Goal: Task Accomplishment & Management: Use online tool/utility

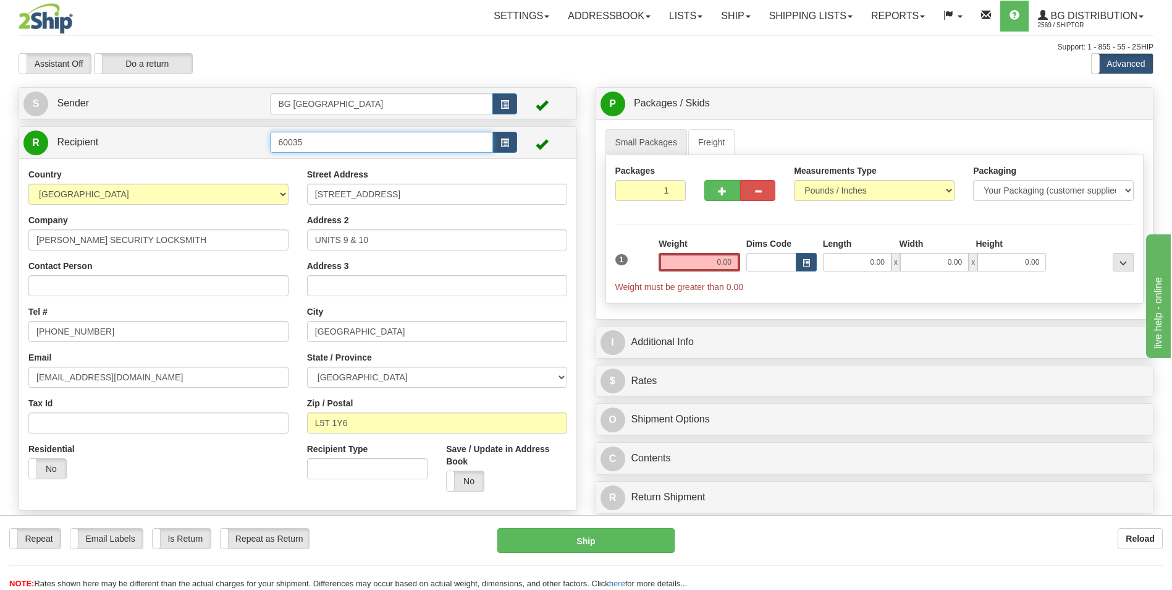
click at [307, 148] on input "60035" at bounding box center [381, 142] width 222 height 21
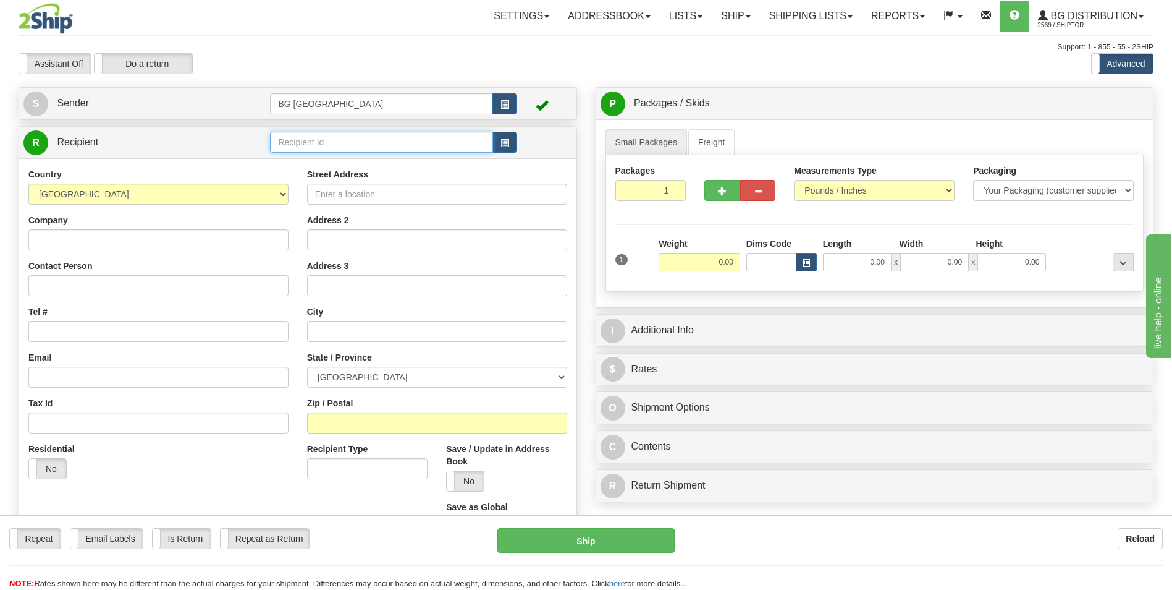
click at [307, 135] on input "text" at bounding box center [381, 142] width 222 height 21
click at [298, 162] on div "BG DISTRIBUTION (WIN)" at bounding box center [379, 162] width 211 height 14
type input "BG DISTRIBUTION (WIN)"
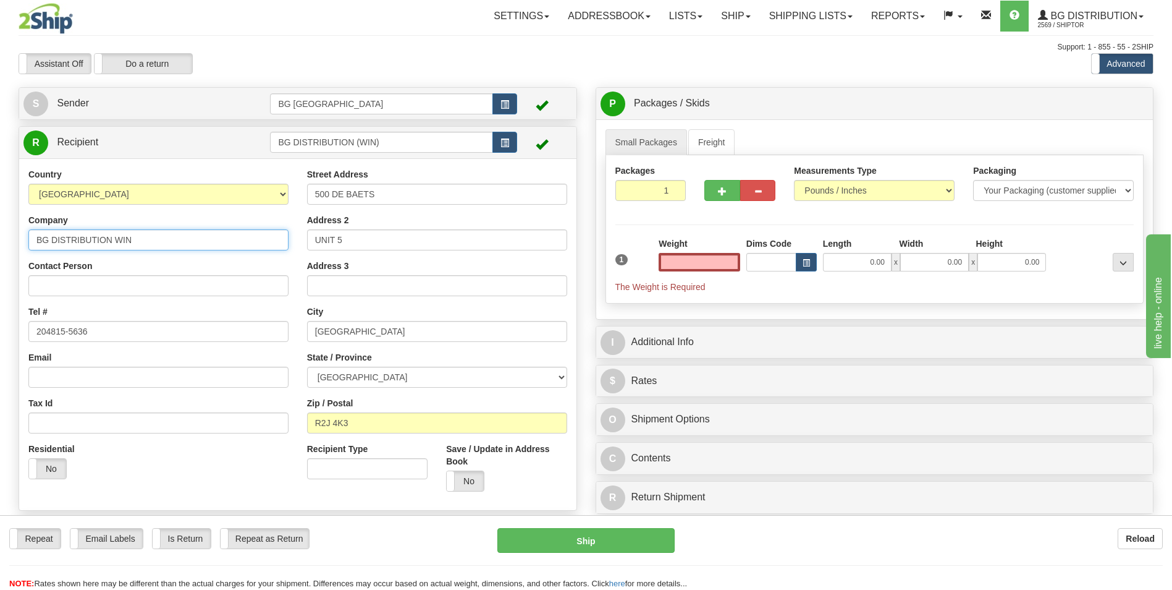
type input "0.00"
click at [132, 236] on input "BG DISTRIBUTION WIN" at bounding box center [158, 239] width 260 height 21
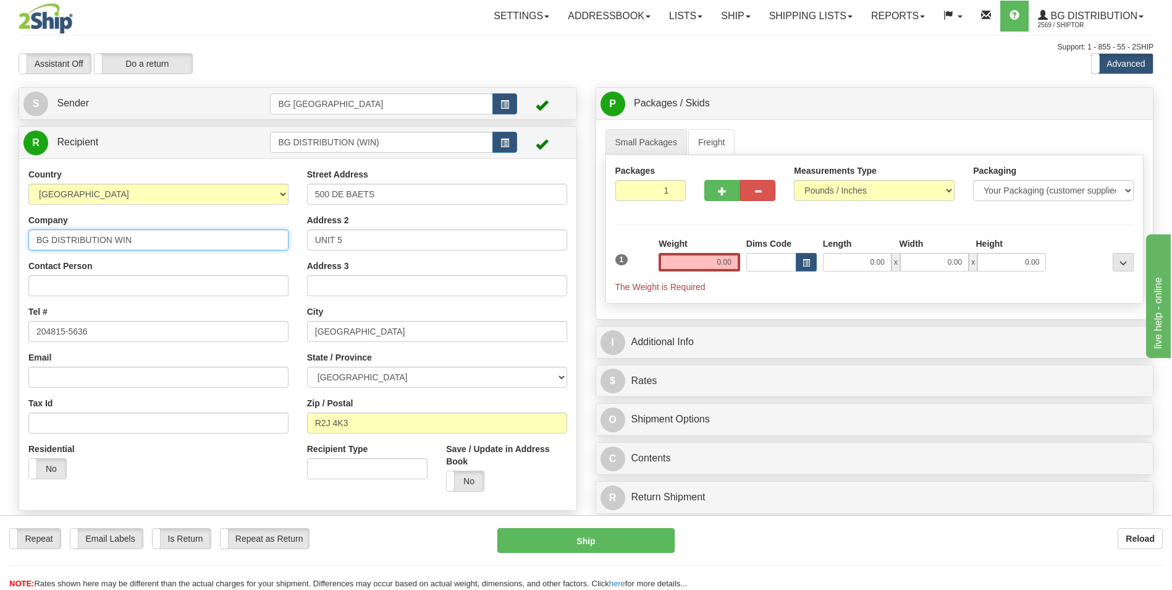
click at [132, 236] on input "BG DISTRIBUTION WIN" at bounding box center [158, 239] width 260 height 21
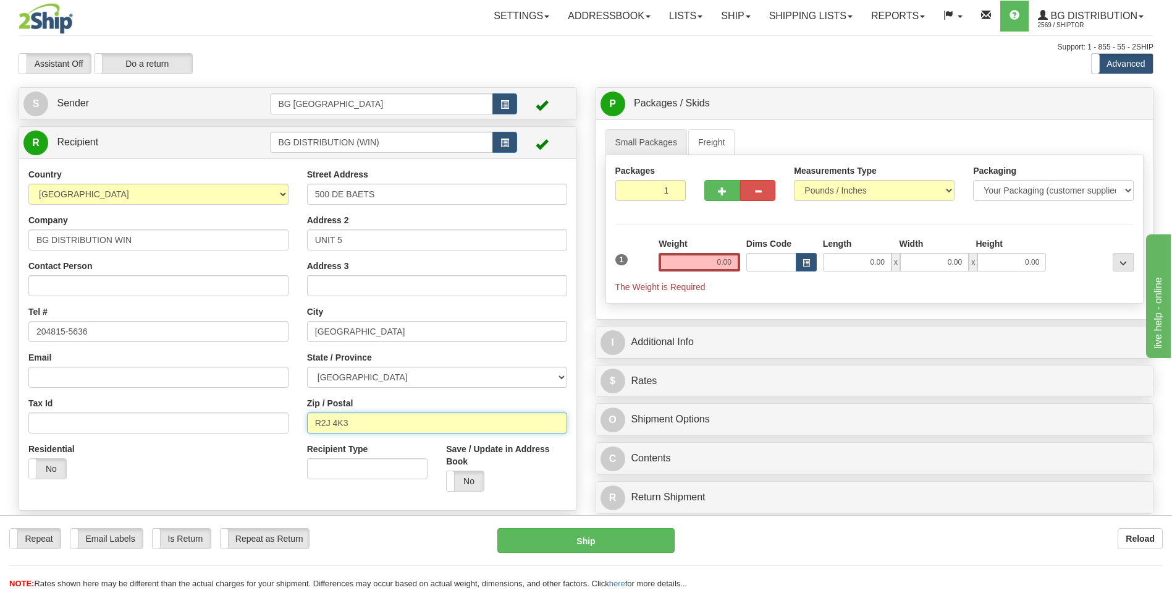
click at [352, 424] on input "R2J 4K3" at bounding box center [437, 422] width 260 height 21
click at [137, 329] on input "204815-5636" at bounding box center [158, 331] width 260 height 21
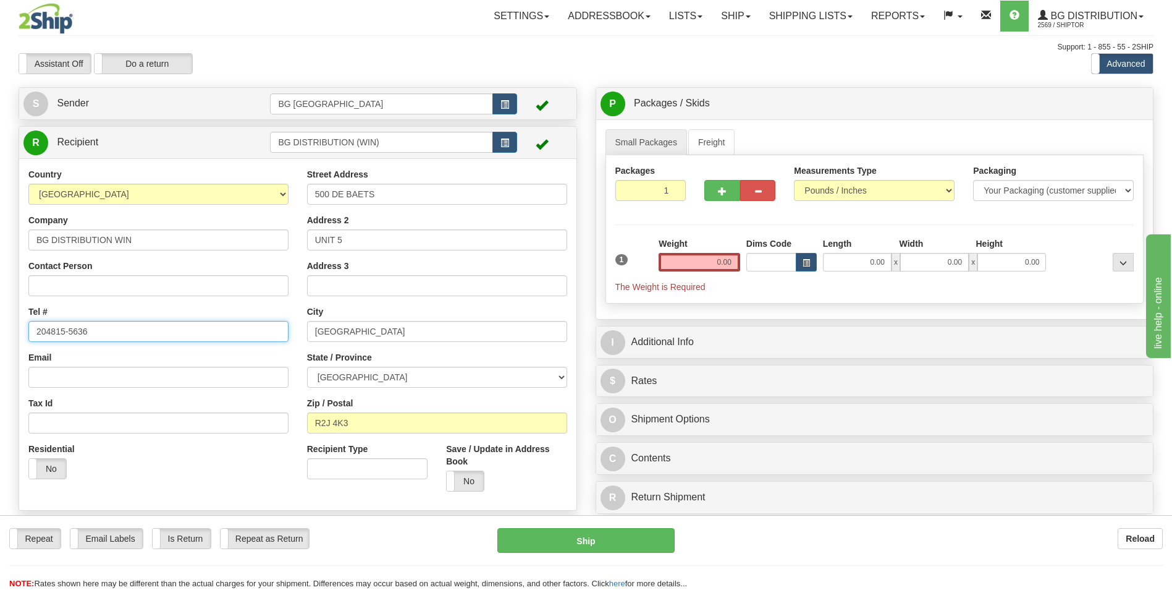
click at [137, 329] on input "204815-5636" at bounding box center [158, 331] width 260 height 21
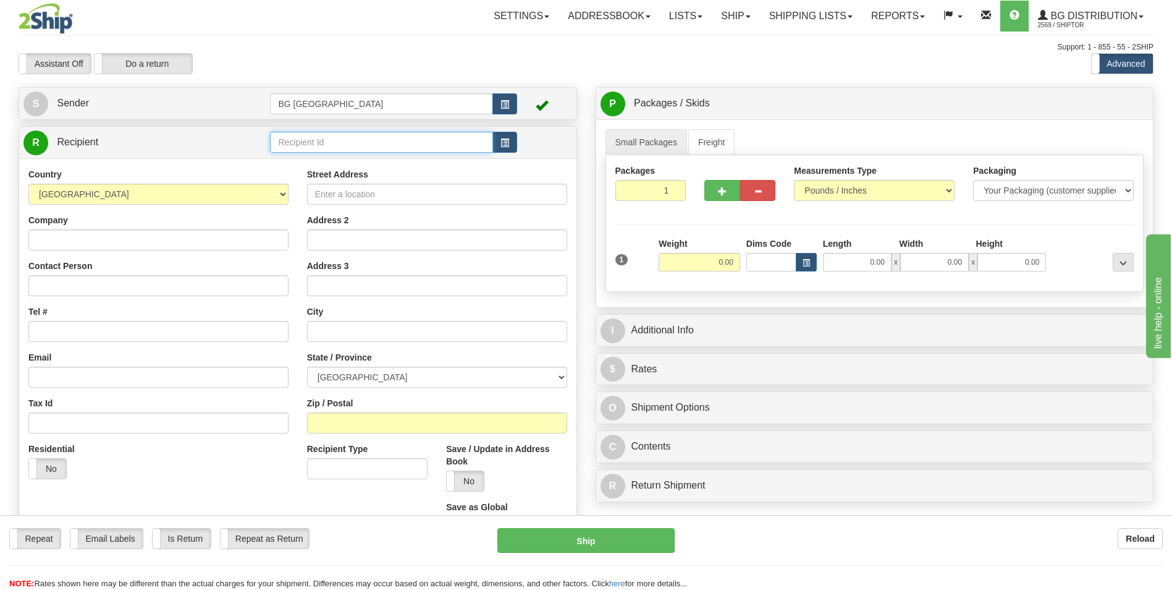
click at [298, 138] on input "text" at bounding box center [381, 142] width 222 height 21
click at [292, 155] on div "1223" at bounding box center [379, 162] width 211 height 14
type input "1223"
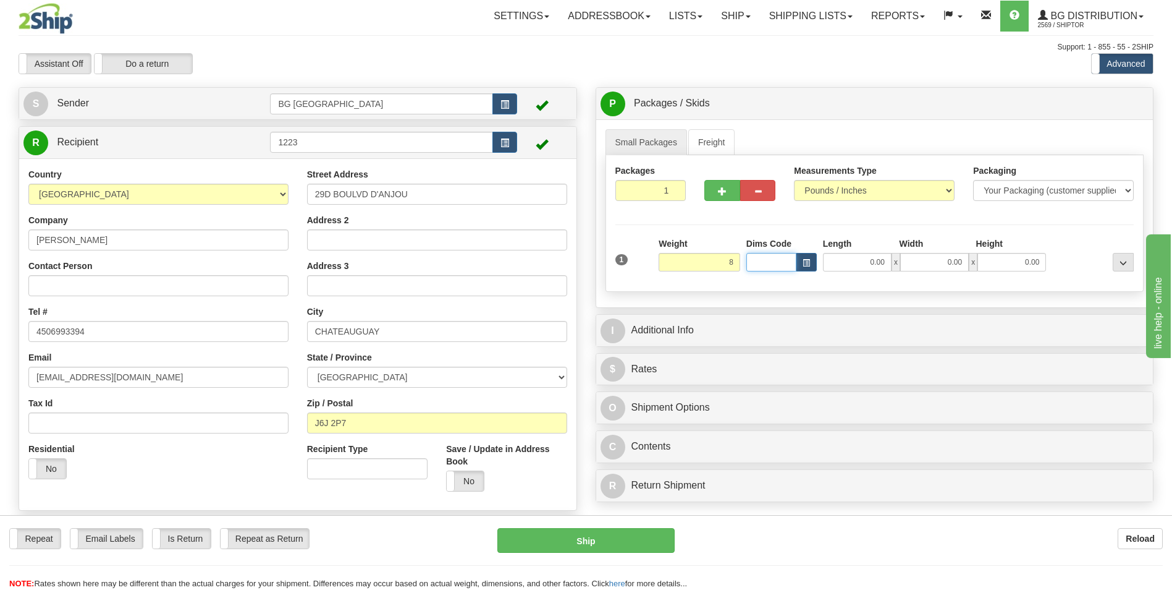
type input "8.00"
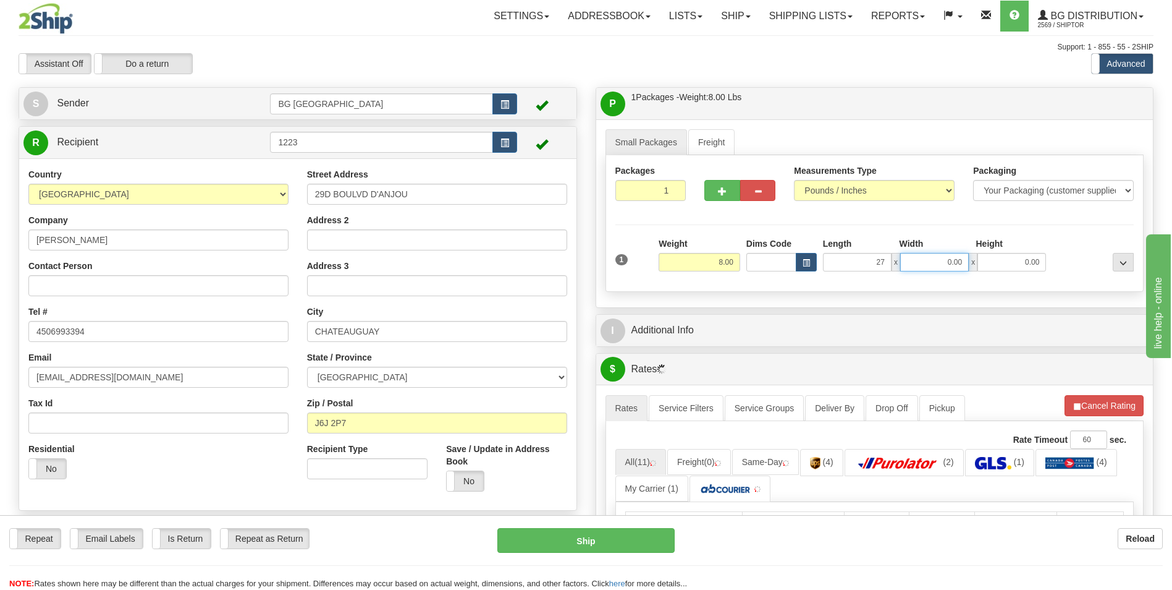
type input "27.00"
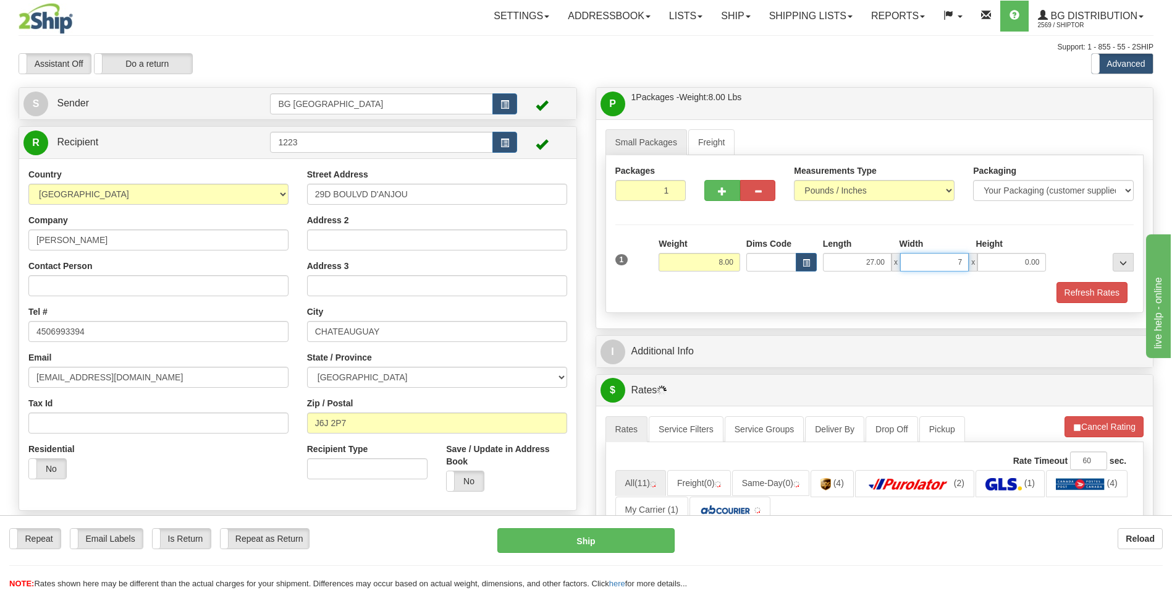
type input "7.00"
type input "4.00"
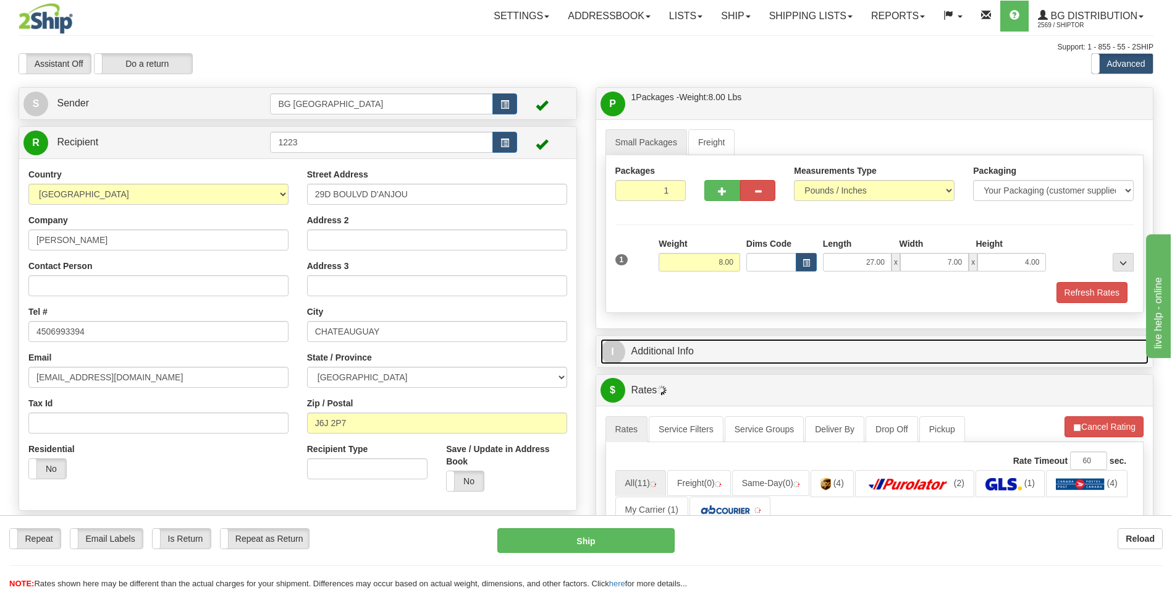
click at [677, 351] on link "I Additional Info" at bounding box center [875, 351] width 549 height 25
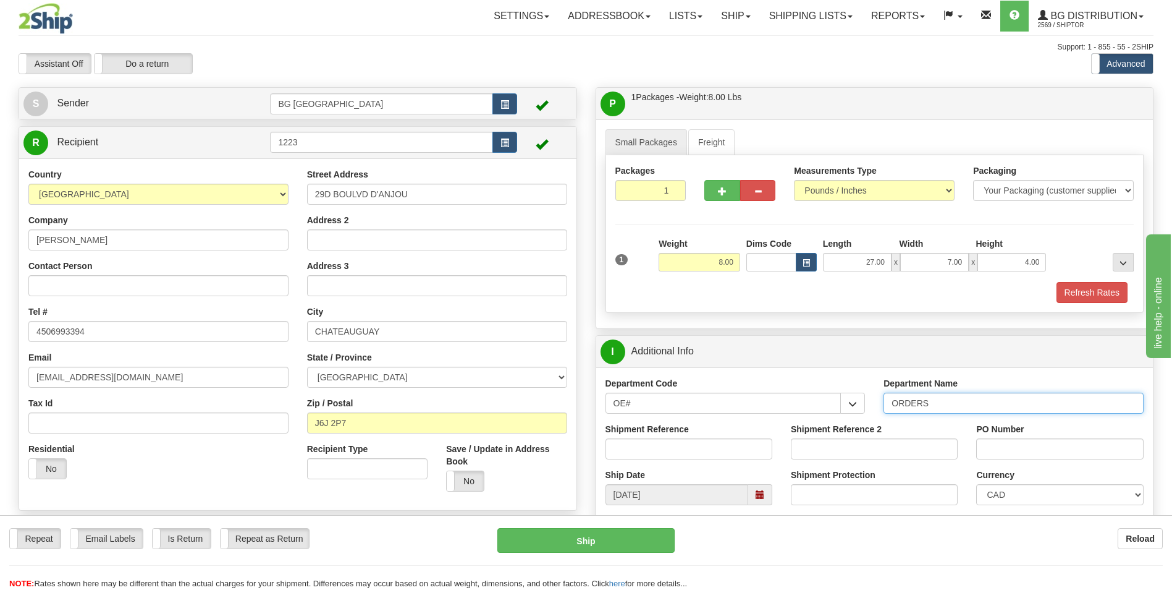
click at [962, 399] on input "ORDERS" at bounding box center [1014, 402] width 260 height 21
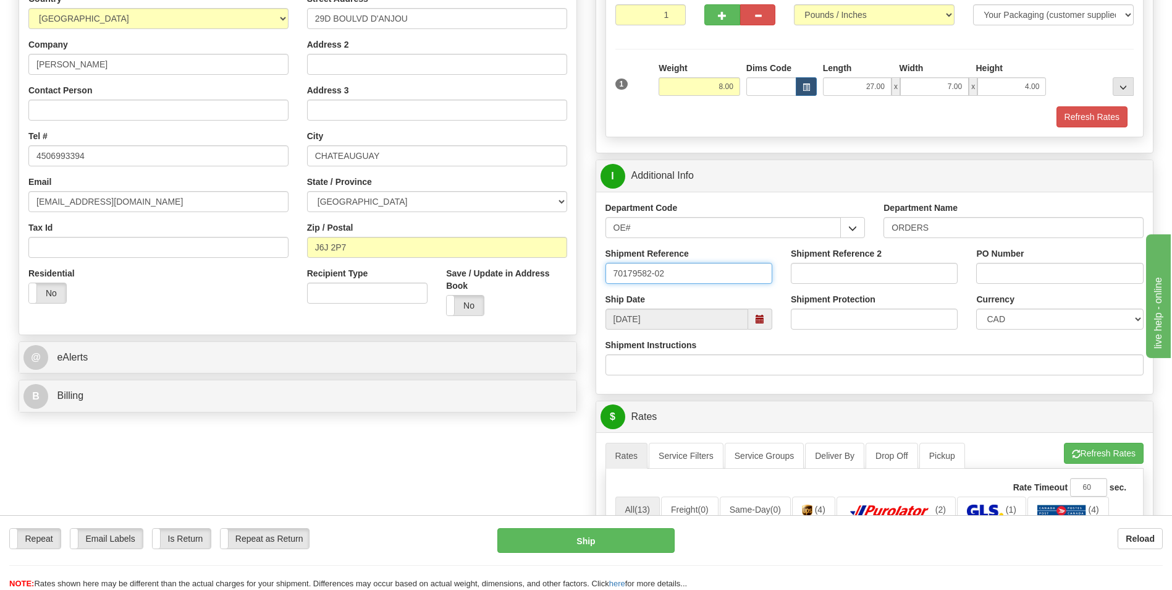
scroll to position [185, 0]
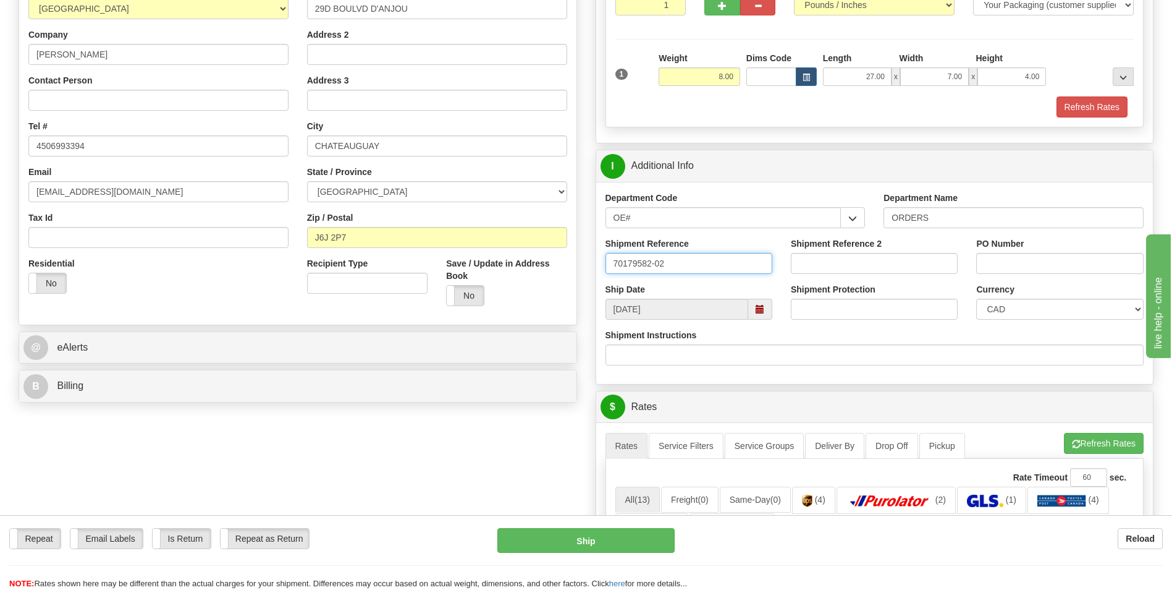
type input "70179582-02"
click at [1026, 261] on input "PO Number" at bounding box center [1059, 263] width 167 height 21
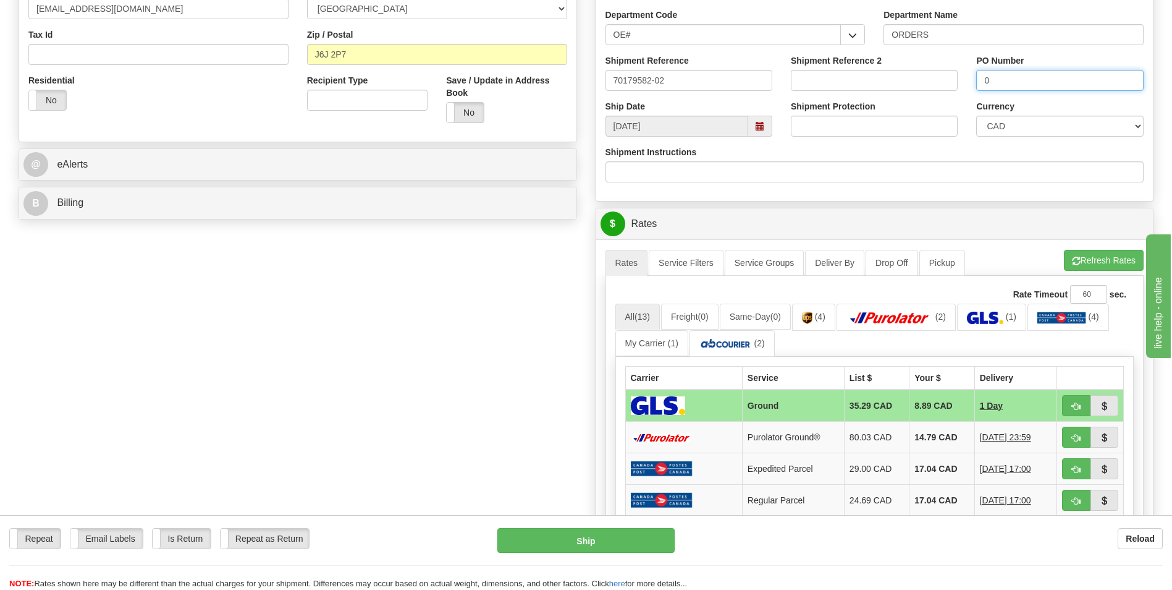
scroll to position [494, 0]
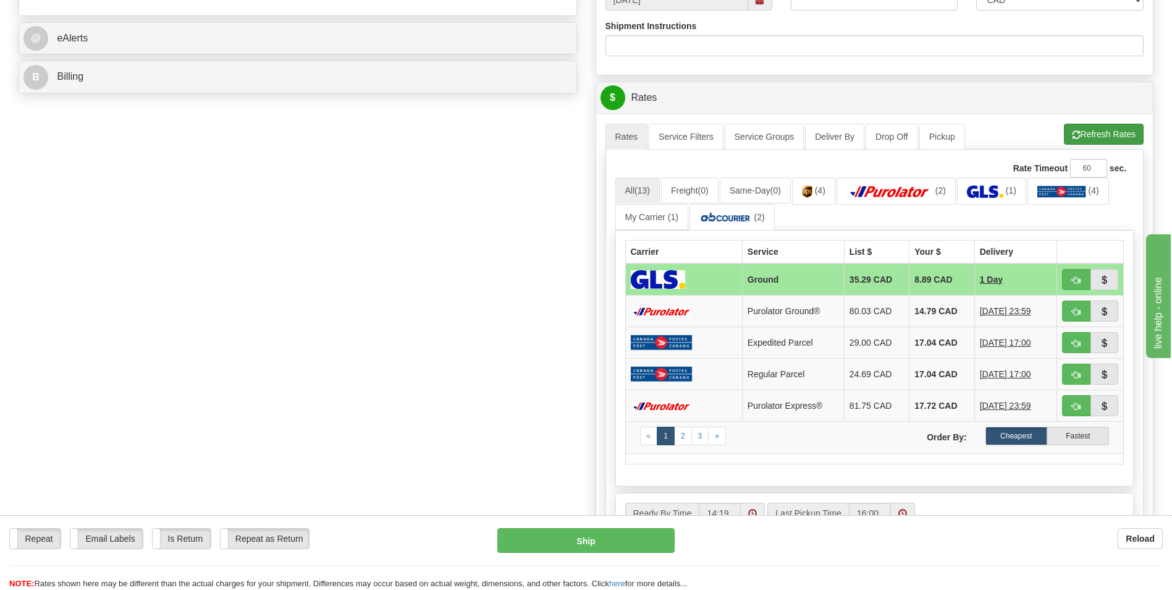
type input "0"
click at [1106, 137] on button "Refresh Rates" at bounding box center [1104, 134] width 80 height 21
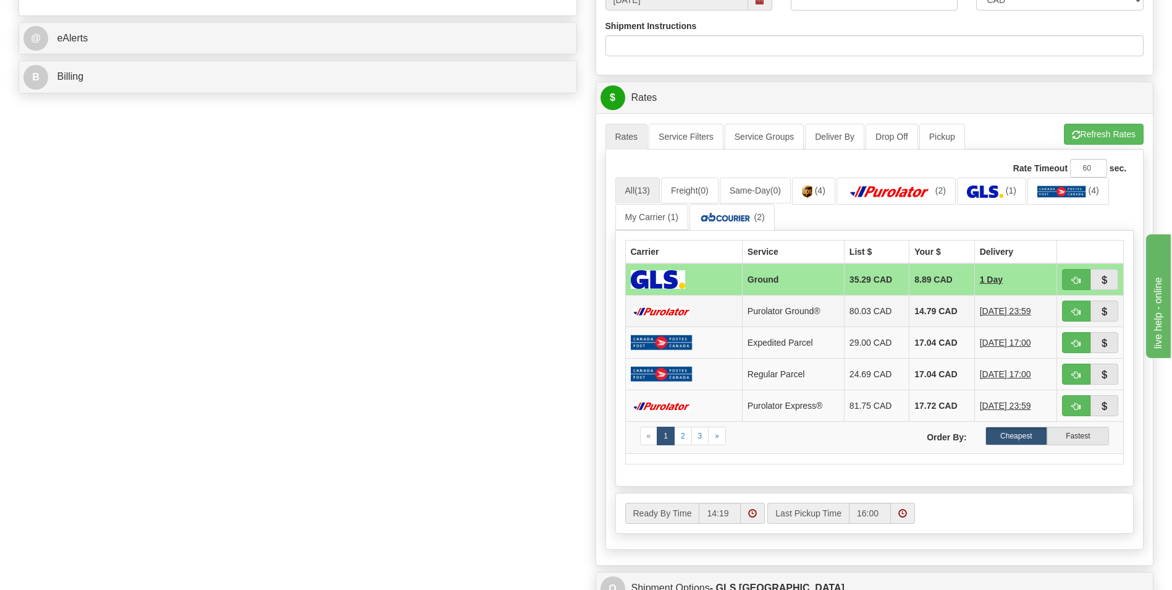
click at [943, 315] on td "14.79 CAD" at bounding box center [942, 311] width 65 height 32
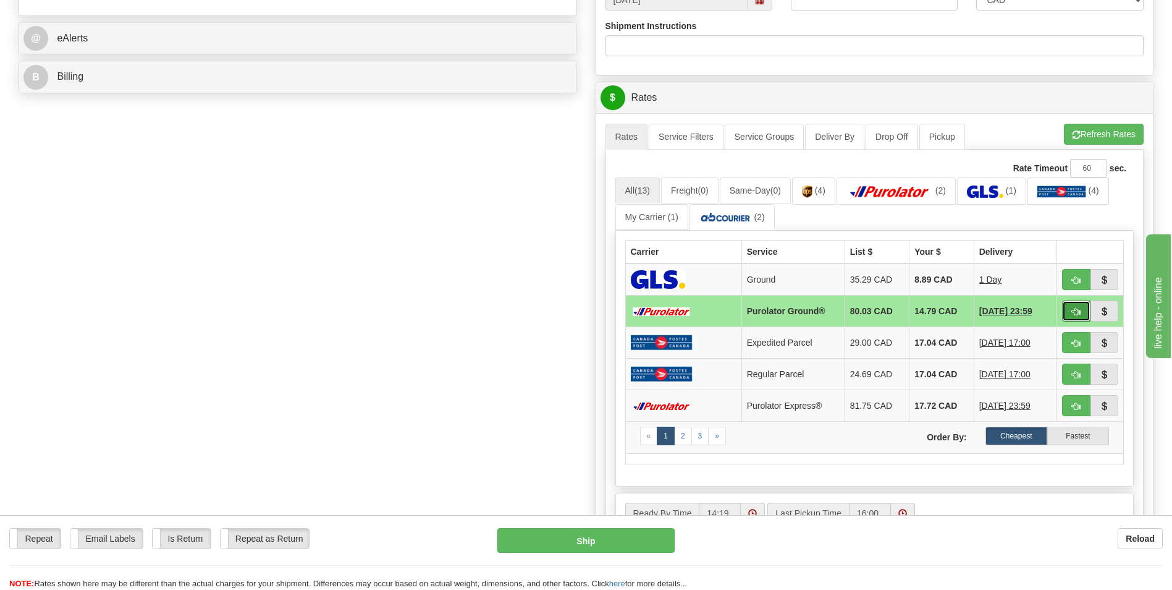
click at [1077, 312] on span "button" at bounding box center [1076, 312] width 9 height 8
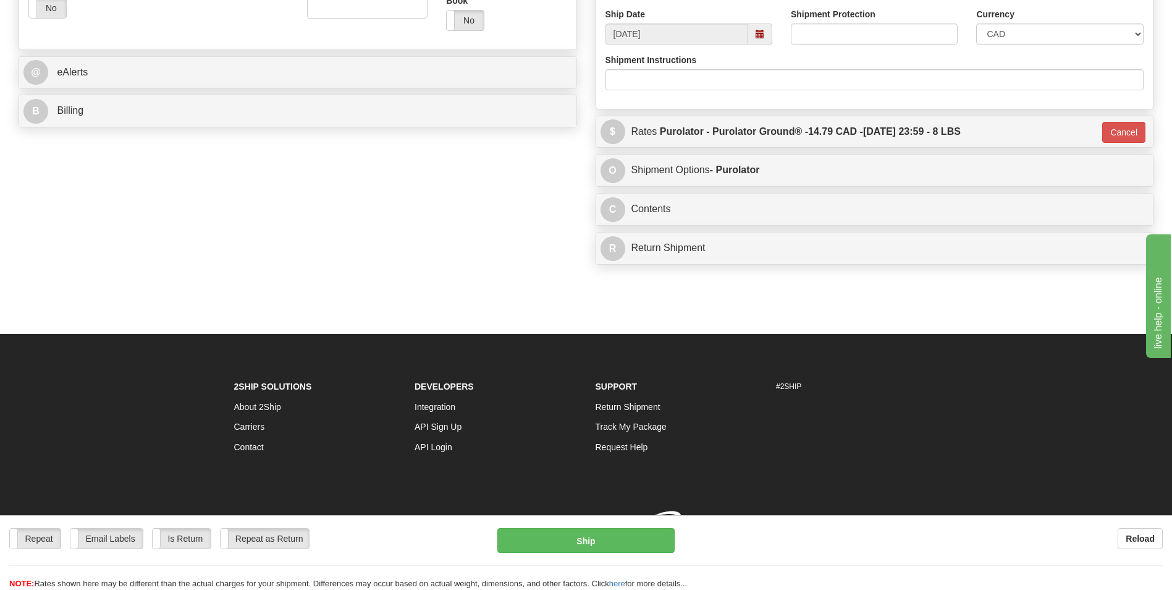
type input "260"
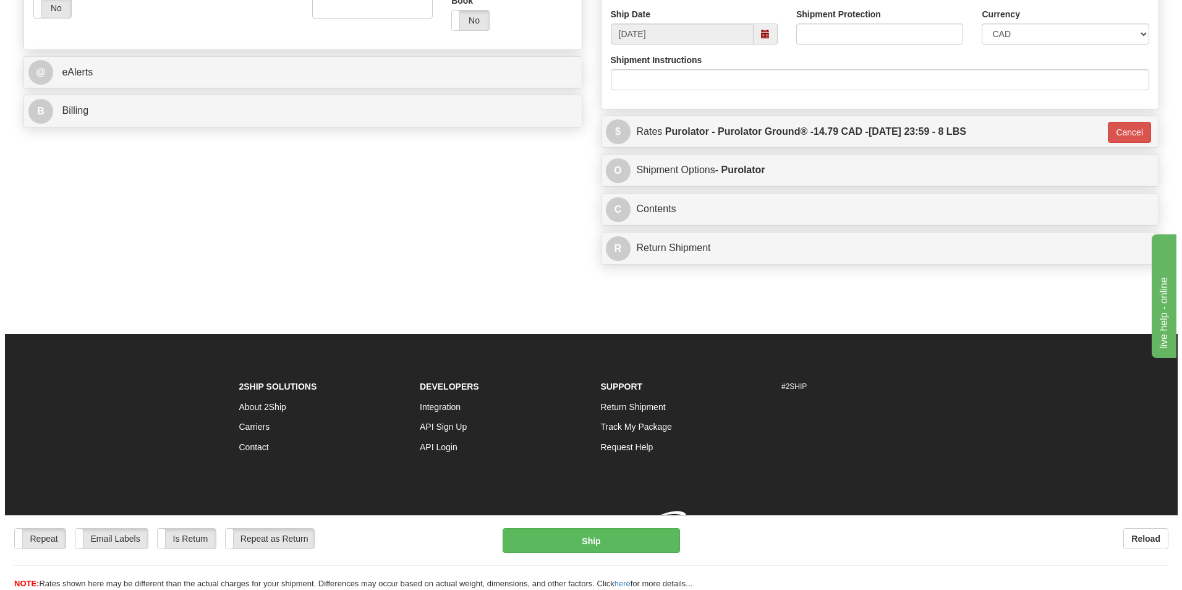
scroll to position [477, 0]
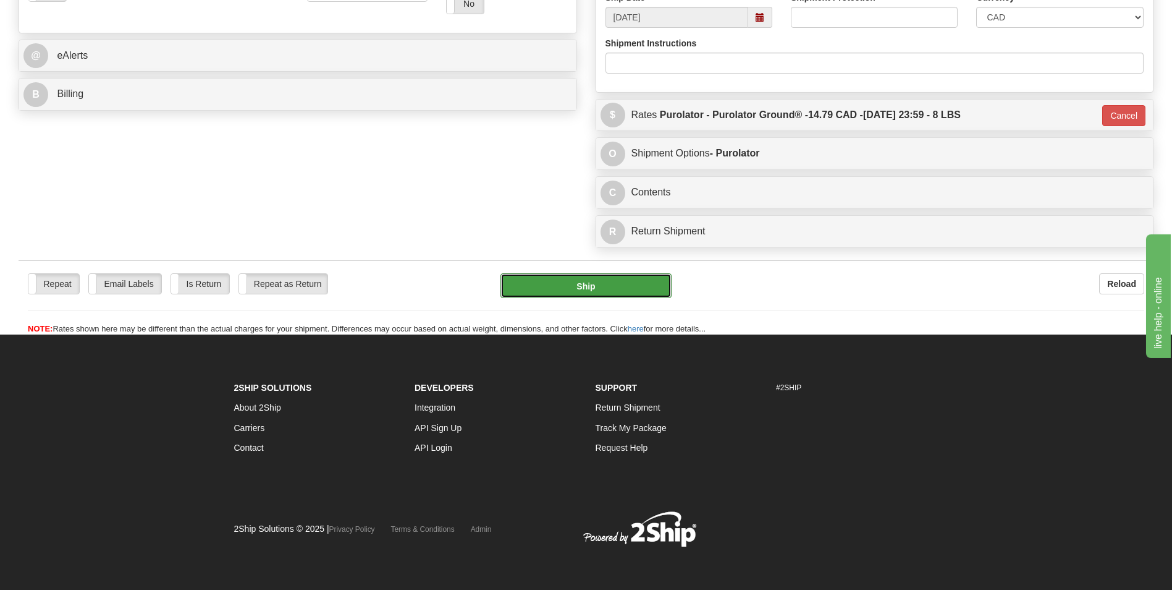
click at [574, 290] on button "Ship" at bounding box center [586, 285] width 171 height 25
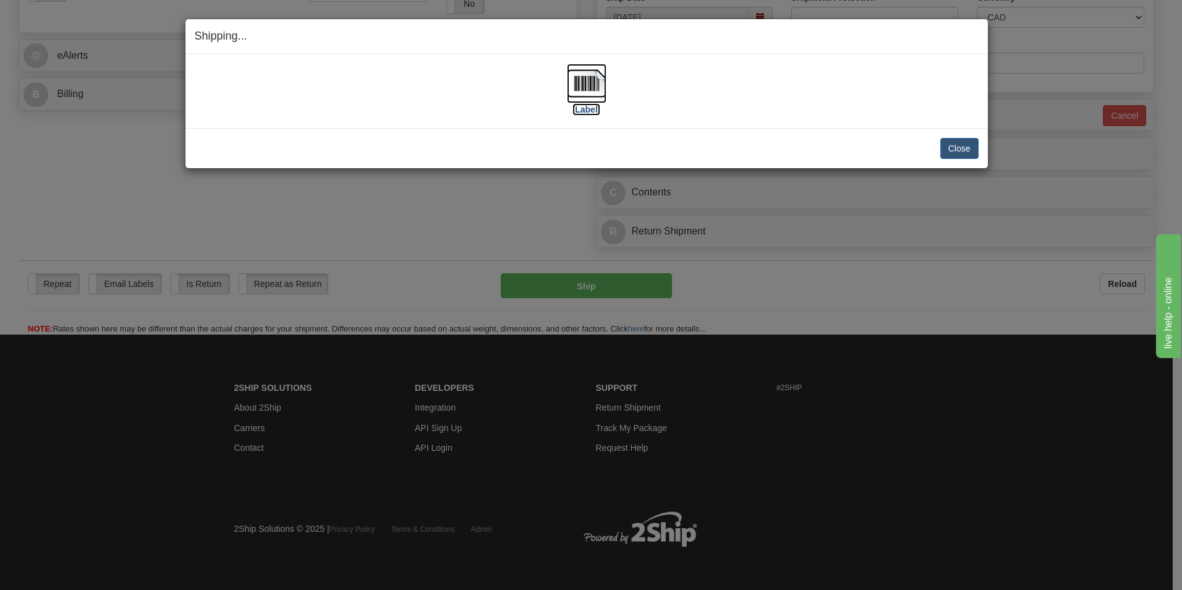
click at [575, 80] on img at bounding box center [587, 84] width 40 height 40
click at [955, 148] on button "Close" at bounding box center [959, 148] width 38 height 21
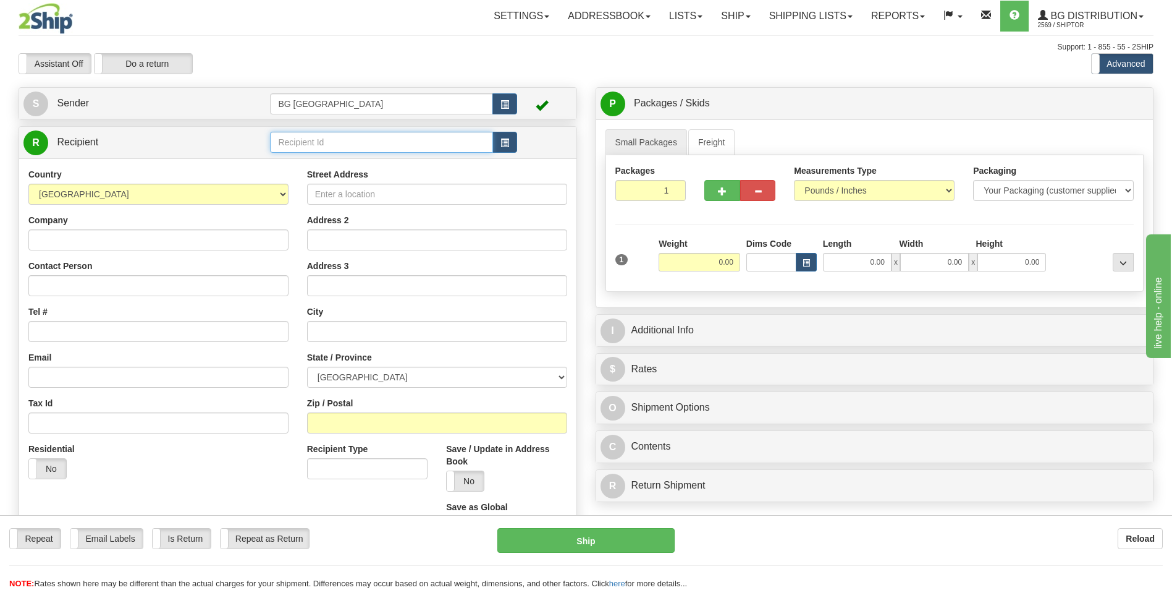
click at [321, 141] on input "text" at bounding box center [381, 142] width 222 height 21
click at [307, 156] on div "60103" at bounding box center [379, 162] width 211 height 14
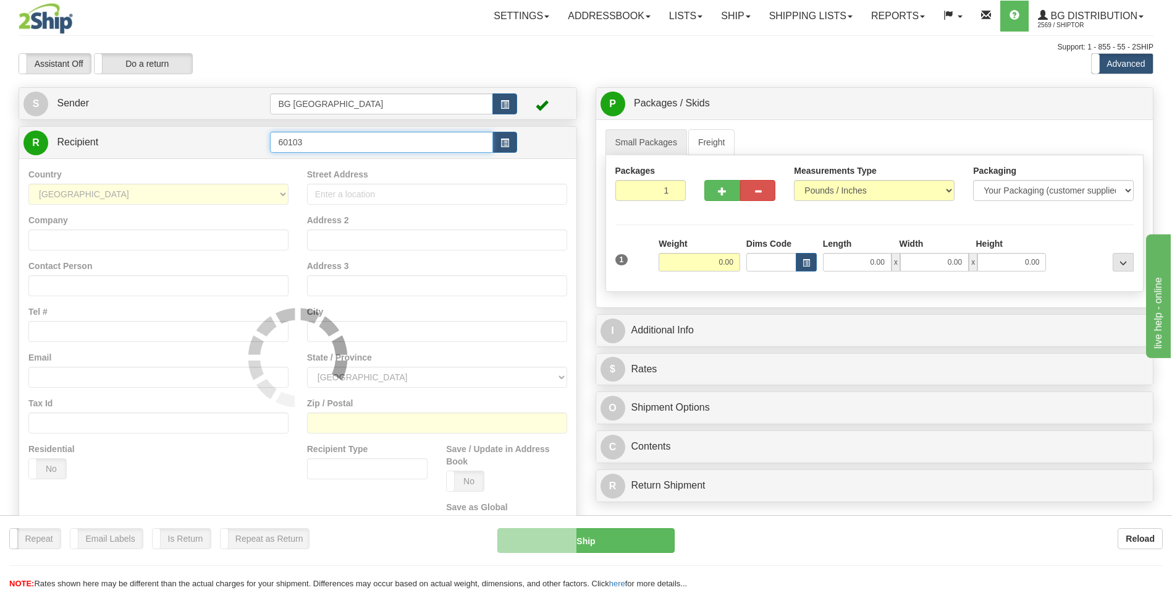
type input "60103"
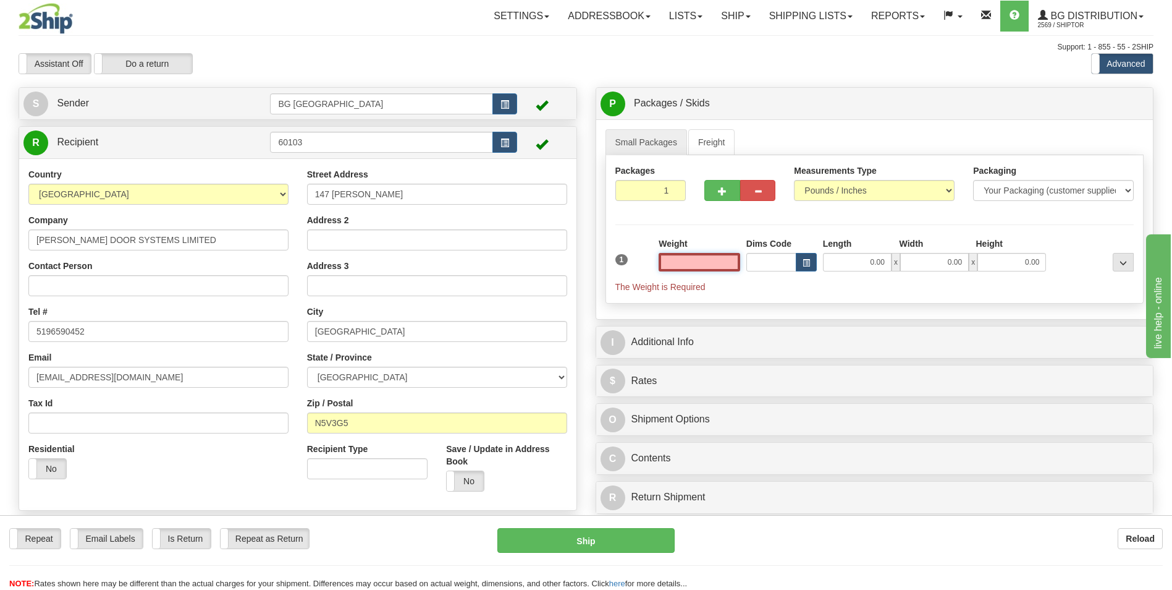
click at [726, 266] on input "text" at bounding box center [700, 262] width 82 height 19
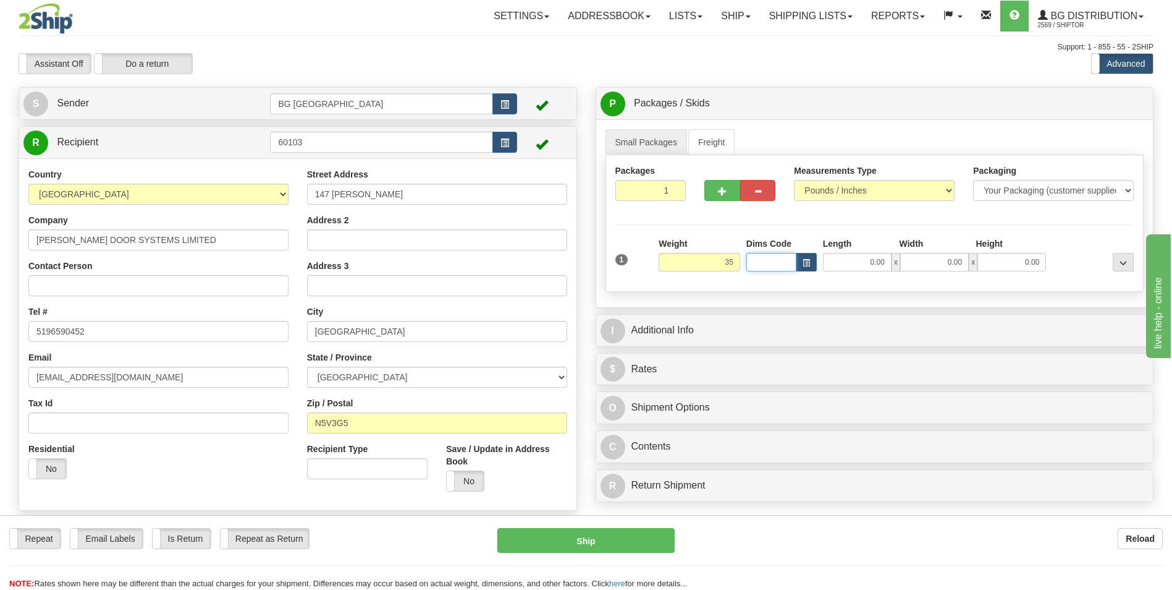
type input "35.00"
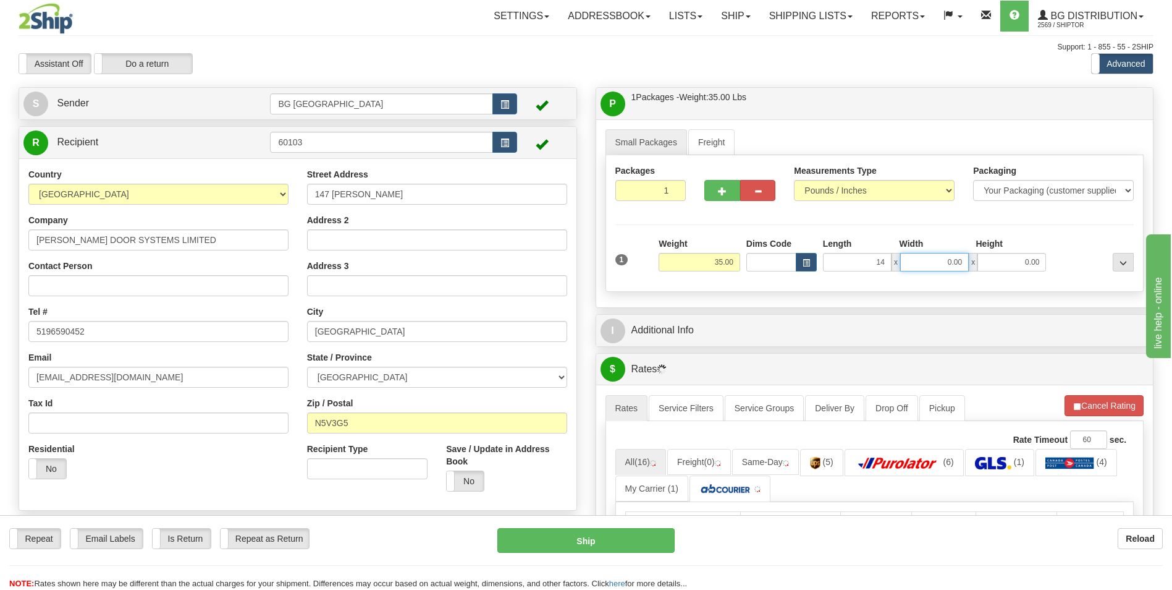
type input "14.00"
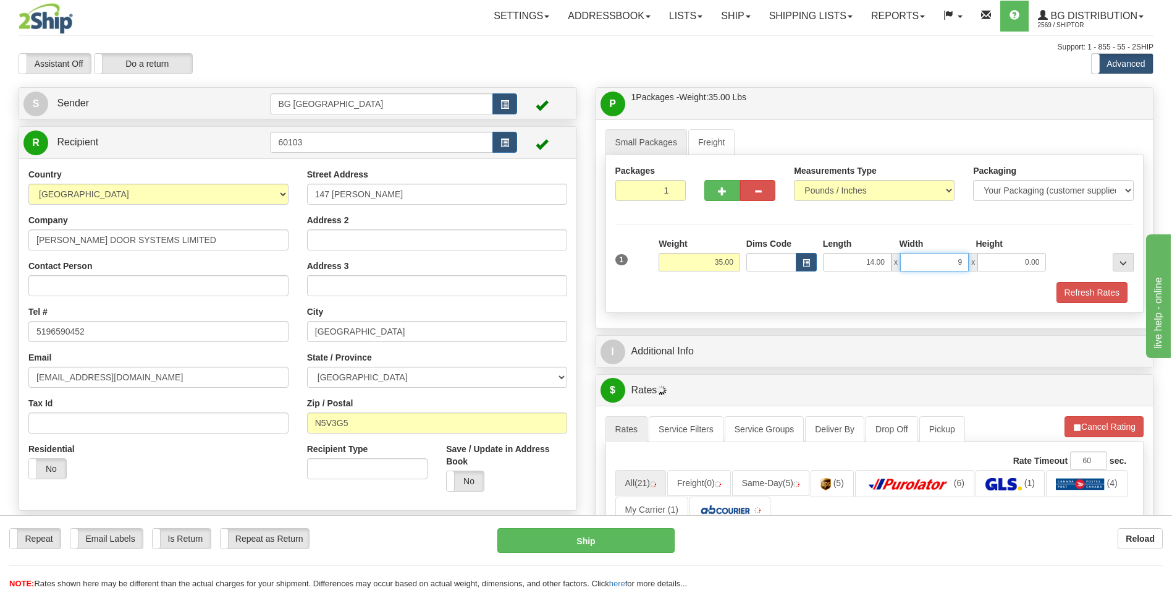
type input "9.00"
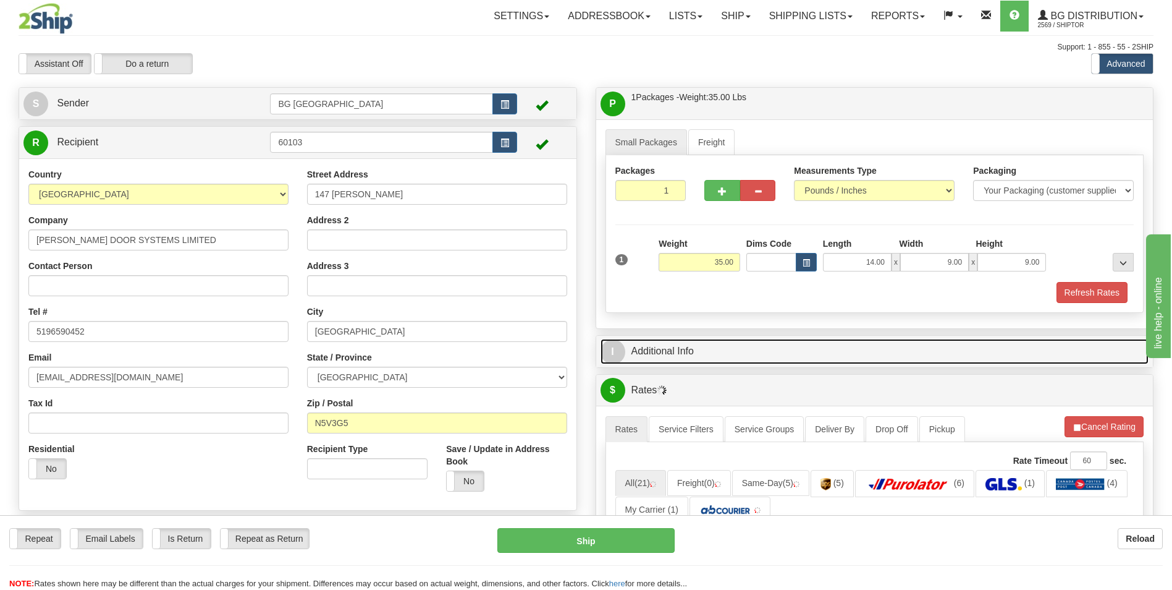
click at [740, 350] on link "I Additional Info" at bounding box center [875, 351] width 549 height 25
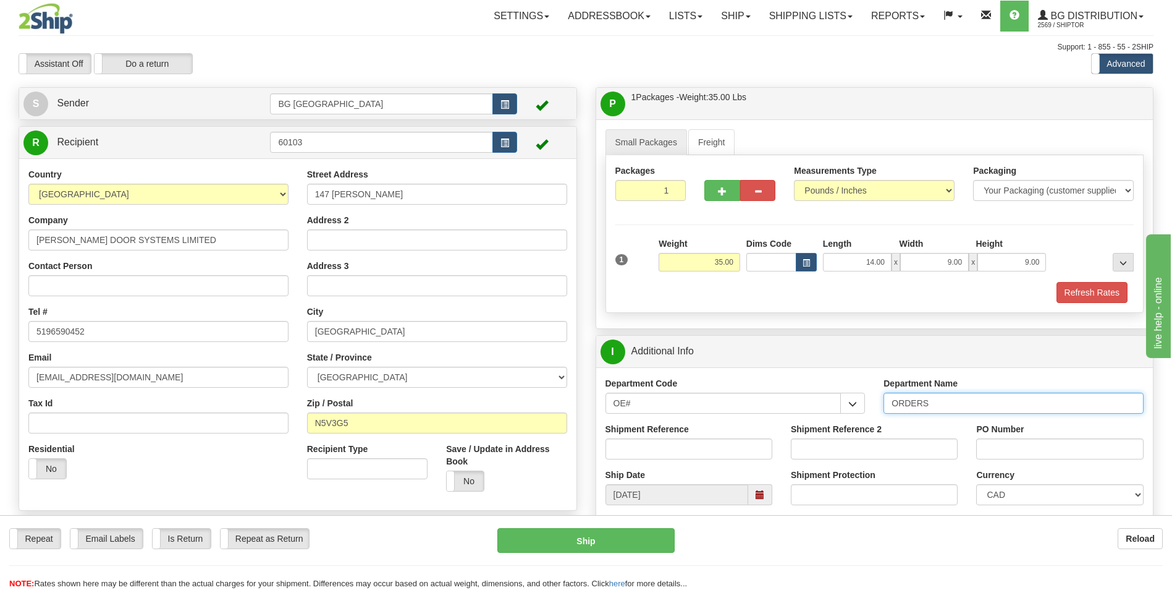
click at [935, 401] on input "ORDERS" at bounding box center [1014, 402] width 260 height 21
type input "70183582-00"
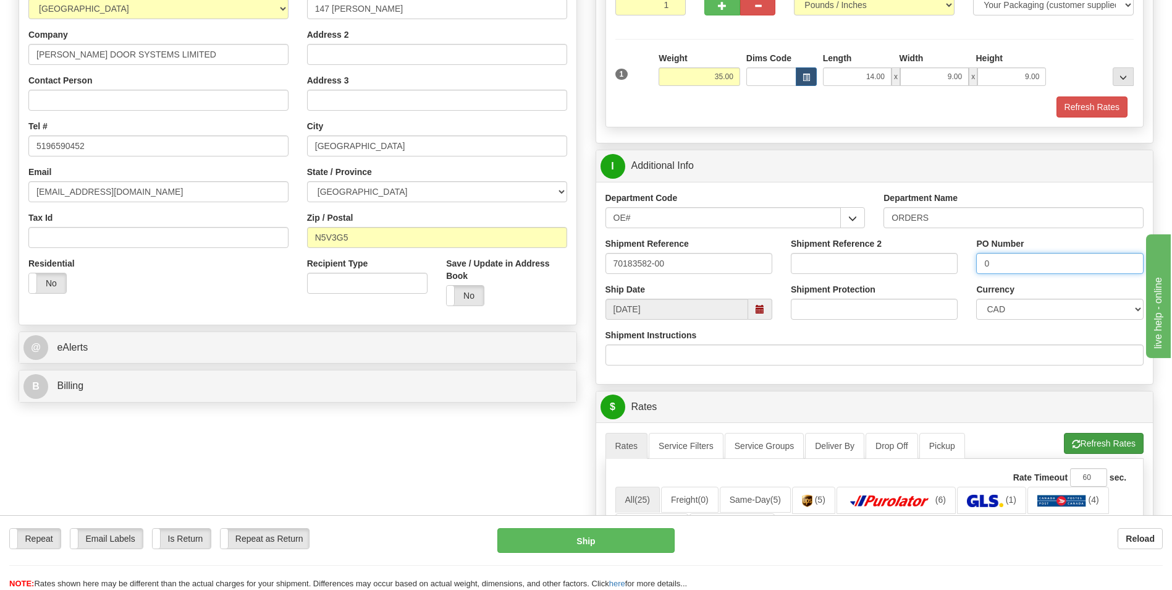
type input "0"
click at [1099, 451] on button "Refresh Rates" at bounding box center [1104, 443] width 80 height 21
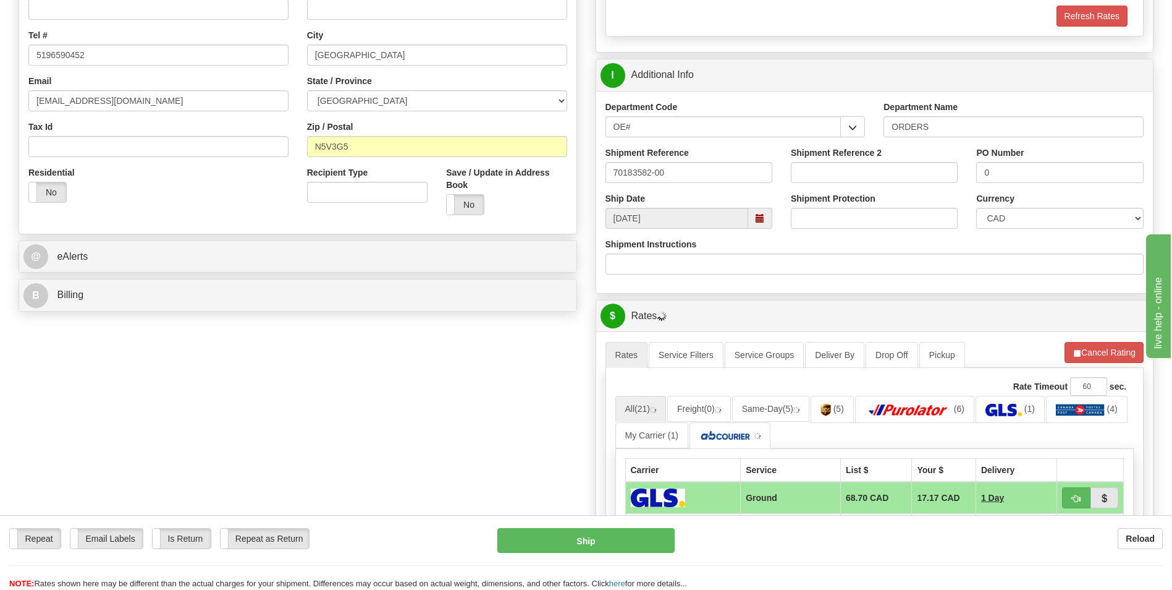
scroll to position [494, 0]
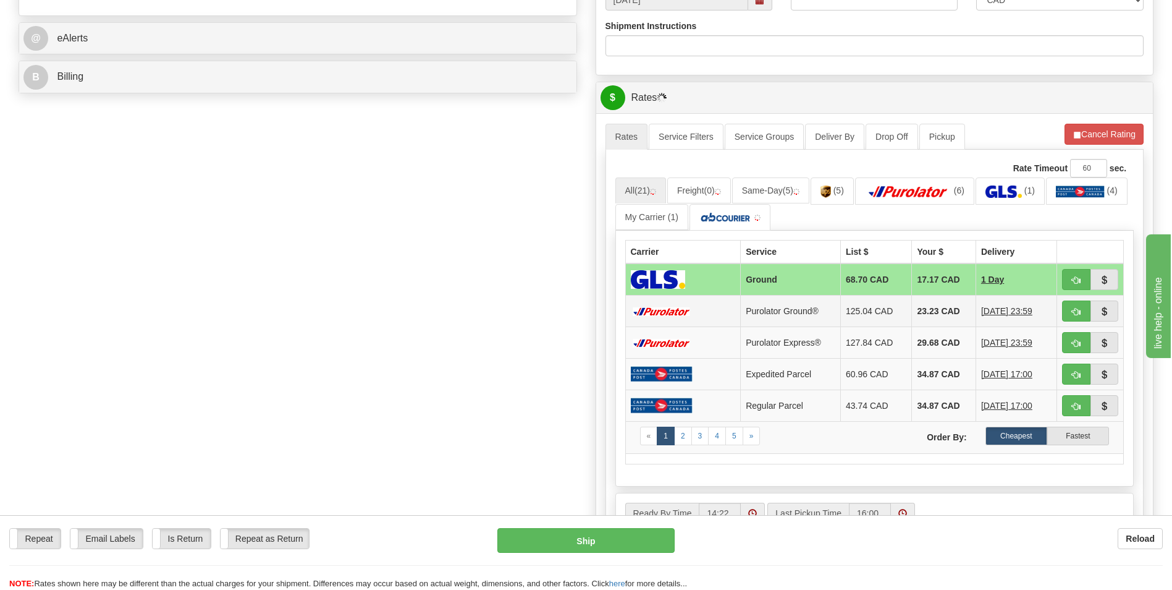
click at [936, 313] on td "23.23 CAD" at bounding box center [944, 311] width 64 height 32
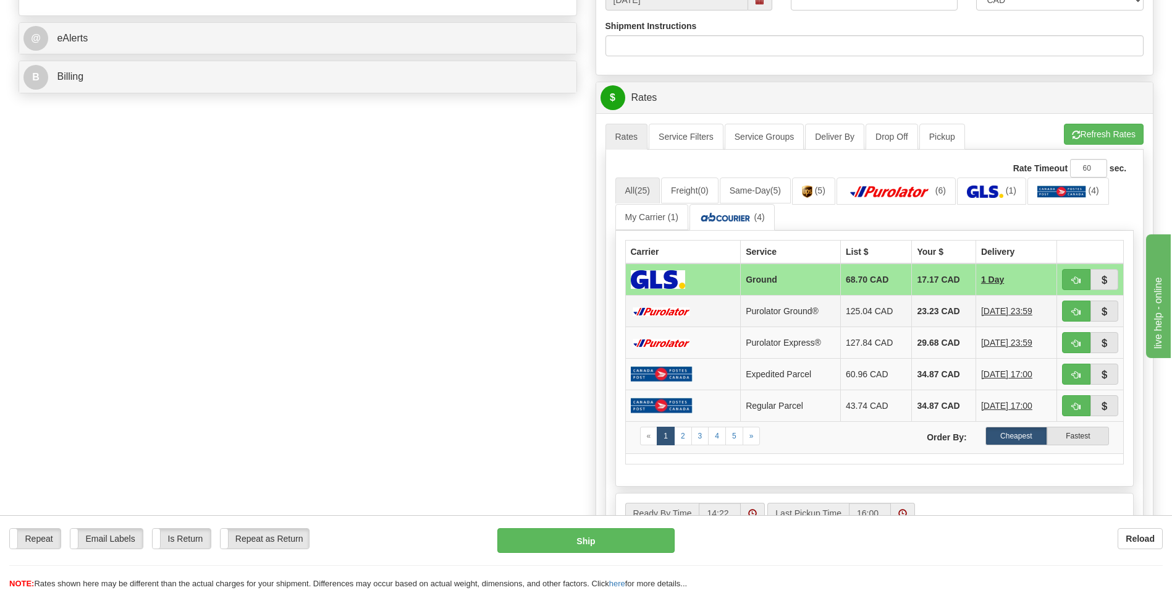
click at [864, 316] on td "125.04 CAD" at bounding box center [876, 311] width 71 height 32
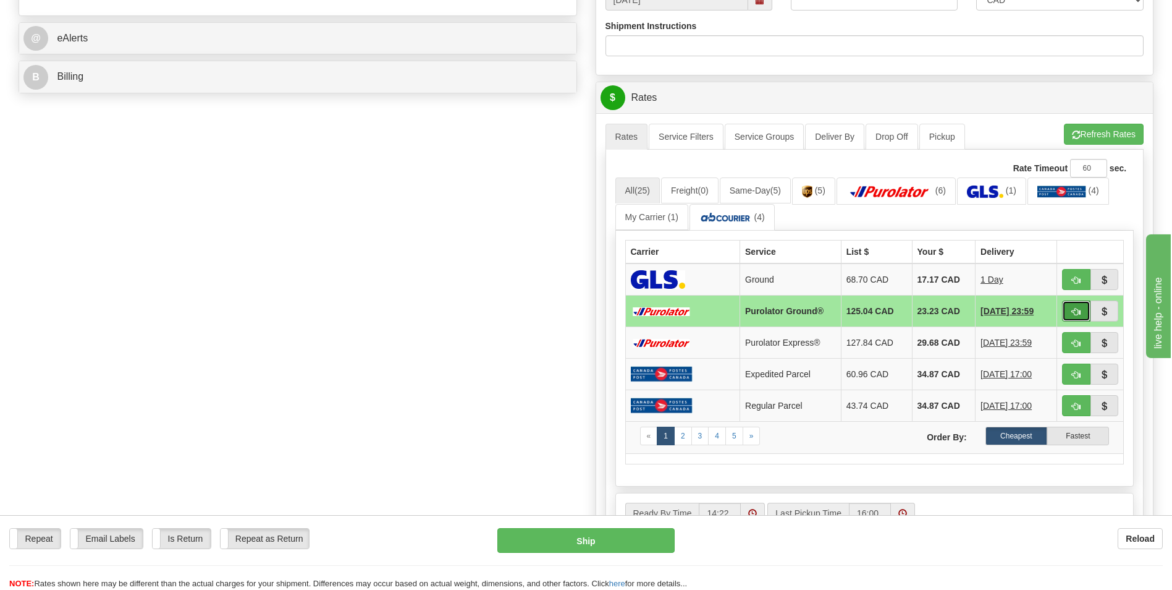
click at [1070, 308] on button "button" at bounding box center [1076, 310] width 28 height 21
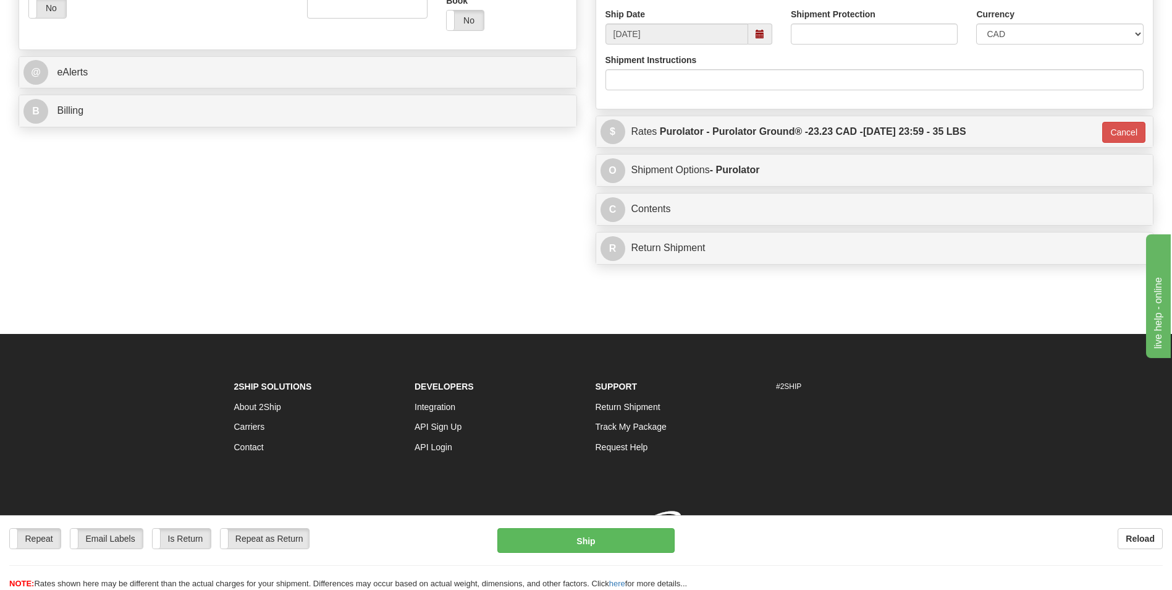
type input "260"
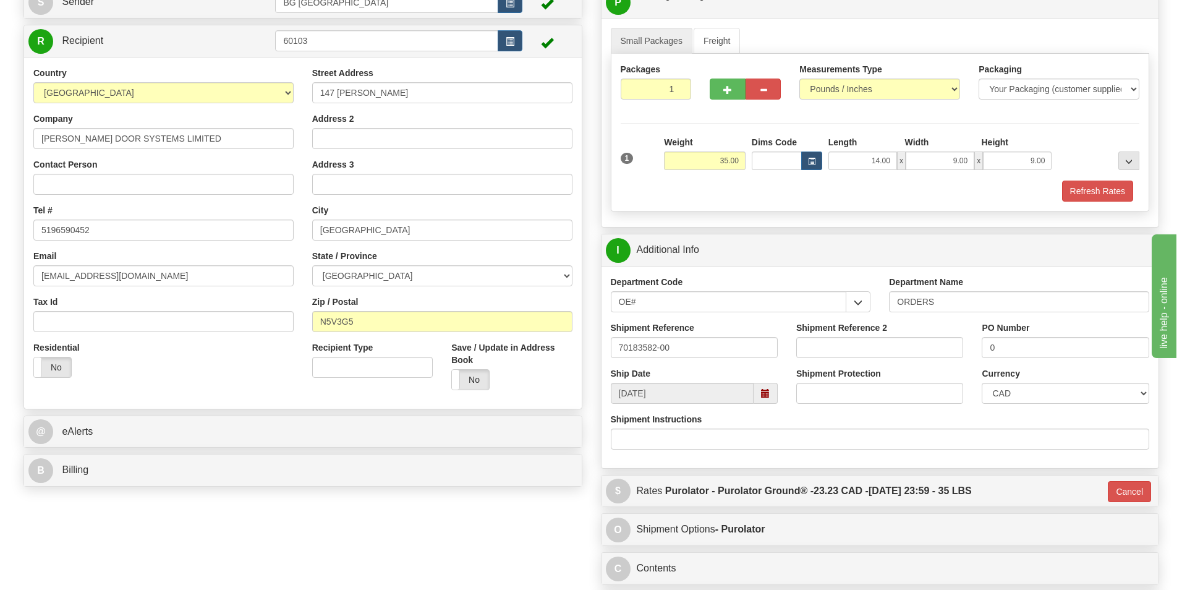
scroll to position [461, 0]
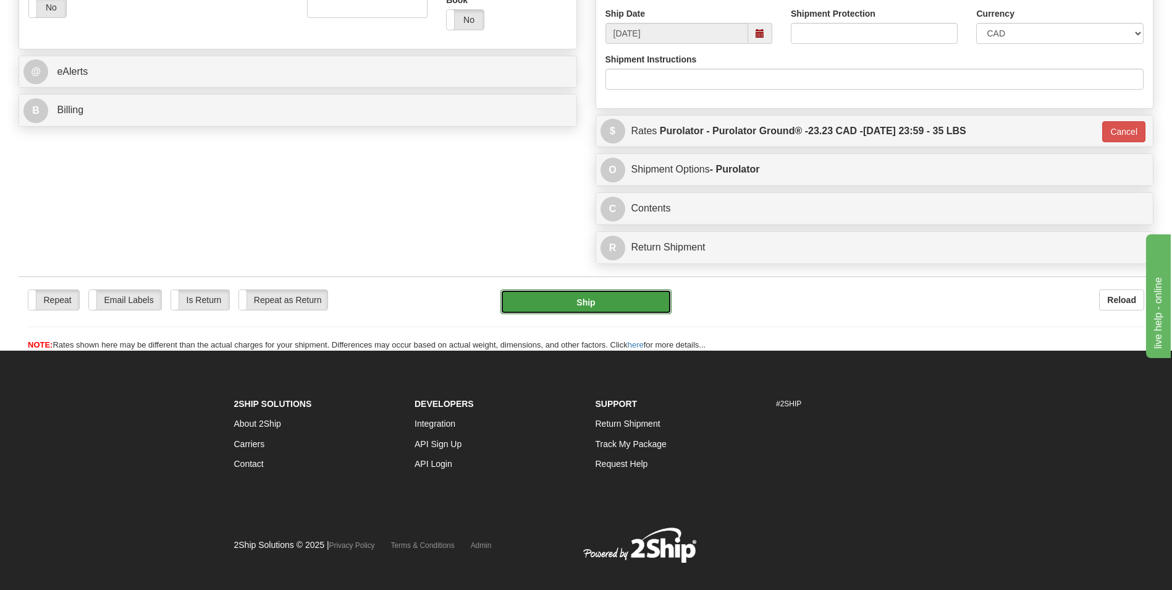
click at [577, 303] on button "Ship" at bounding box center [586, 301] width 171 height 25
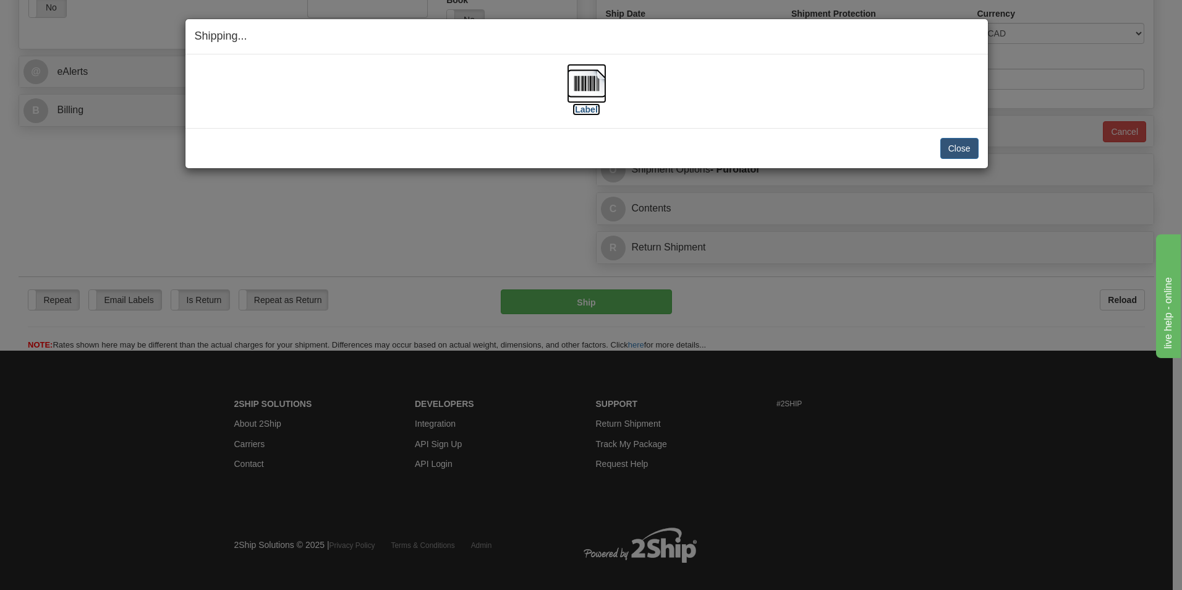
click at [598, 77] on img at bounding box center [587, 84] width 40 height 40
click at [944, 147] on button "Close" at bounding box center [959, 148] width 38 height 21
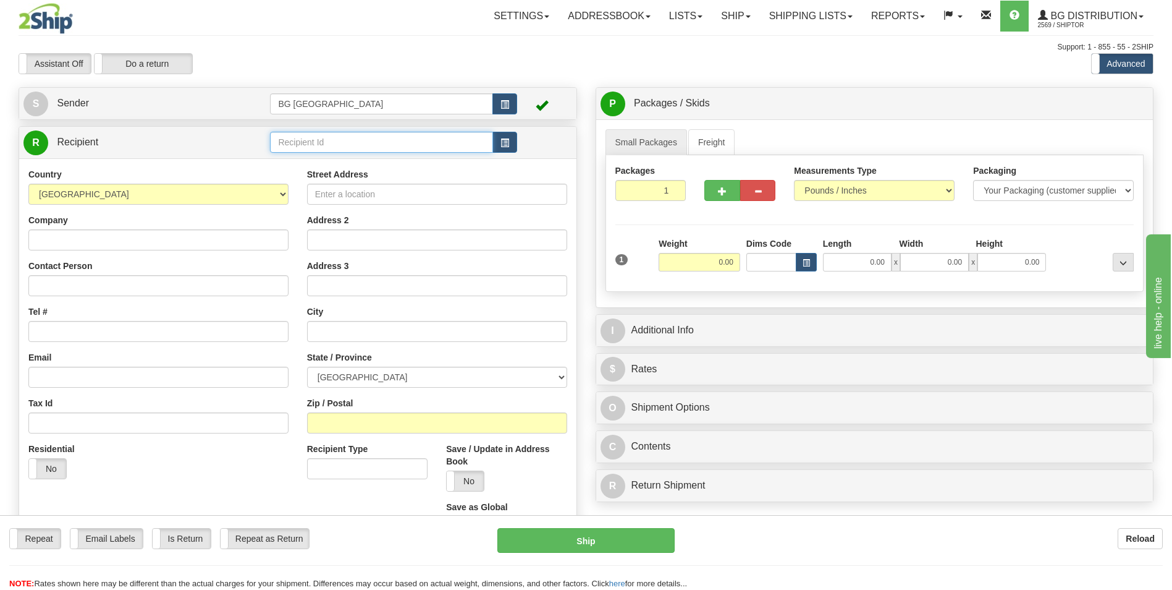
click at [293, 137] on input "text" at bounding box center [381, 142] width 222 height 21
click at [292, 156] on div "60340" at bounding box center [379, 162] width 211 height 14
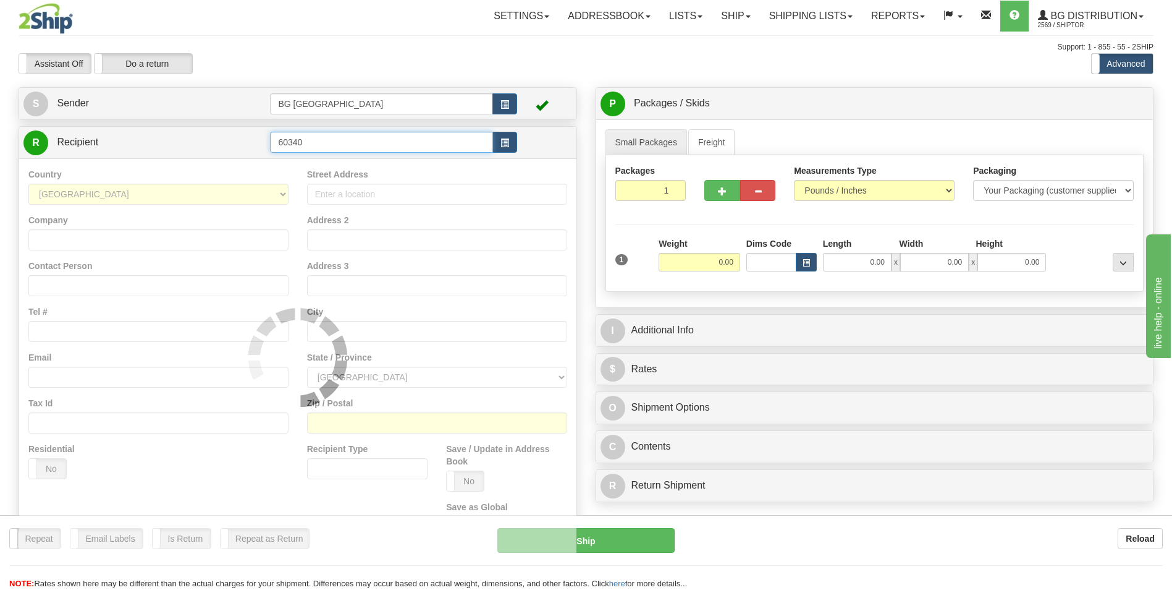
type input "60340"
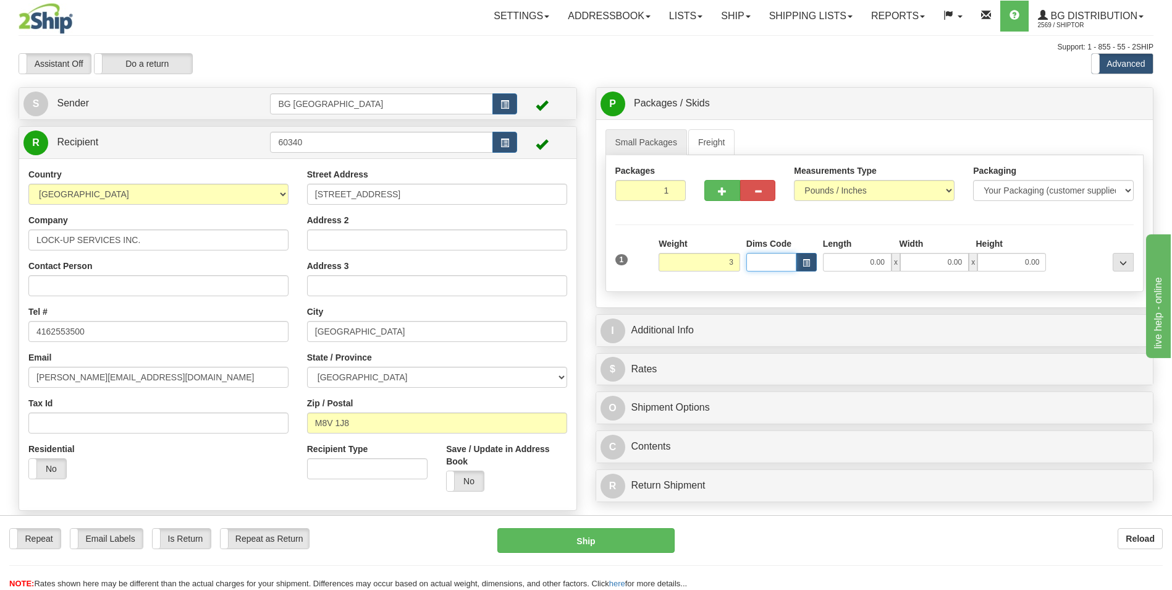
type input "3.00"
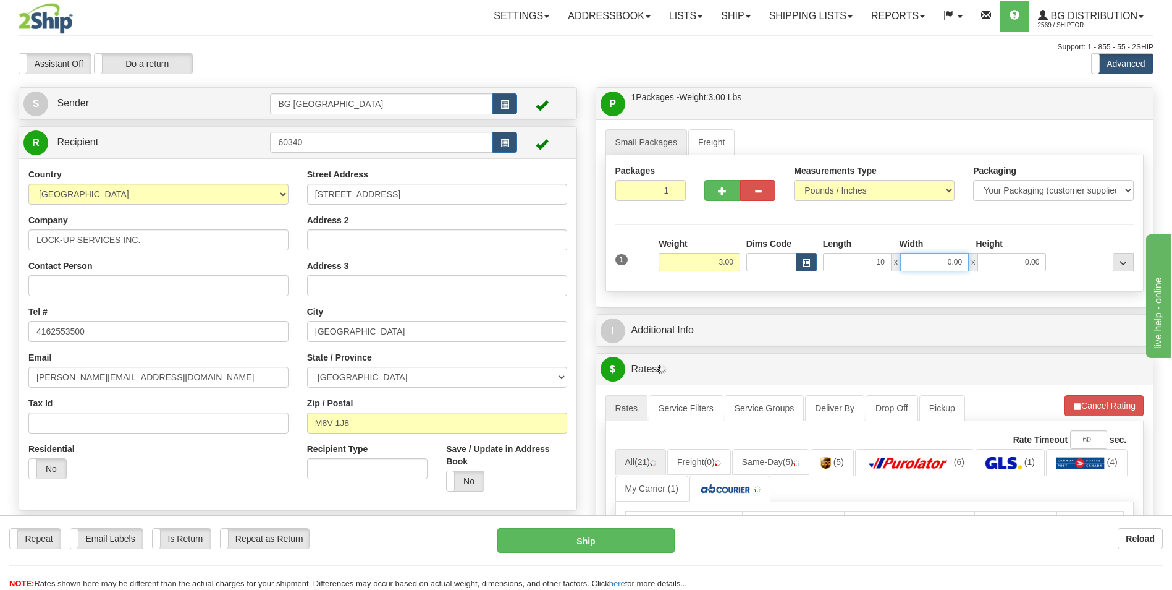
type input "10.00"
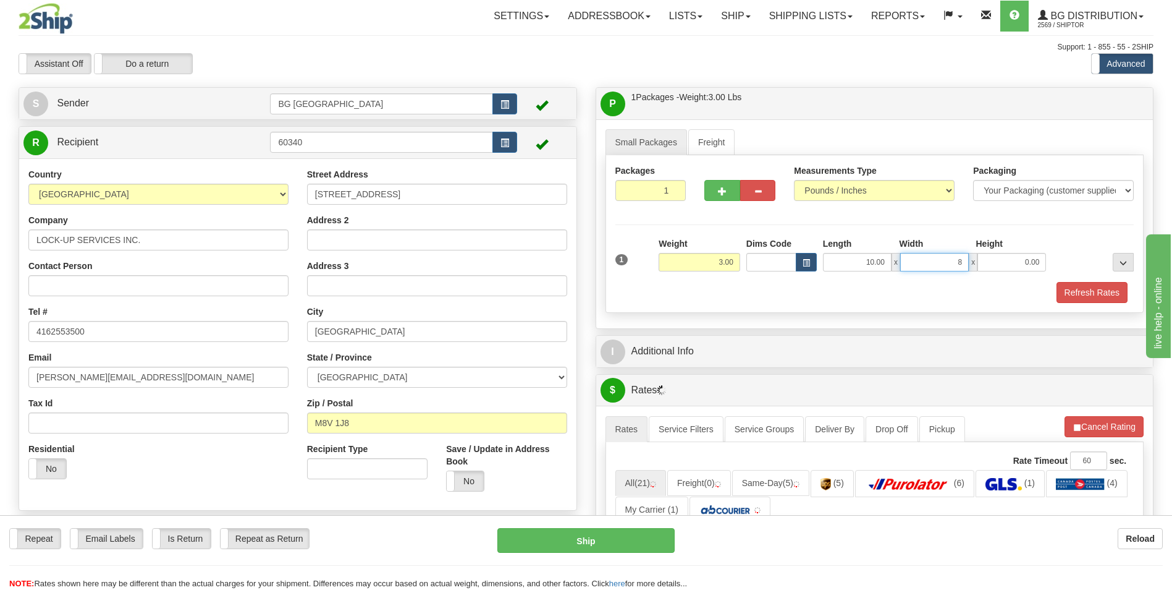
type input "8.00"
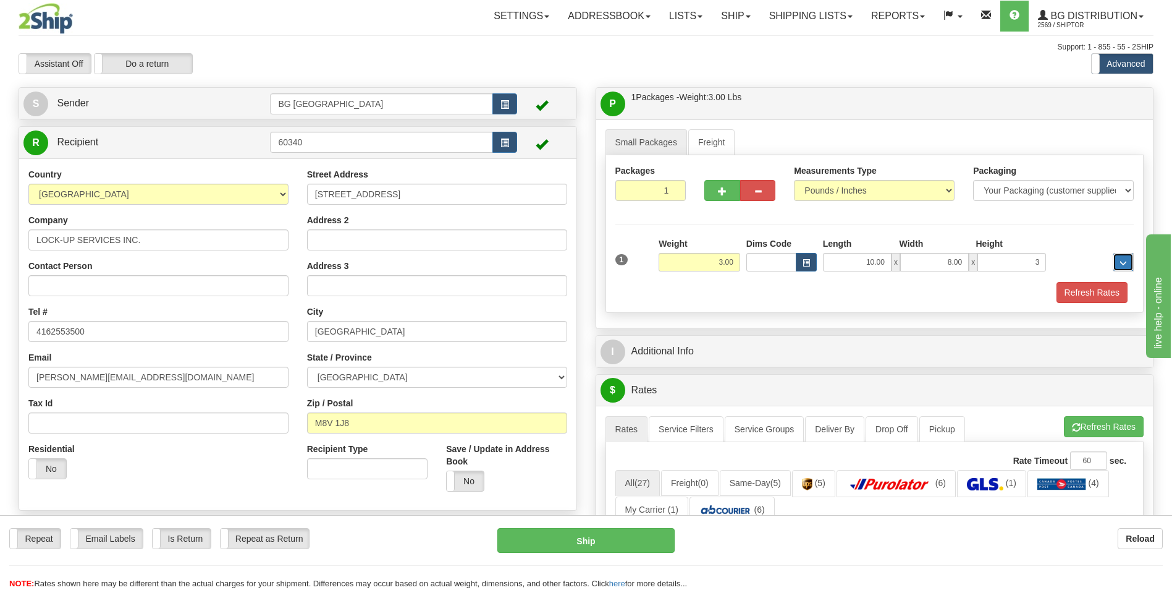
type input "3.00"
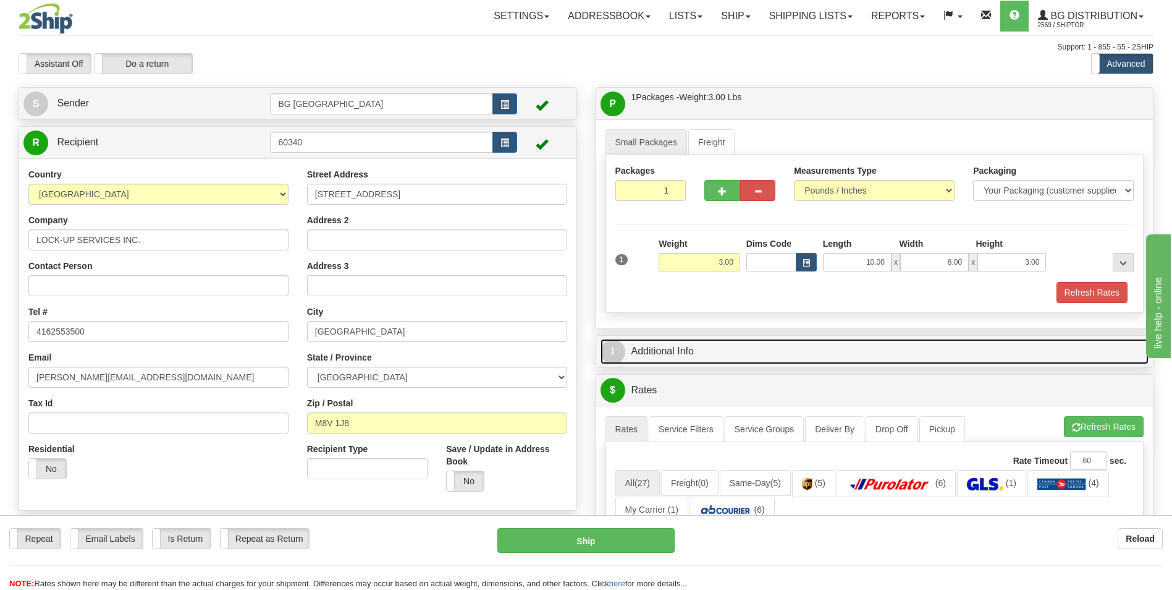
click at [754, 348] on link "I Additional Info" at bounding box center [875, 351] width 549 height 25
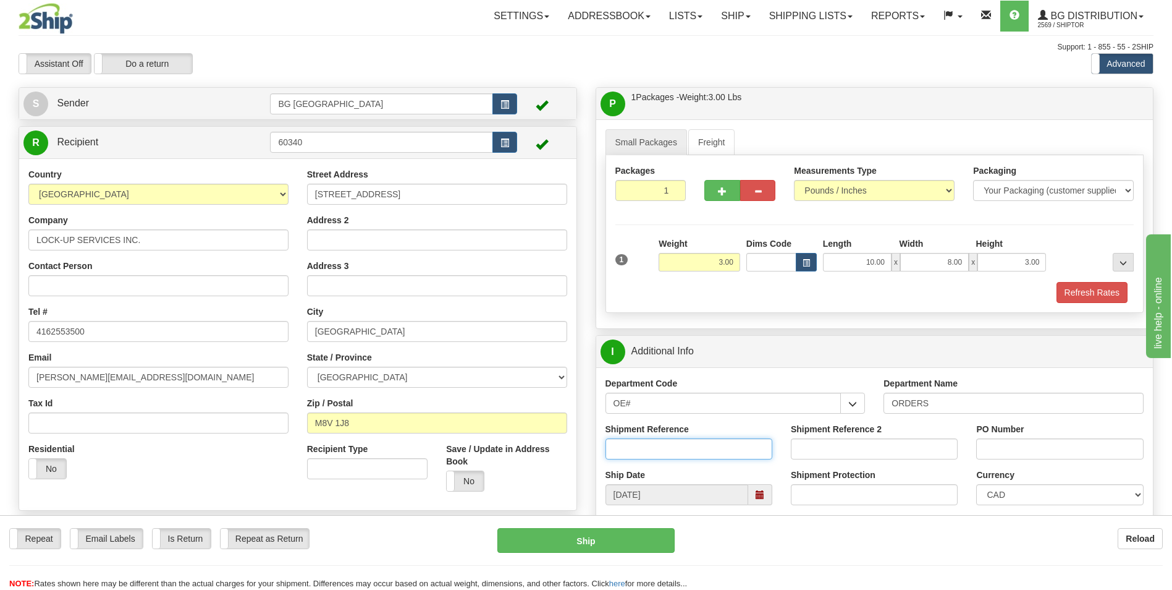
click at [673, 443] on input "Shipment Reference" at bounding box center [689, 448] width 167 height 21
type input "70183850-00"
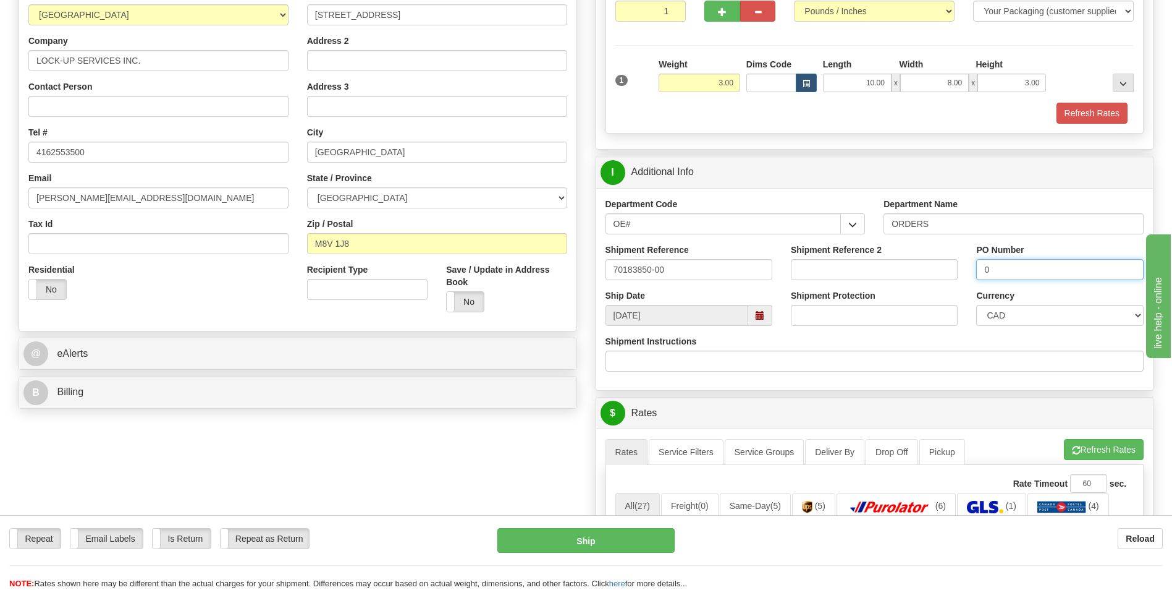
scroll to position [185, 0]
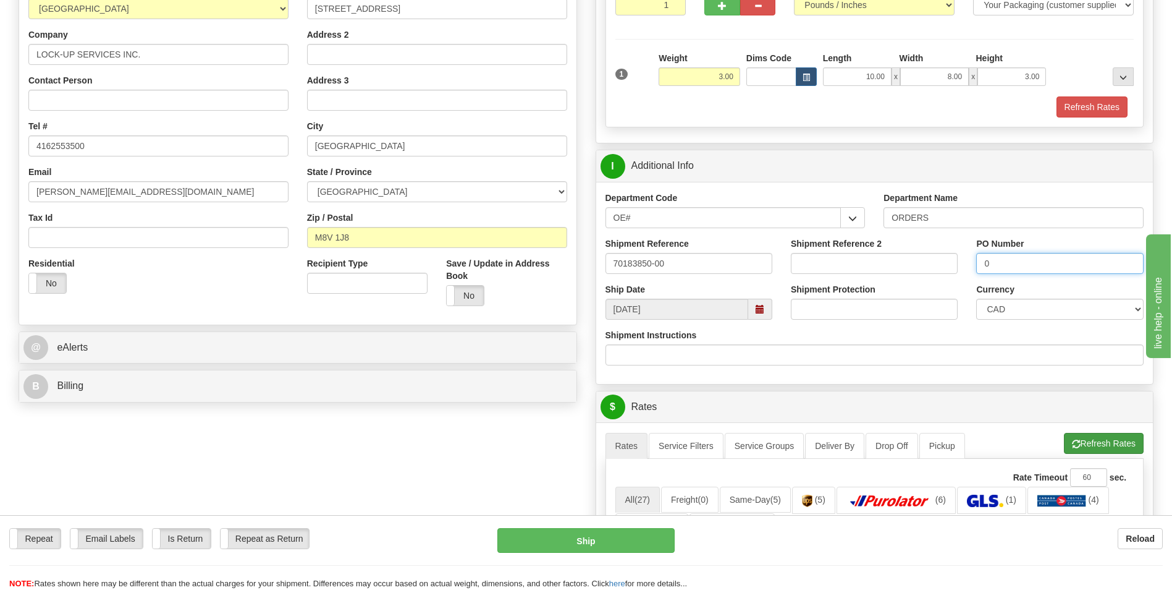
type input "0"
click at [1087, 434] on button "Refresh Rates" at bounding box center [1104, 443] width 80 height 21
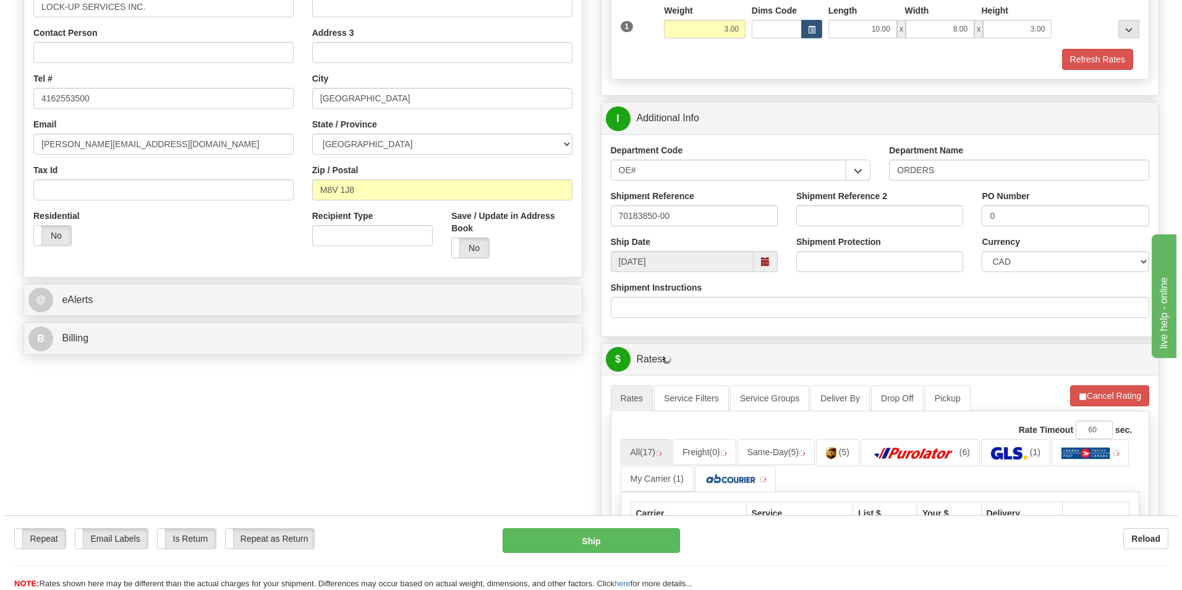
scroll to position [371, 0]
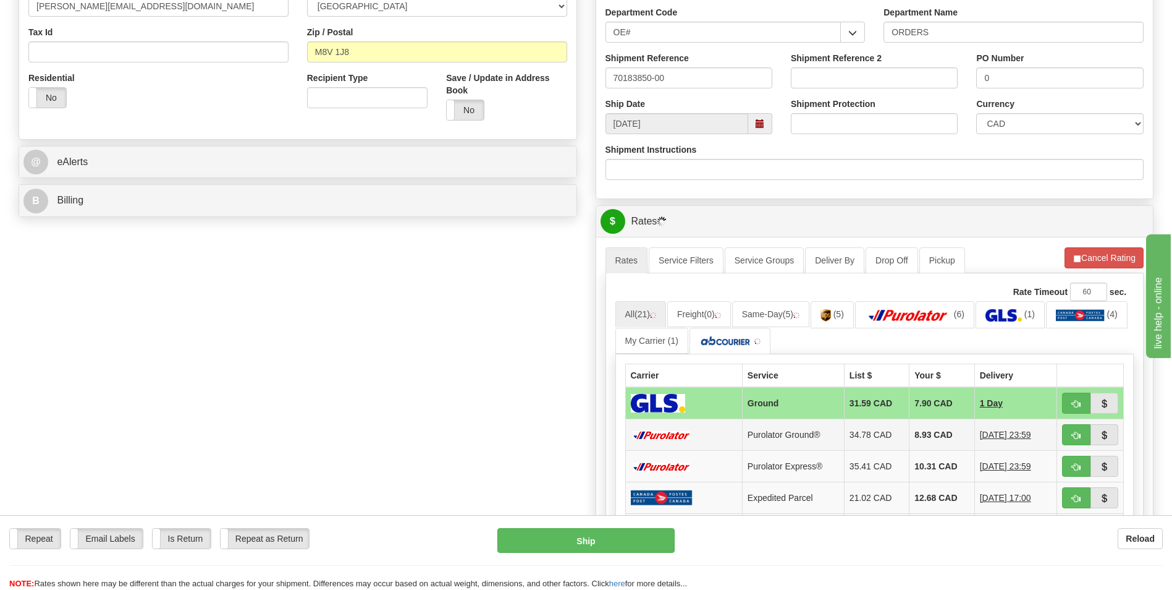
click at [930, 426] on td "8.93 CAD" at bounding box center [942, 435] width 65 height 32
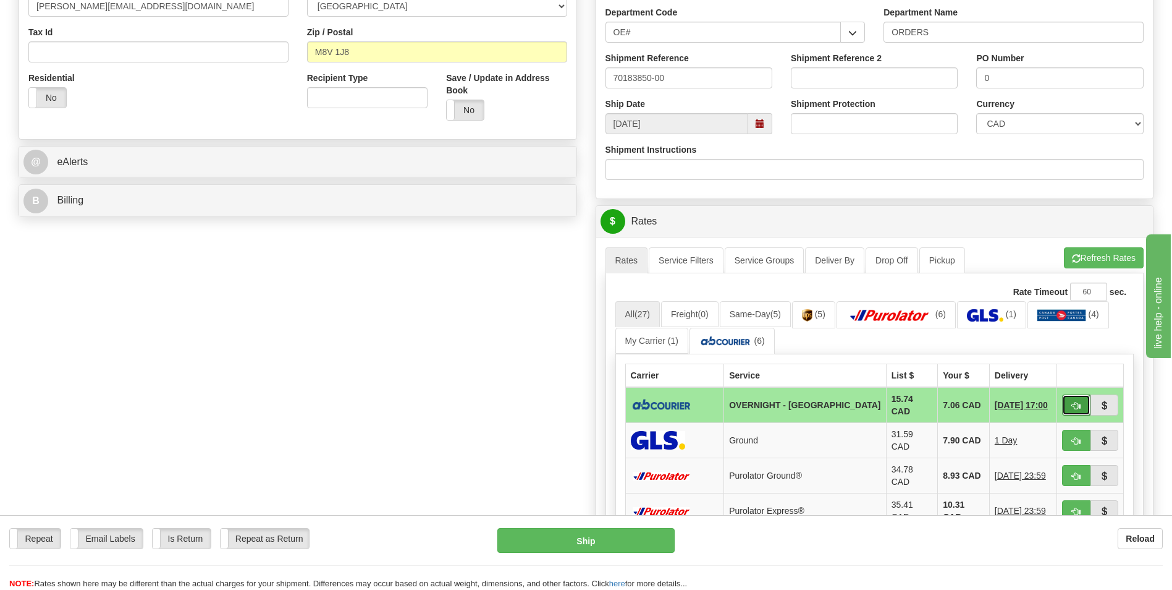
click at [1075, 397] on button "button" at bounding box center [1076, 404] width 28 height 21
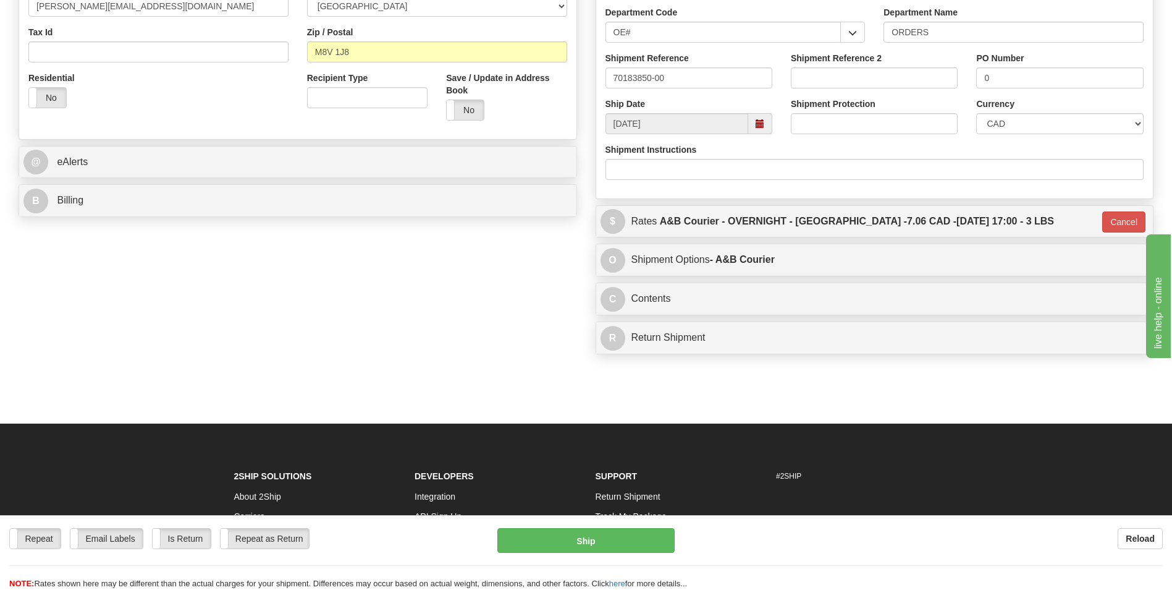
type input "4"
click at [639, 538] on button "Ship" at bounding box center [586, 540] width 177 height 25
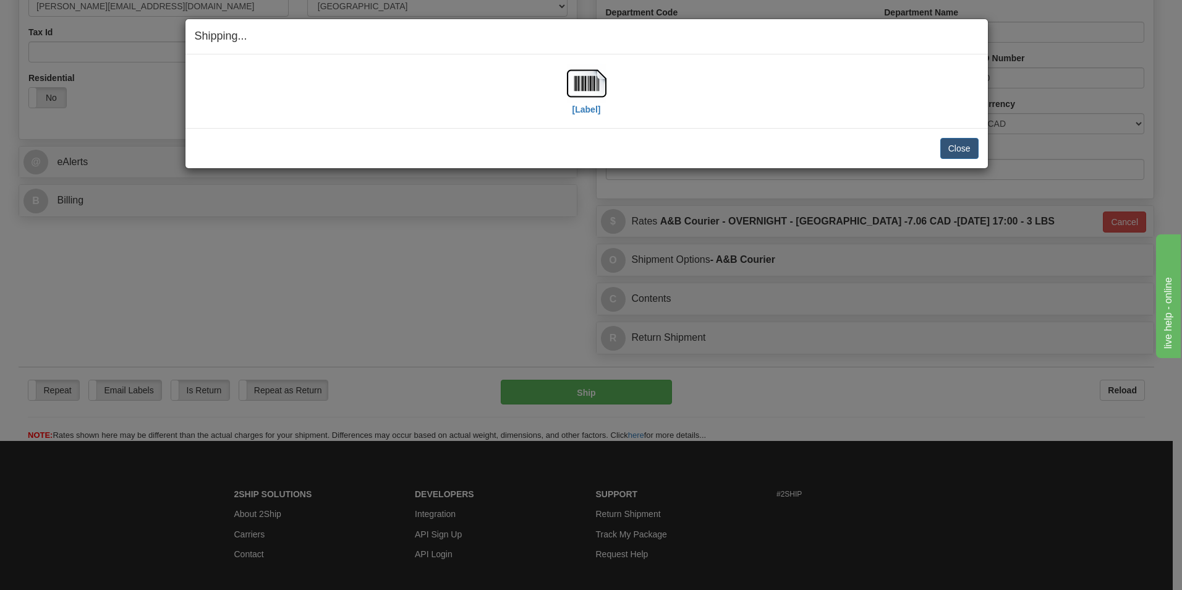
click at [608, 83] on div "[Label]" at bounding box center [587, 91] width 784 height 55
click at [593, 89] on img at bounding box center [587, 84] width 40 height 40
click at [957, 150] on button "Close" at bounding box center [959, 148] width 38 height 21
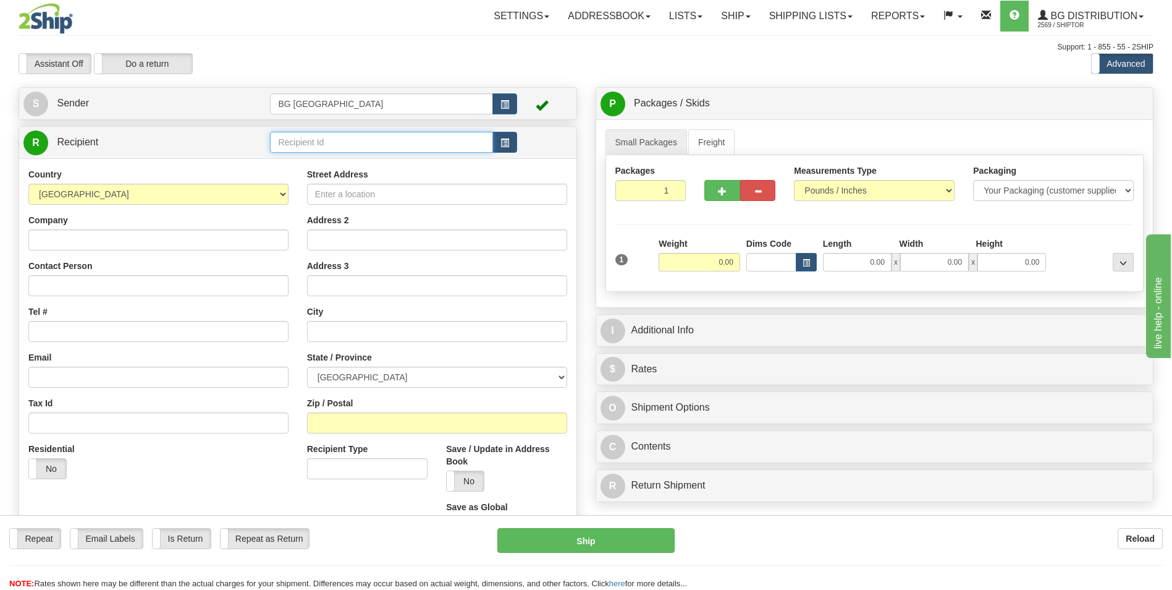
click at [328, 140] on input "text" at bounding box center [381, 142] width 222 height 21
click at [307, 163] on div "910618" at bounding box center [379, 162] width 211 height 14
type input "910618"
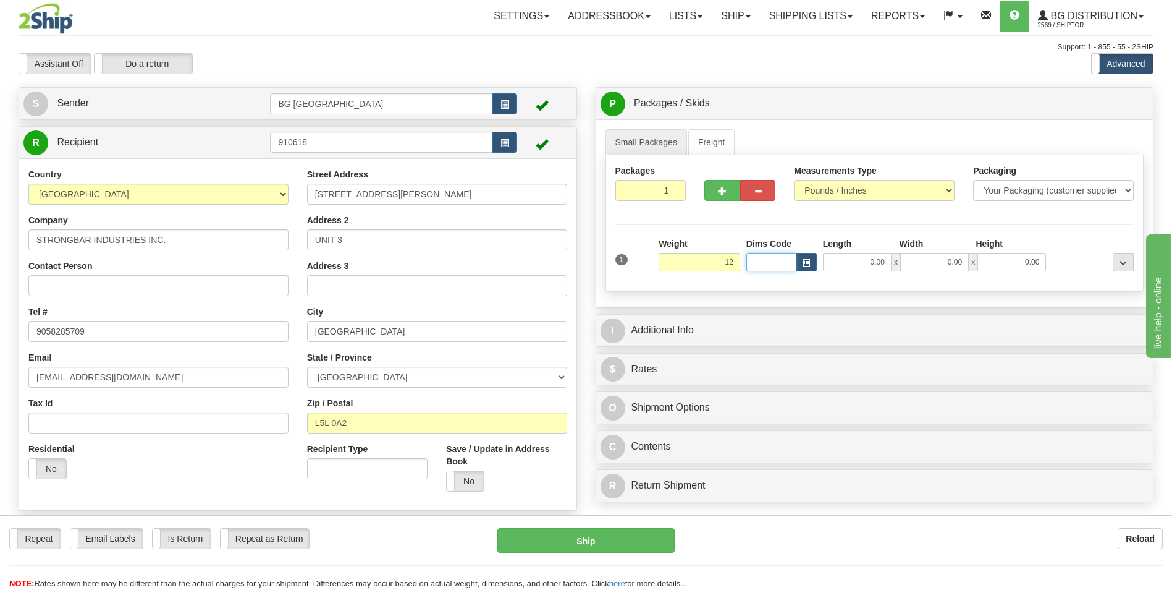
type input "12.00"
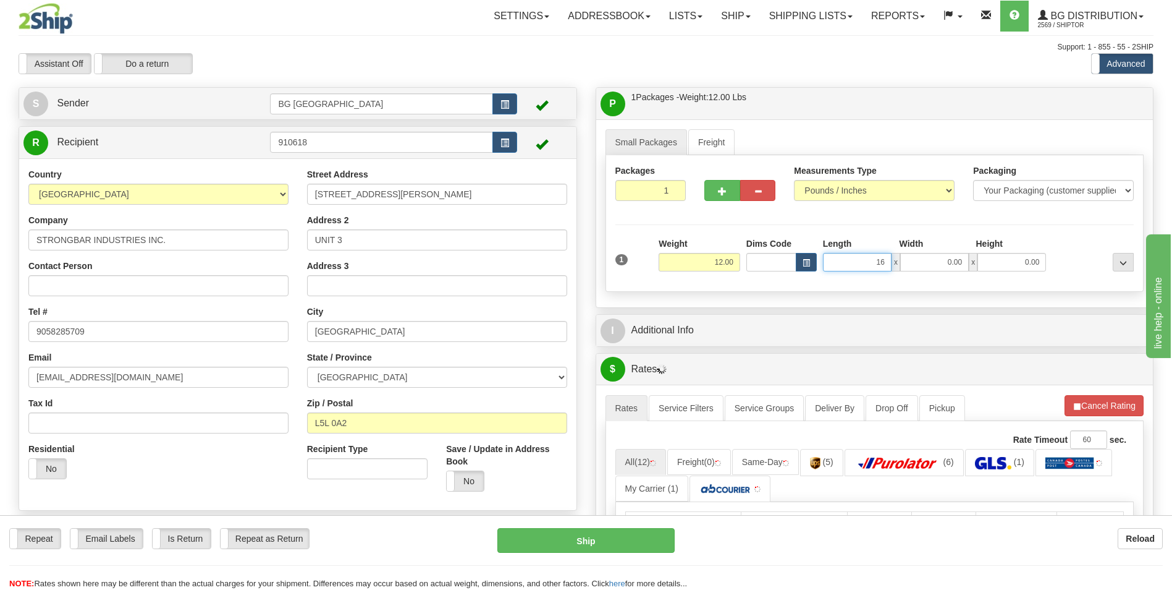
type input "16.00"
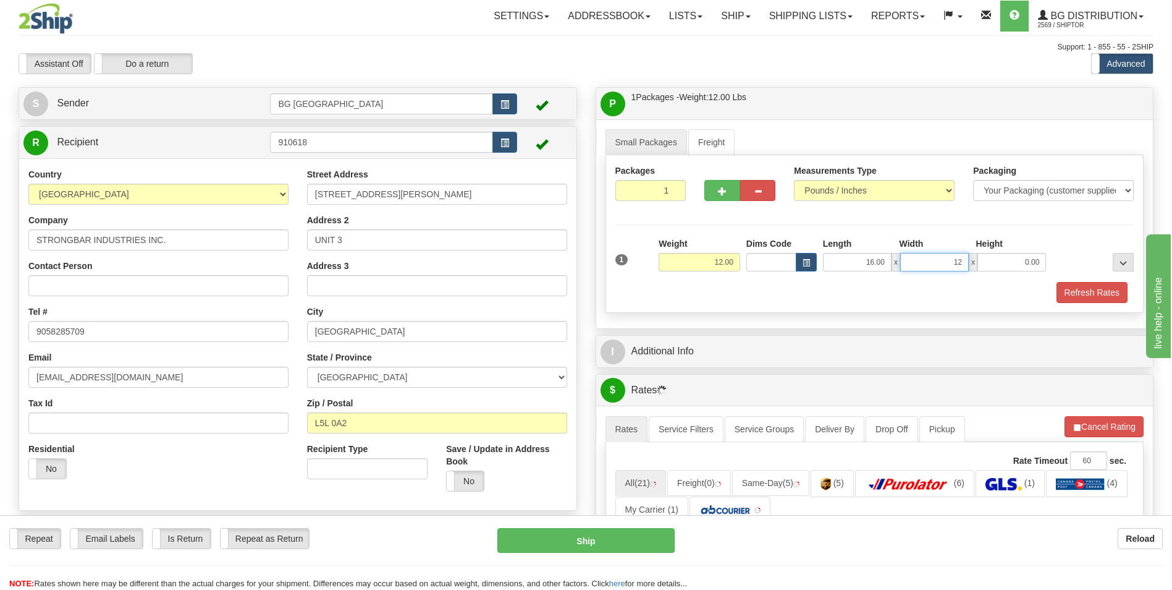
type input "12.00"
type input "9.00"
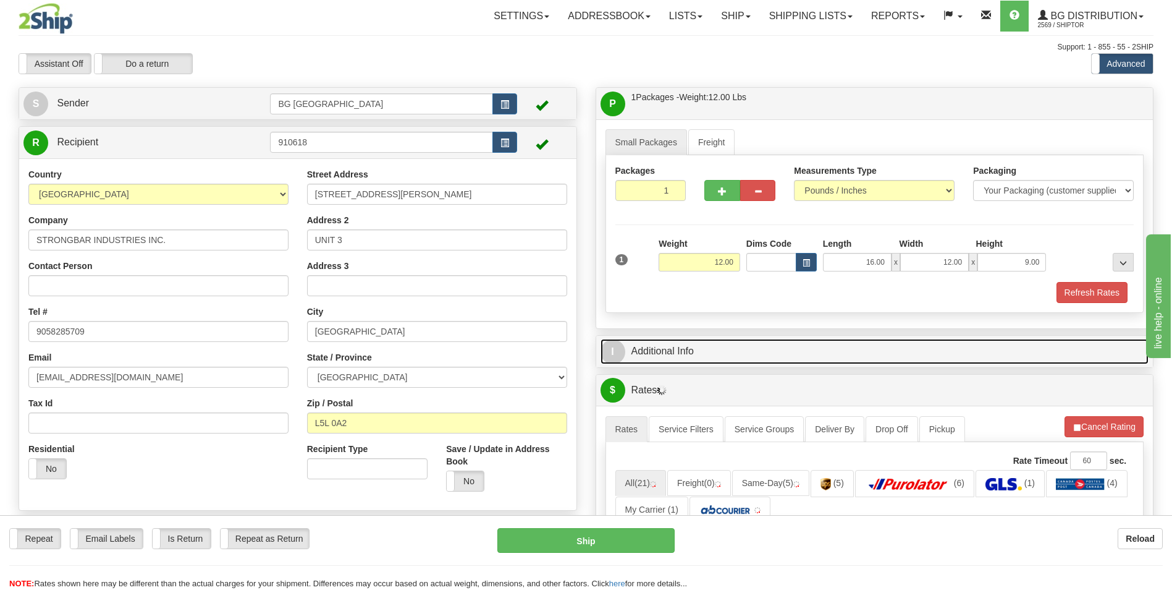
click at [676, 344] on link "I Additional Info" at bounding box center [875, 351] width 549 height 25
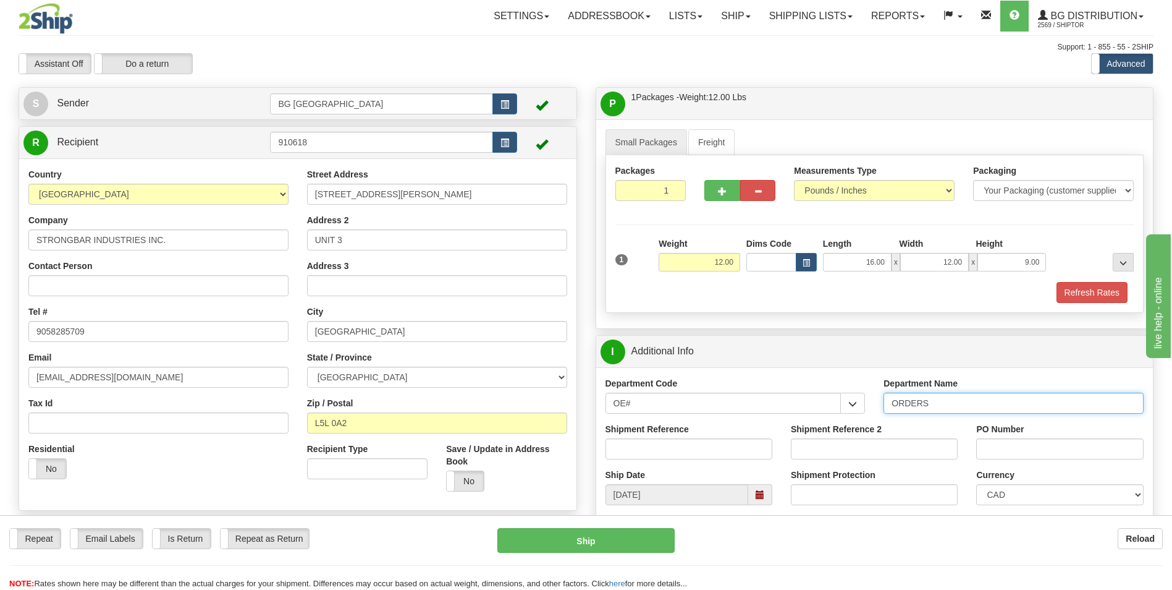
click at [934, 402] on input "ORDERS" at bounding box center [1014, 402] width 260 height 21
type input "70178791-02"
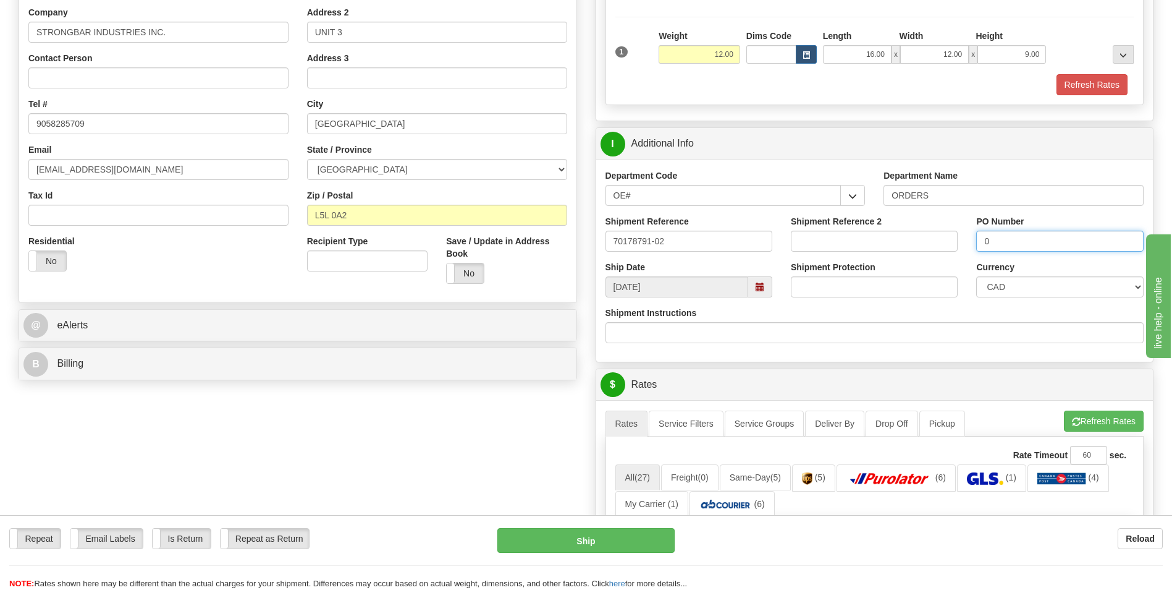
scroll to position [247, 0]
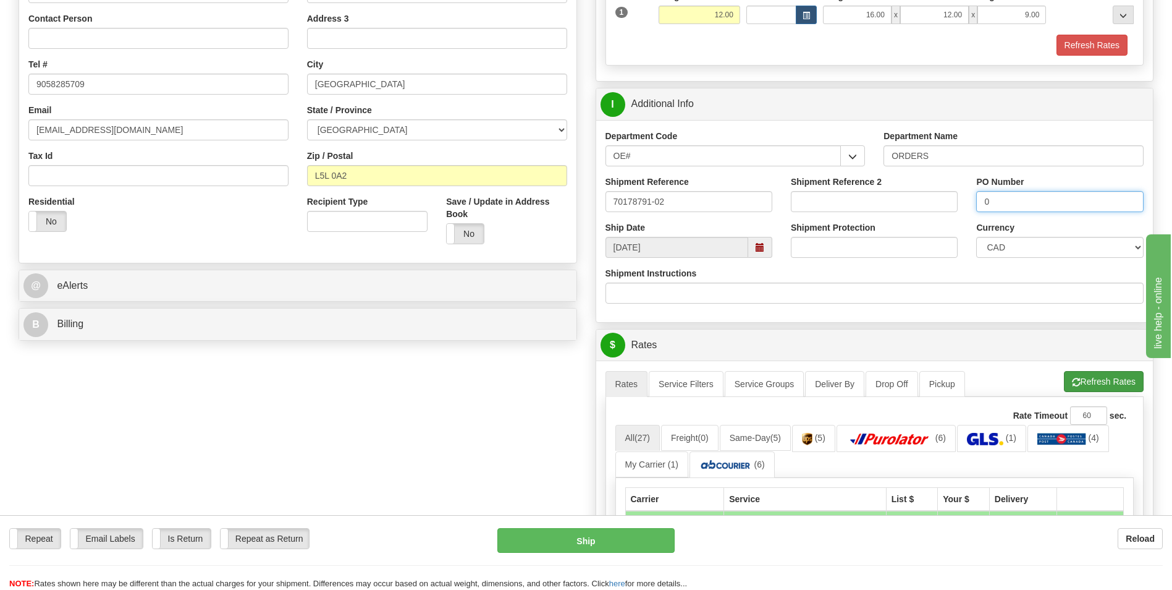
type input "0"
click at [1098, 384] on button "Refresh Rates" at bounding box center [1104, 381] width 80 height 21
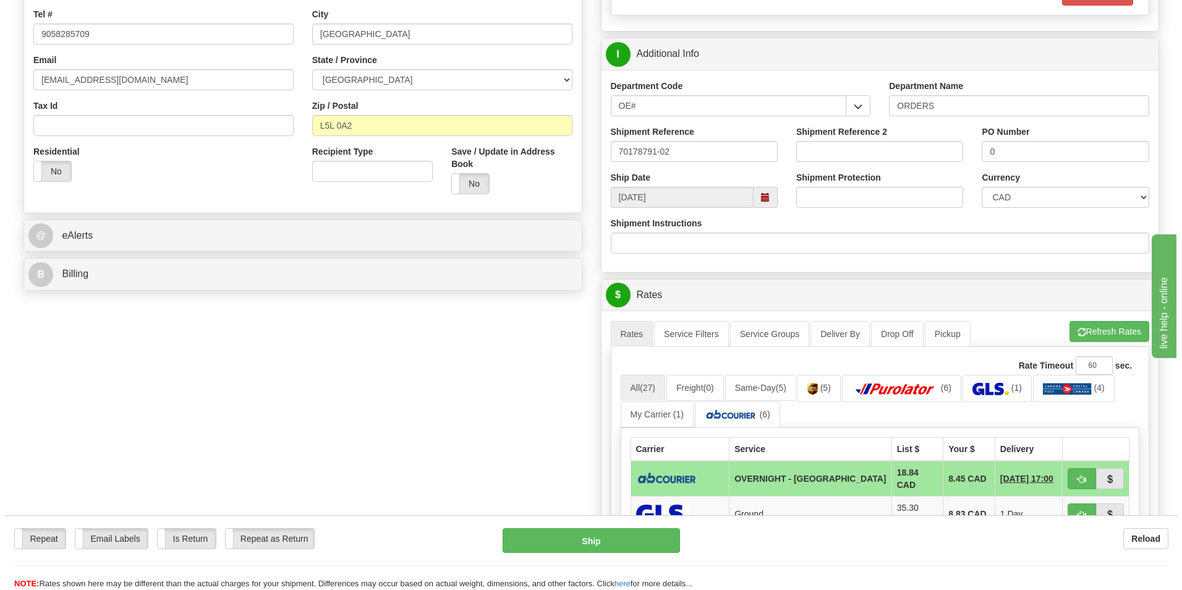
scroll to position [371, 0]
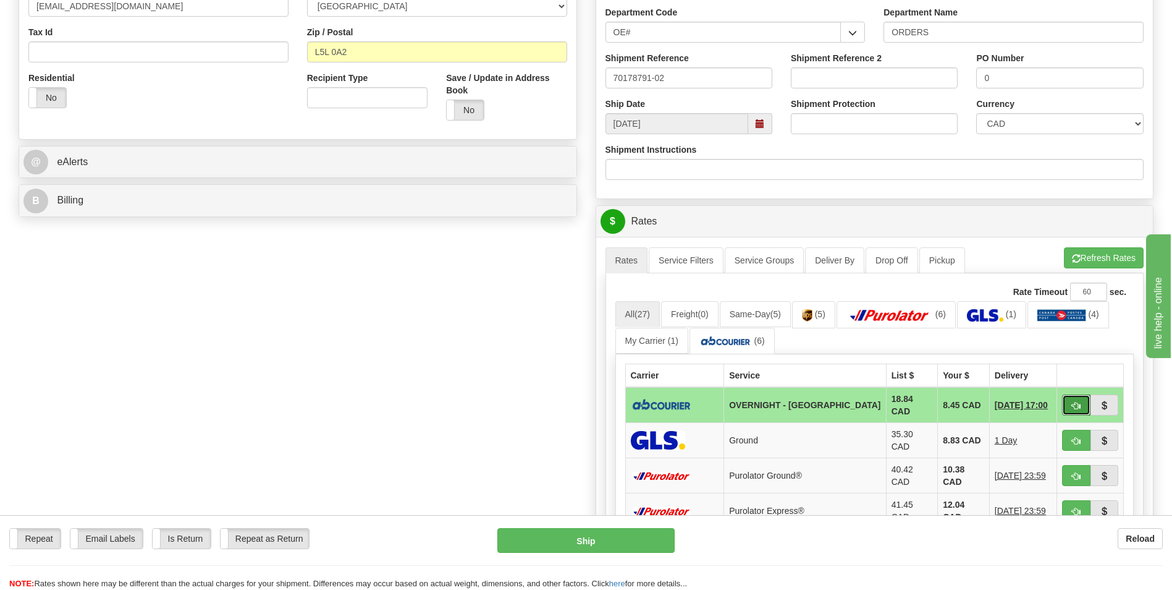
click at [1079, 412] on button "button" at bounding box center [1076, 404] width 28 height 21
type input "4"
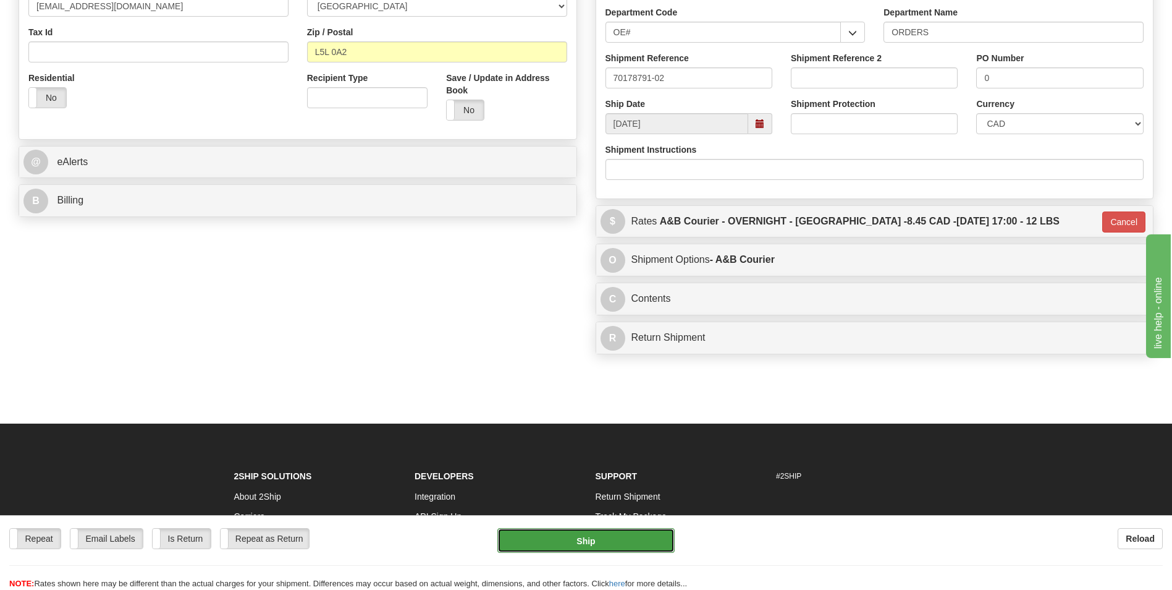
click at [636, 539] on button "Ship" at bounding box center [586, 540] width 177 height 25
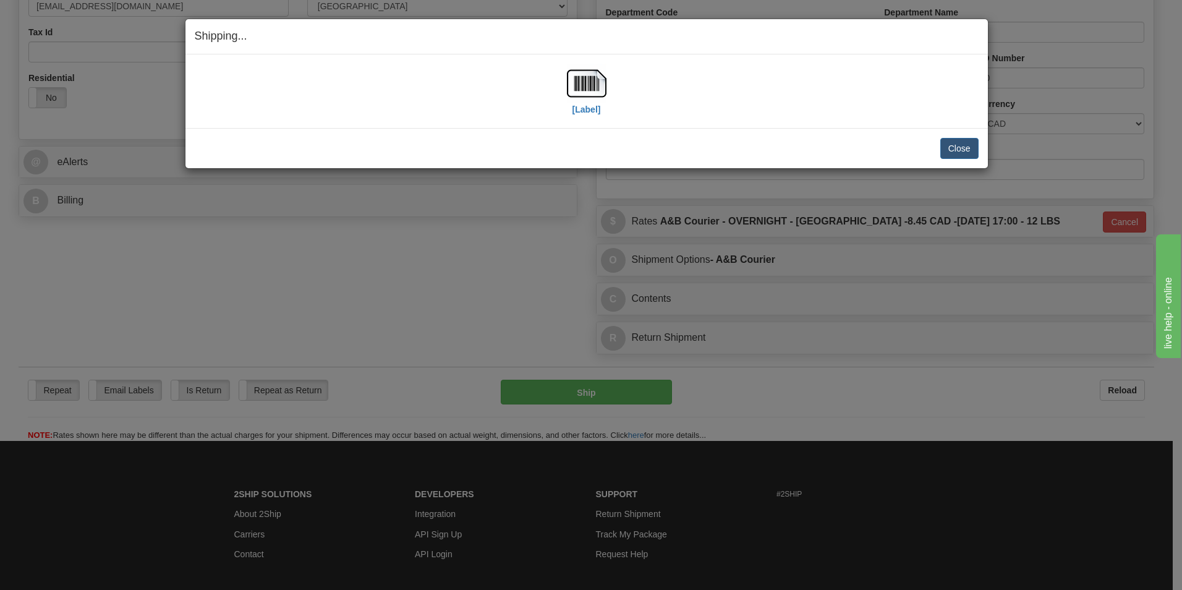
click at [606, 77] on div "[Label]" at bounding box center [587, 91] width 784 height 55
click at [598, 81] on img at bounding box center [587, 84] width 40 height 40
click at [952, 143] on button "Close" at bounding box center [959, 148] width 38 height 21
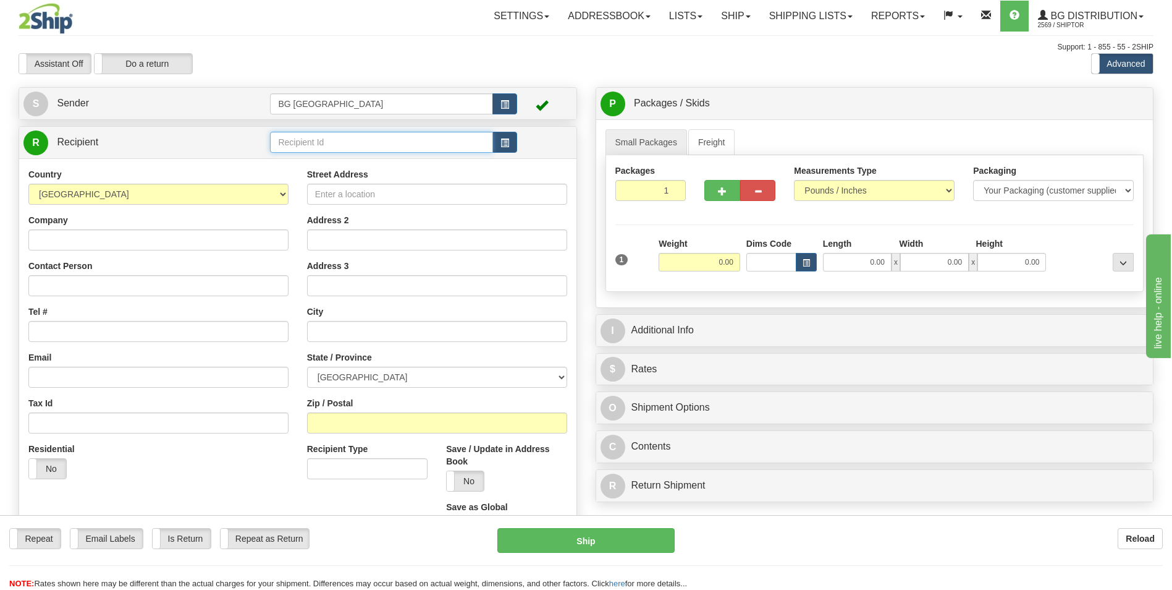
click at [341, 137] on input "text" at bounding box center [381, 142] width 222 height 21
click at [316, 162] on div "60154" at bounding box center [379, 162] width 211 height 14
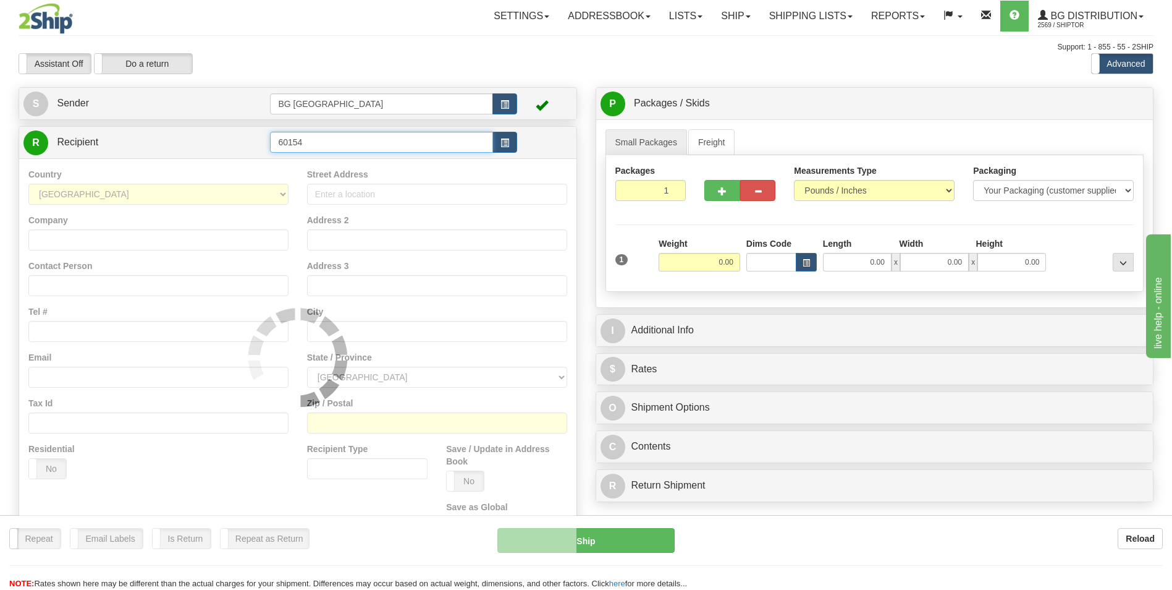
type input "60154"
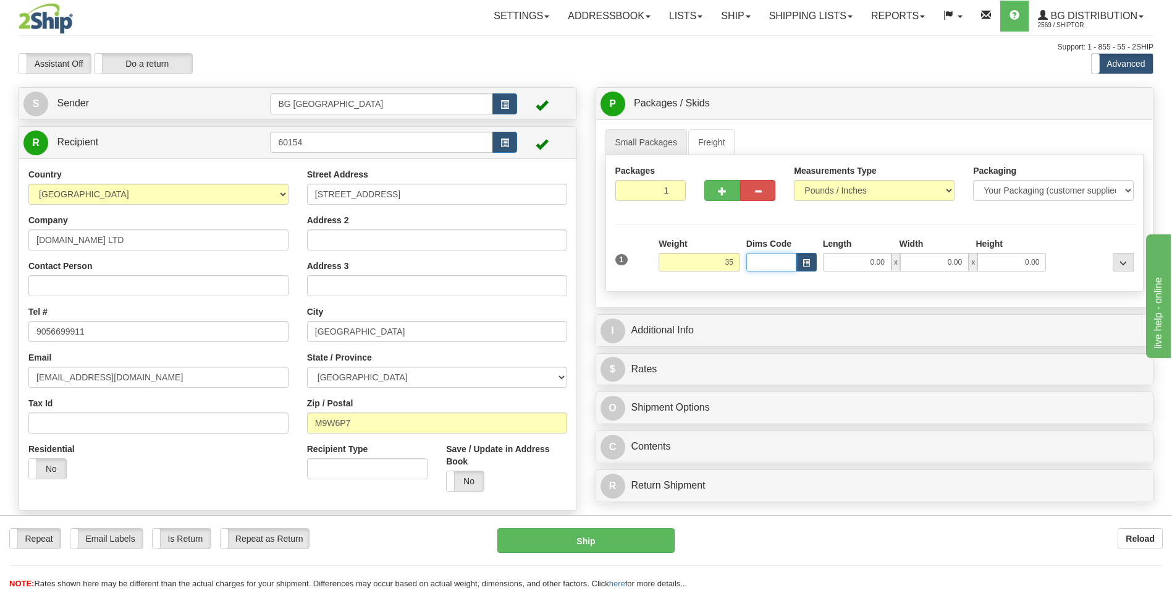
type input "35.00"
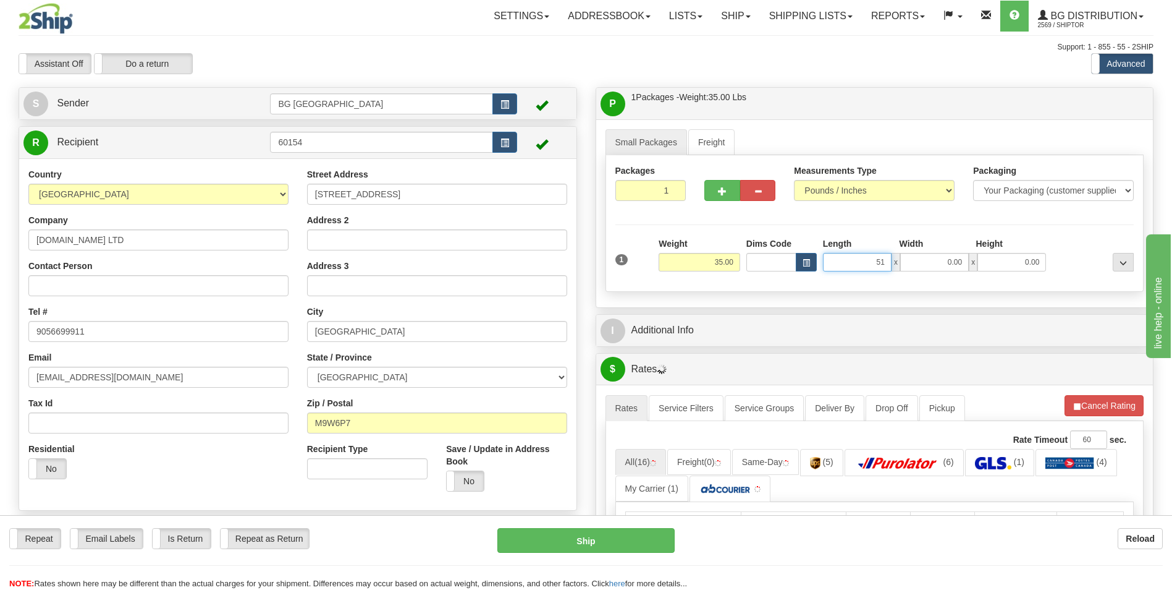
type input "51.00"
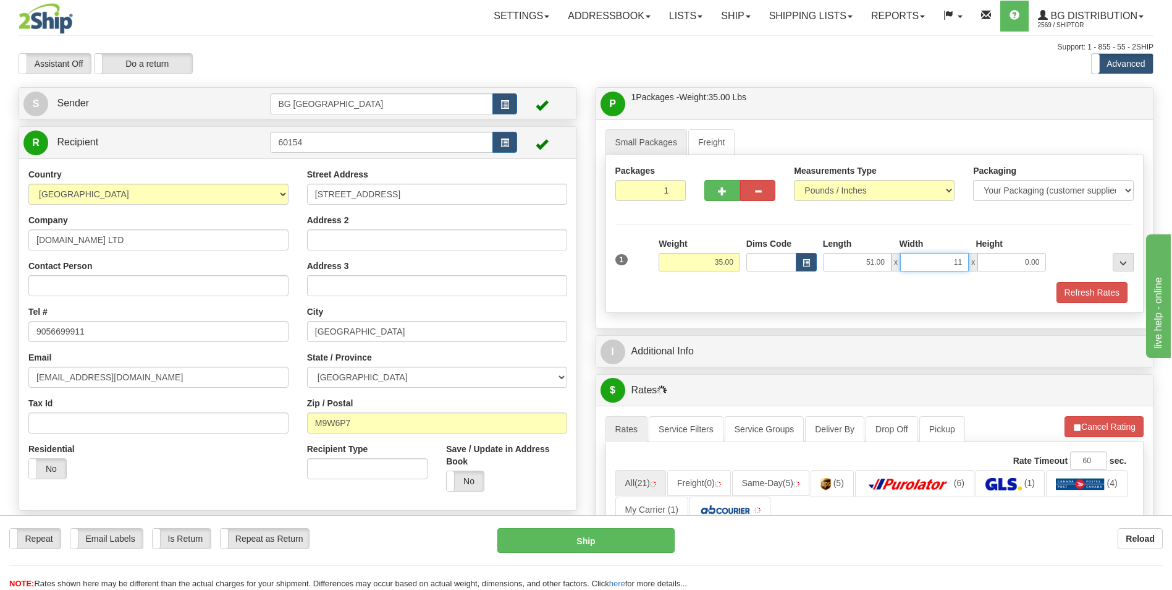
type input "11.00"
type input "7.00"
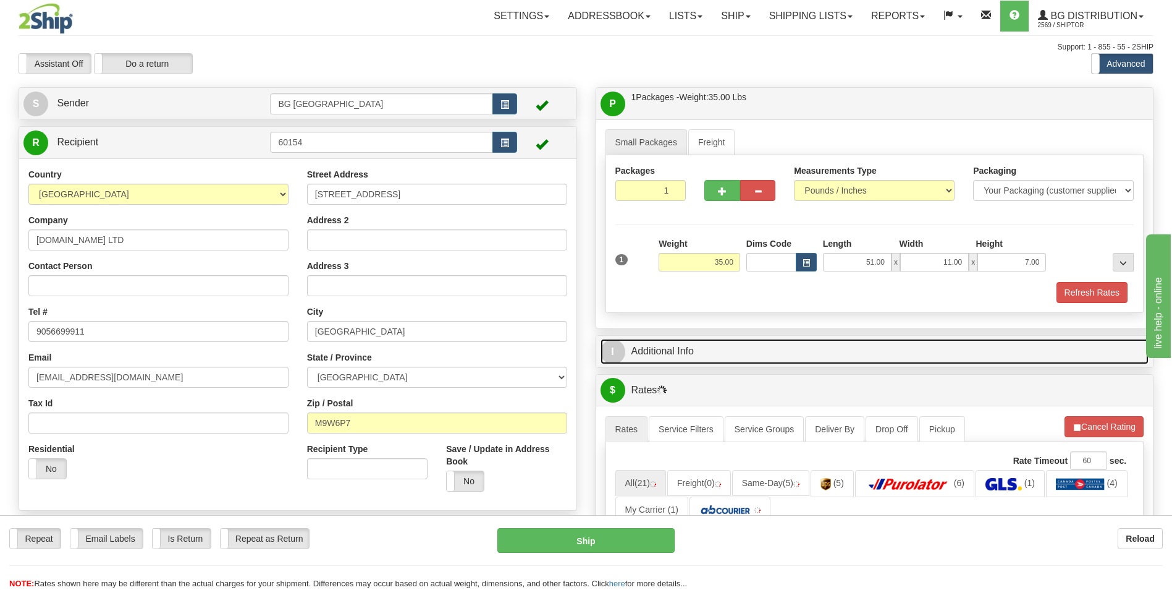
click at [689, 351] on link "I Additional Info" at bounding box center [875, 351] width 549 height 25
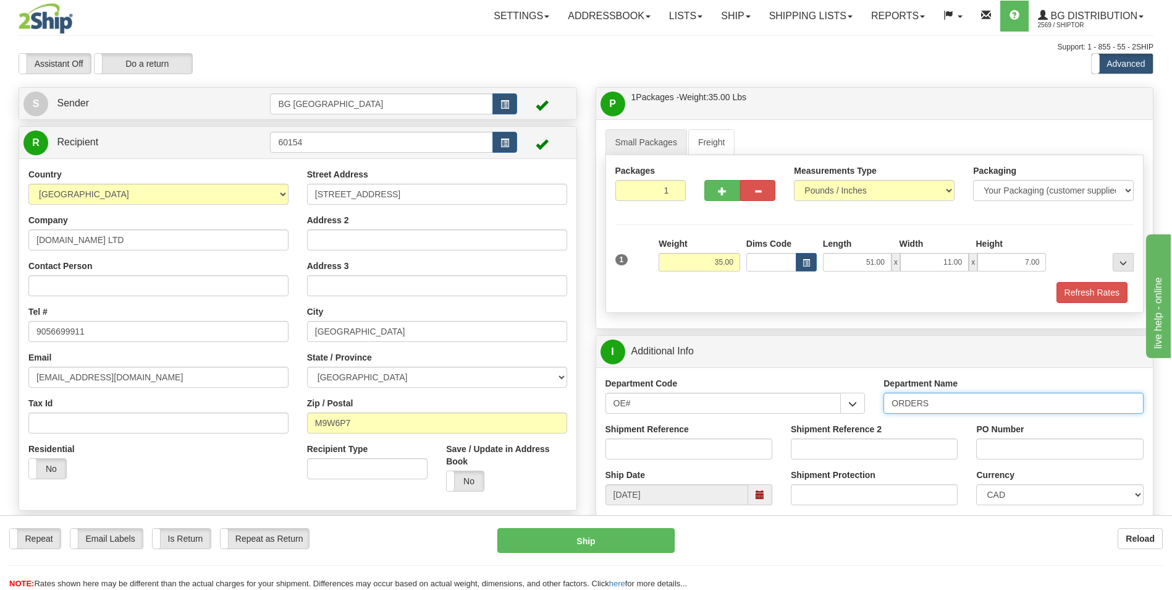
click at [957, 407] on input "ORDERS" at bounding box center [1014, 402] width 260 height 21
type input "70180245-01"
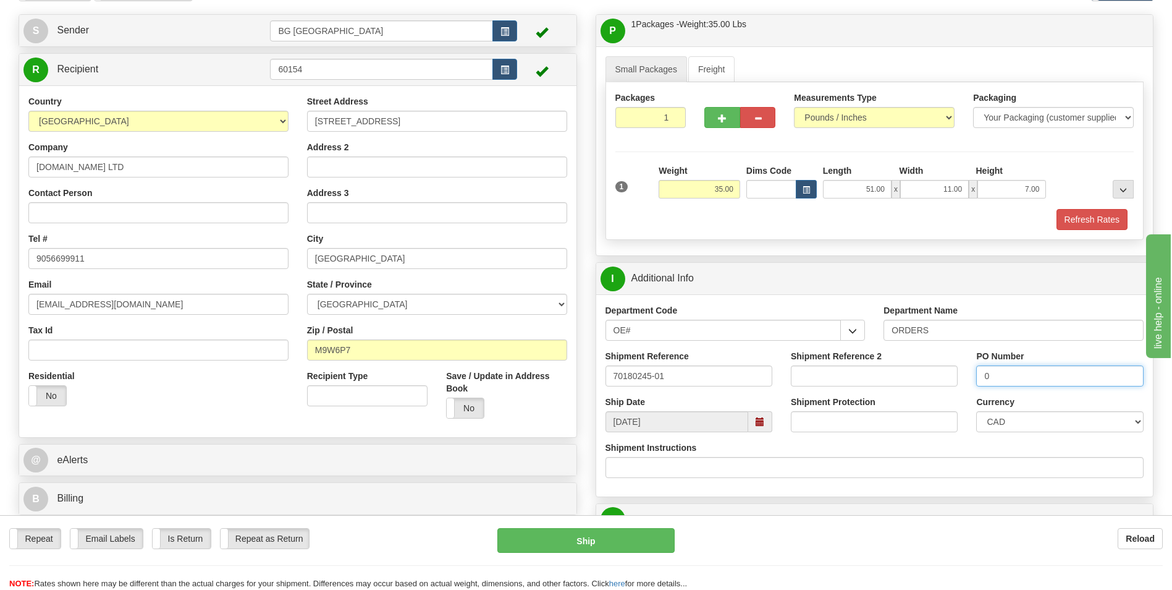
scroll to position [185, 0]
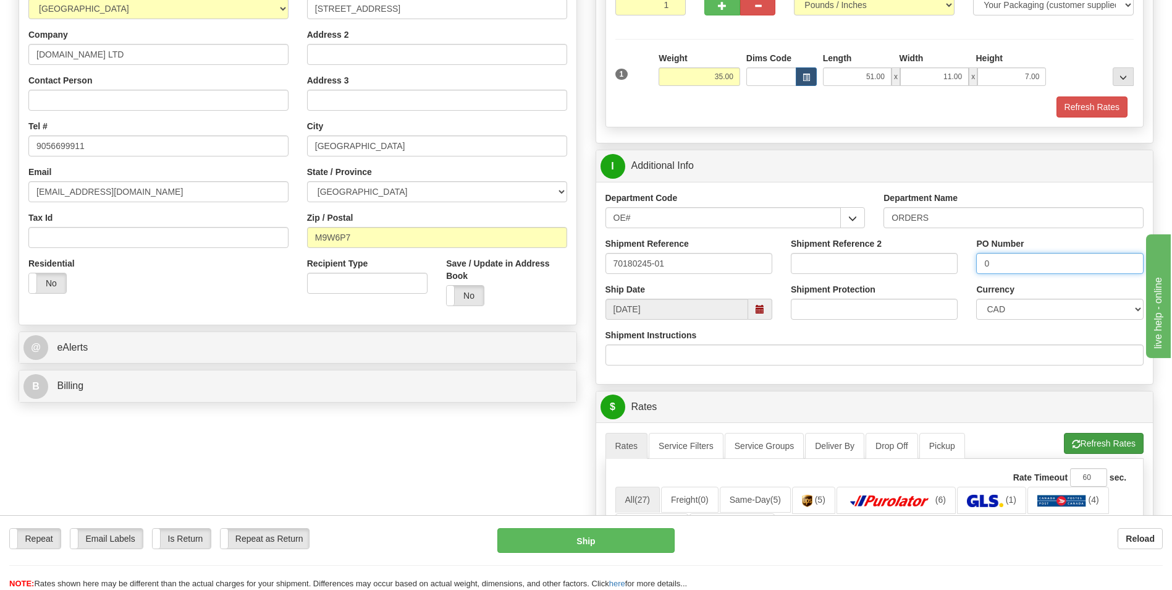
type input "0"
click at [1101, 443] on button "Refresh Rates" at bounding box center [1104, 443] width 80 height 21
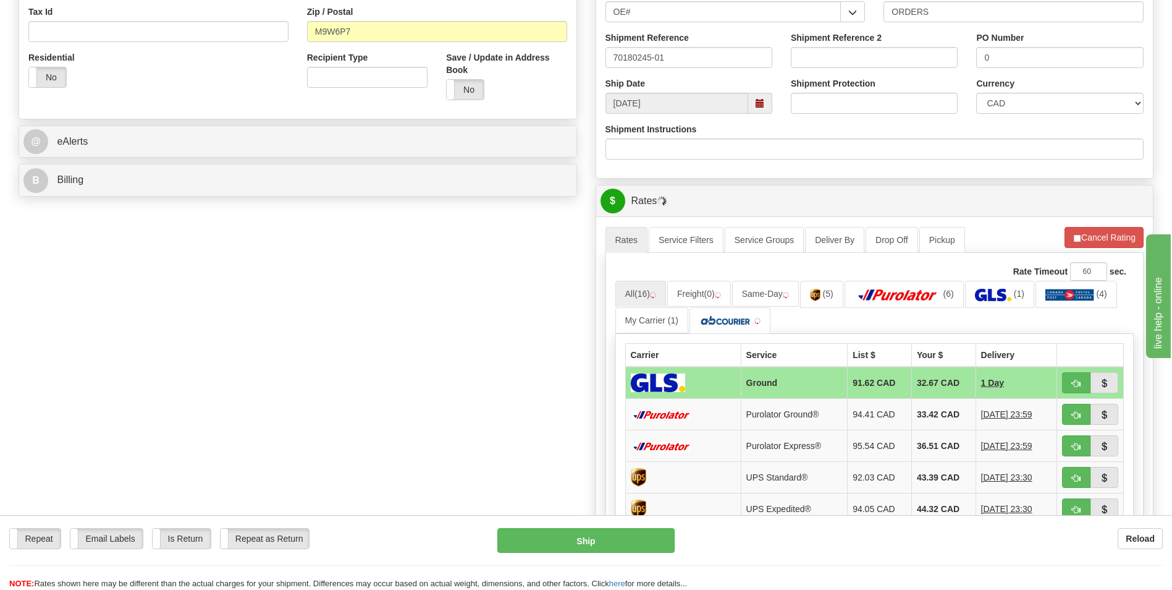
scroll to position [556, 0]
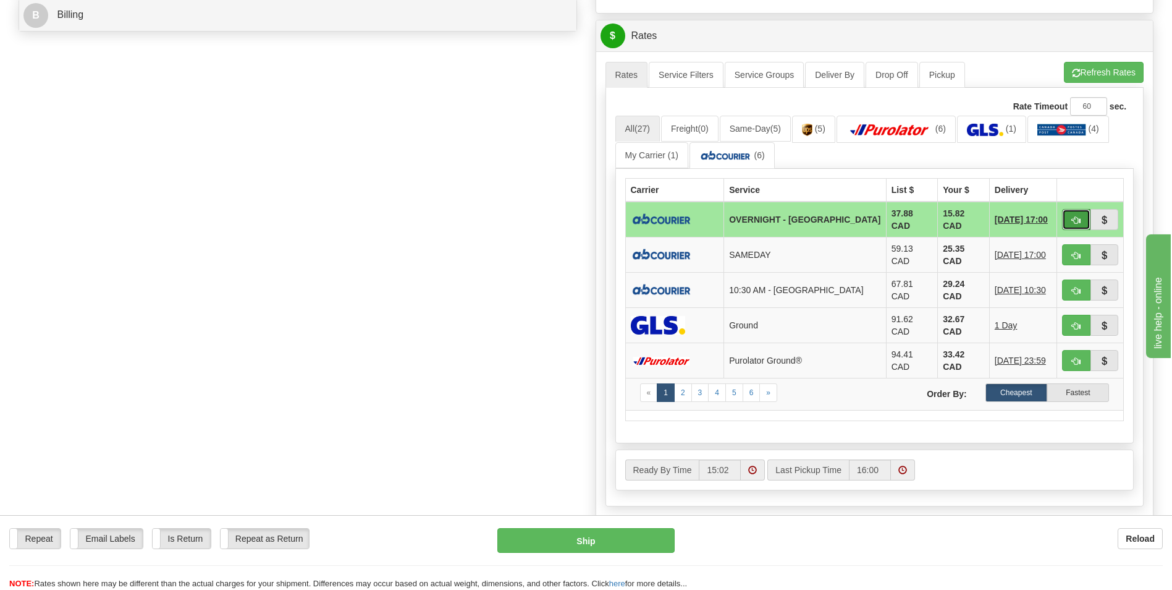
click at [1065, 216] on button "button" at bounding box center [1076, 219] width 28 height 21
type input "4"
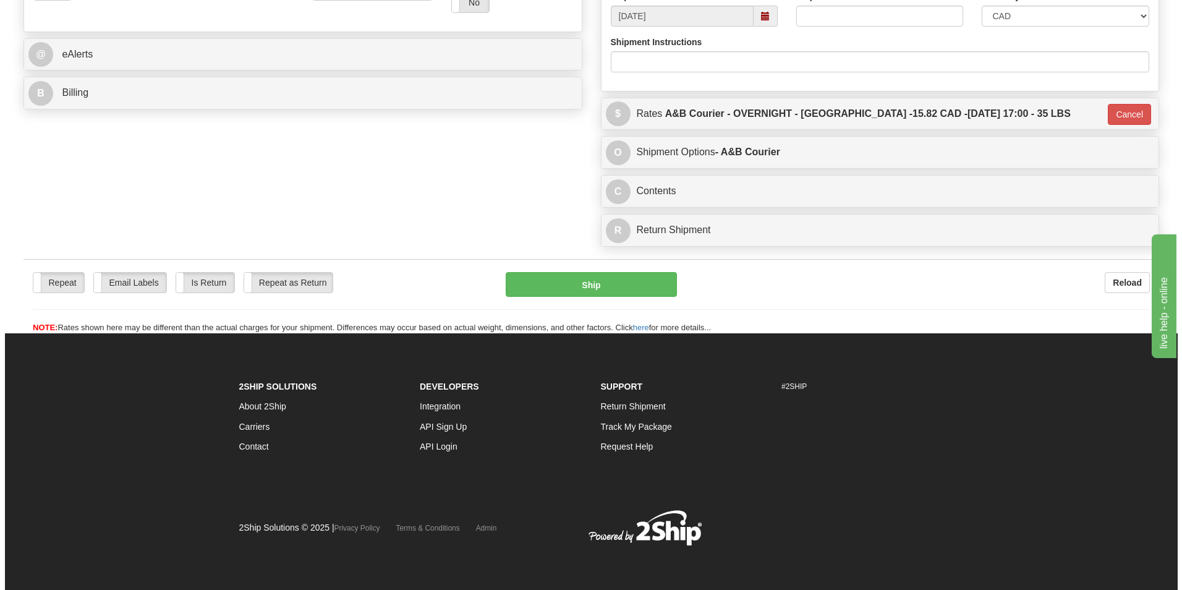
scroll to position [478, 0]
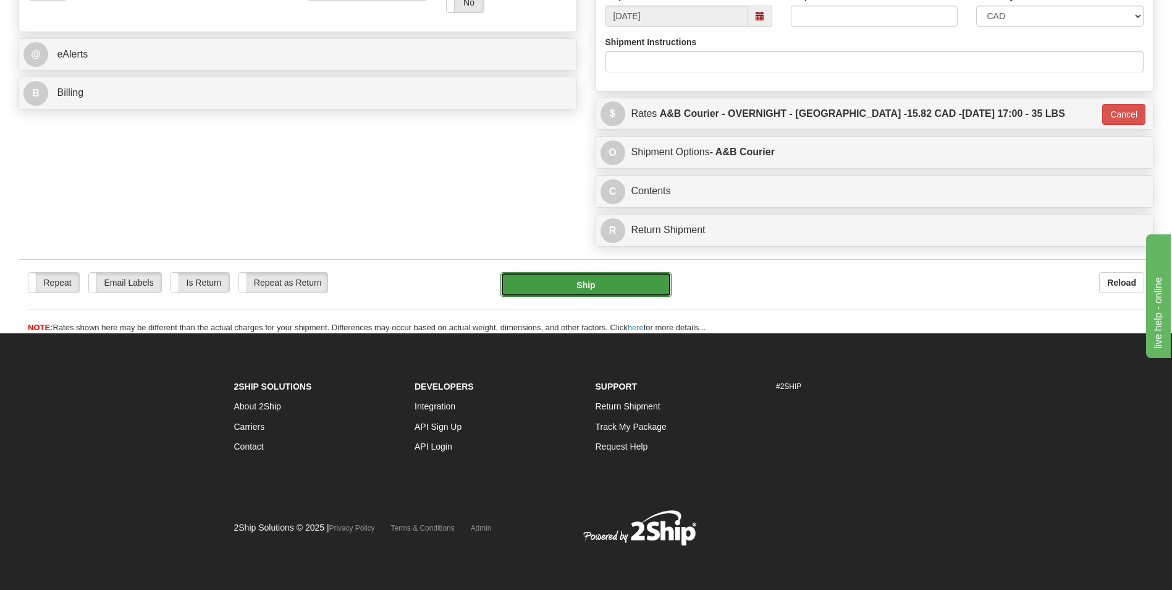
click at [633, 282] on button "Ship" at bounding box center [586, 284] width 171 height 25
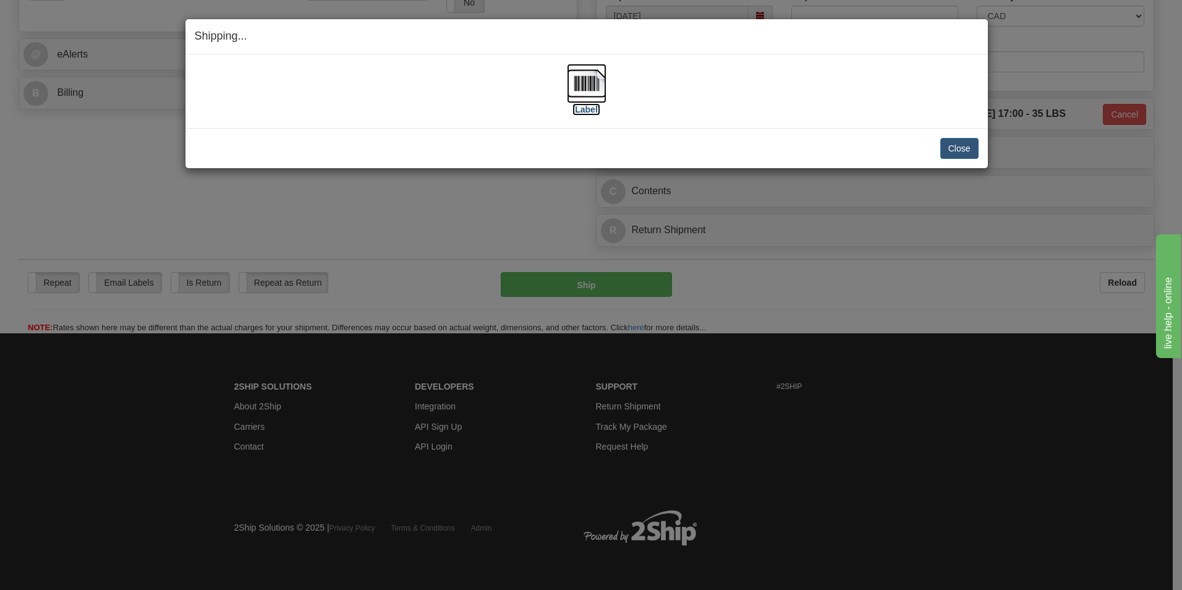
click at [588, 90] on img at bounding box center [587, 84] width 40 height 40
click at [946, 149] on button "Close" at bounding box center [959, 148] width 38 height 21
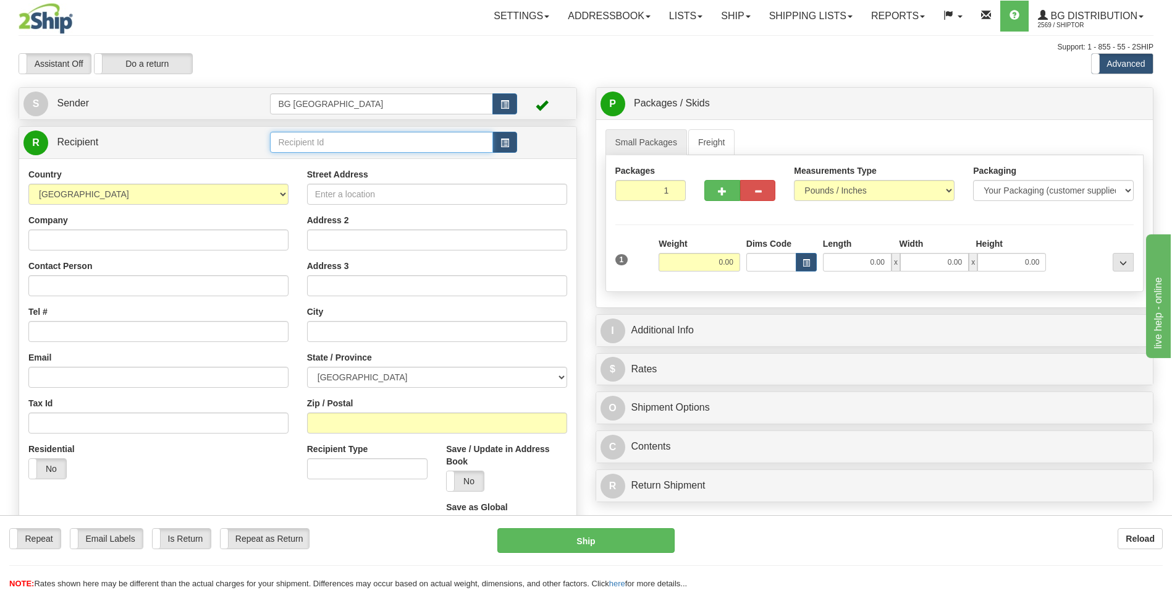
click at [393, 137] on input "text" at bounding box center [381, 142] width 222 height 21
click at [294, 164] on div "60027" at bounding box center [379, 162] width 211 height 14
type input "60027"
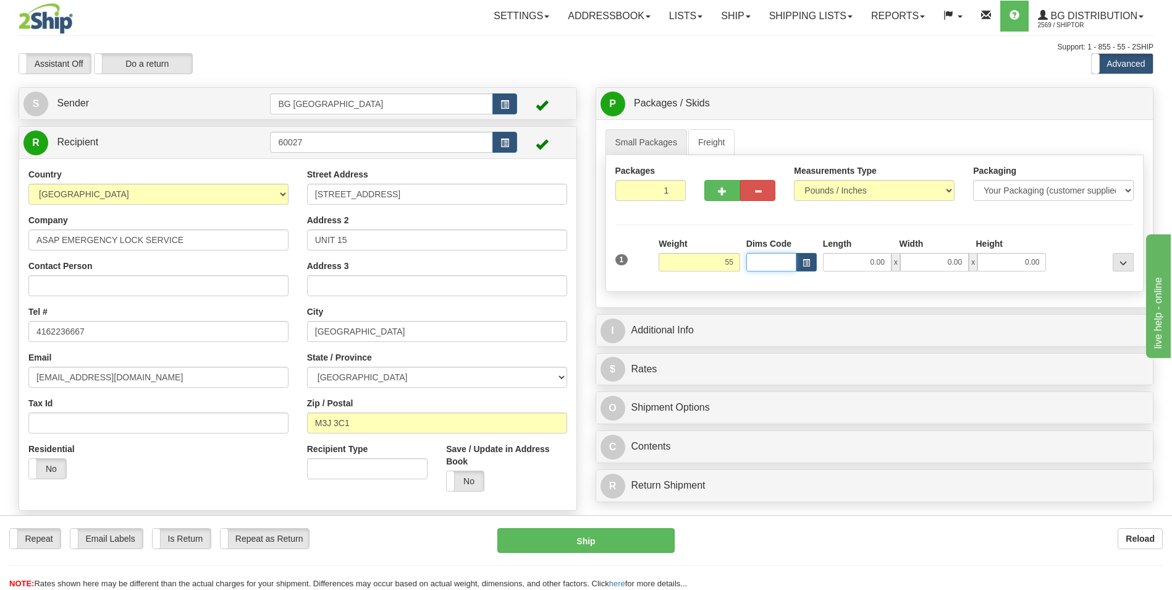
type input "55.00"
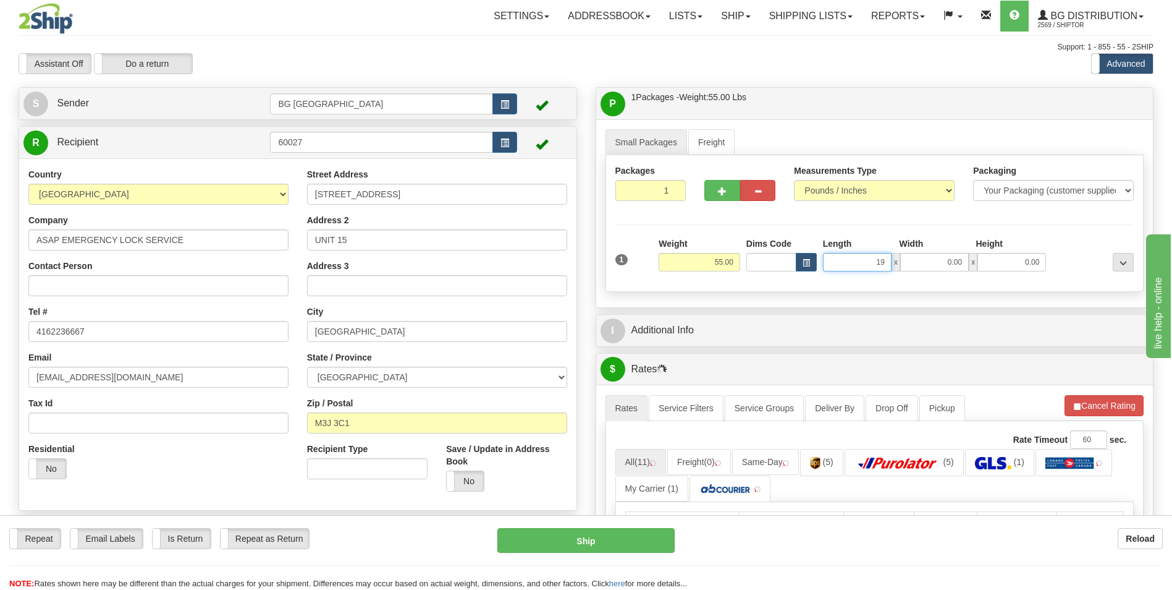
type input "19.00"
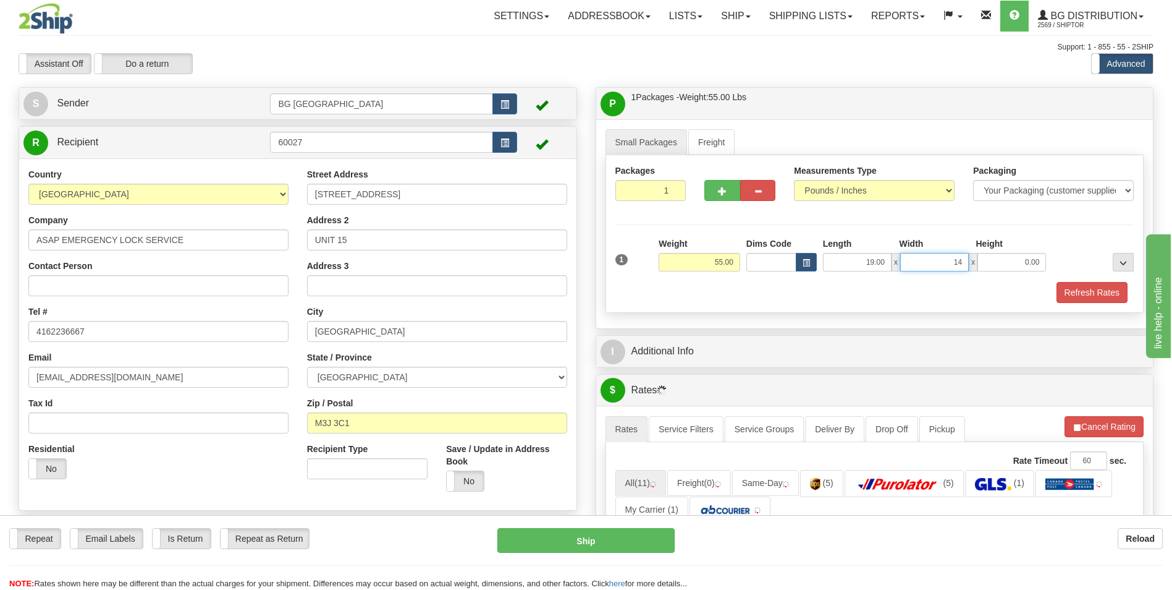
type input "14.00"
type input "8.00"
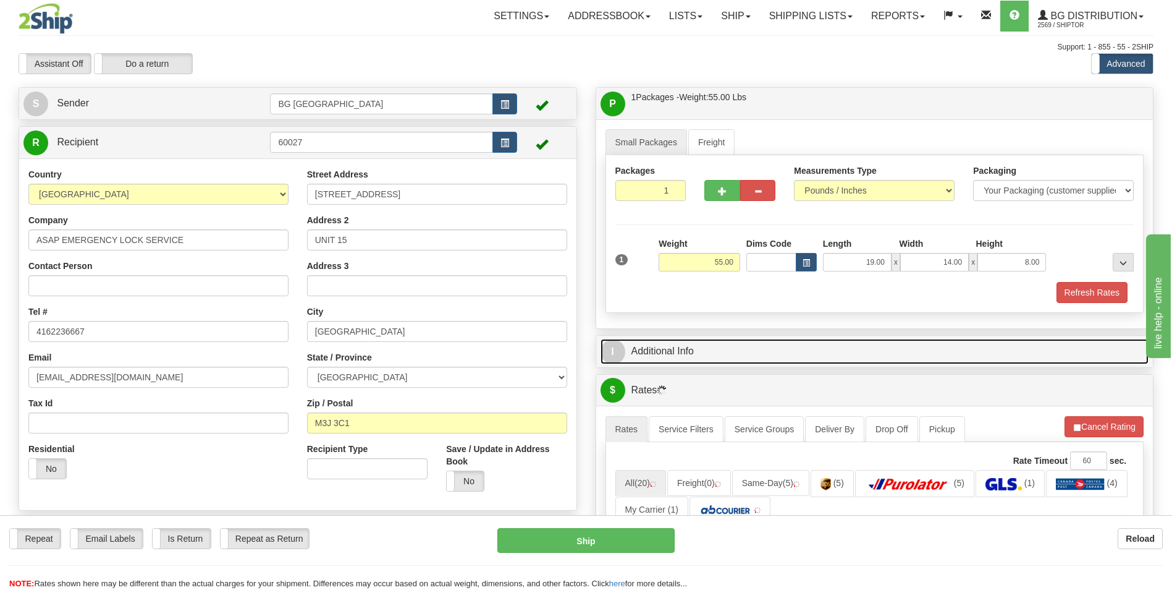
click at [684, 341] on link "I Additional Info" at bounding box center [875, 351] width 549 height 25
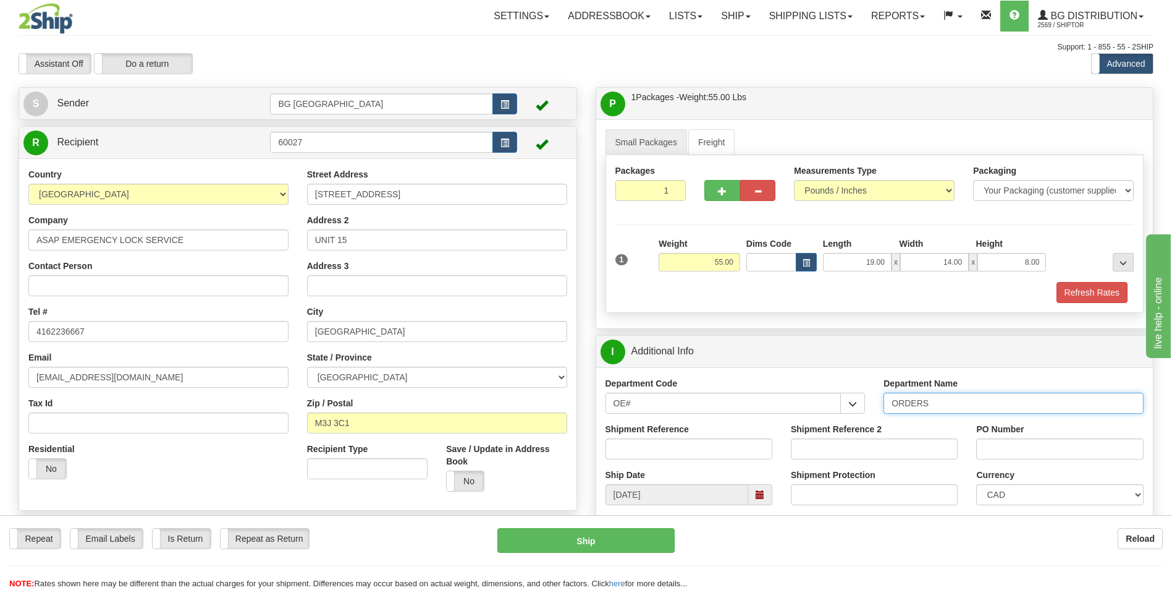
click at [939, 410] on input "ORDERS" at bounding box center [1014, 402] width 260 height 21
type input "70183494-00"
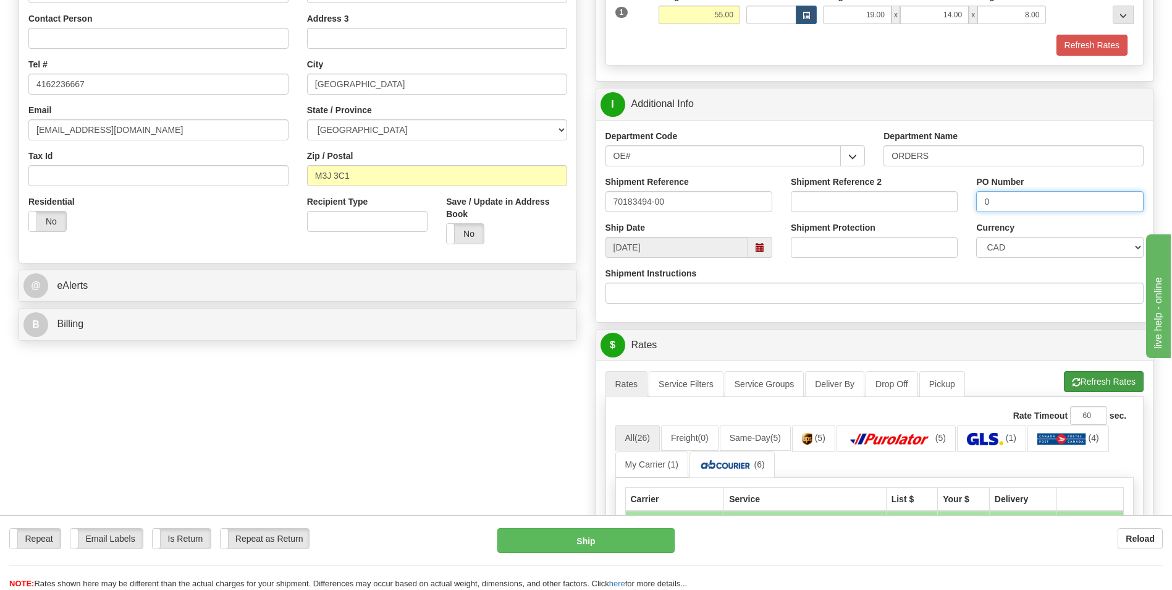
type input "0"
click at [1071, 375] on button "Refresh Rates" at bounding box center [1104, 381] width 80 height 21
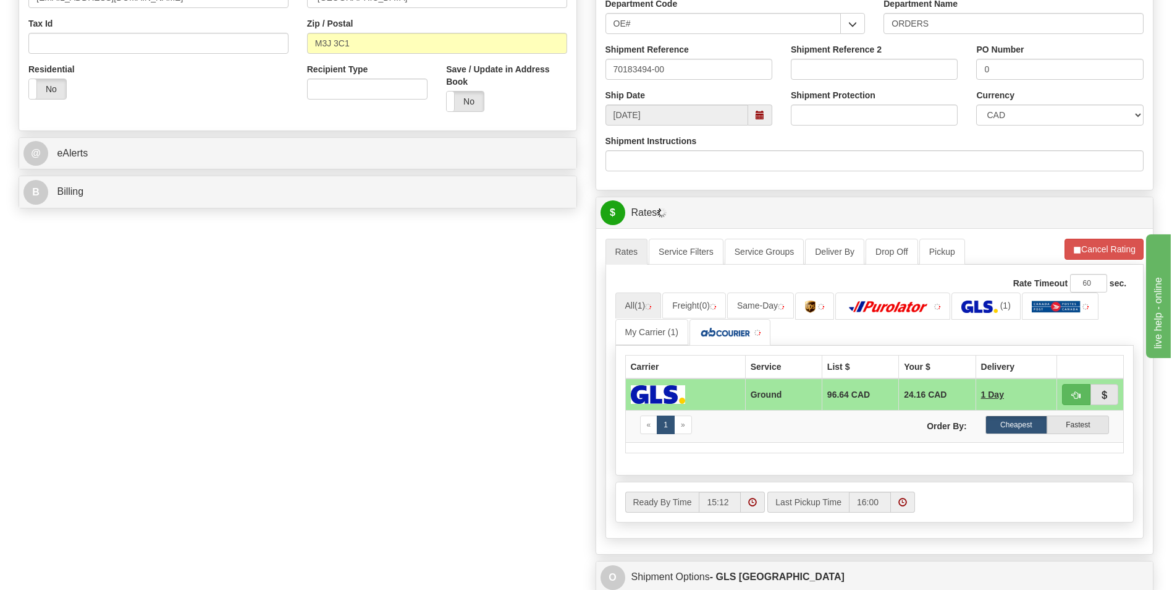
scroll to position [618, 0]
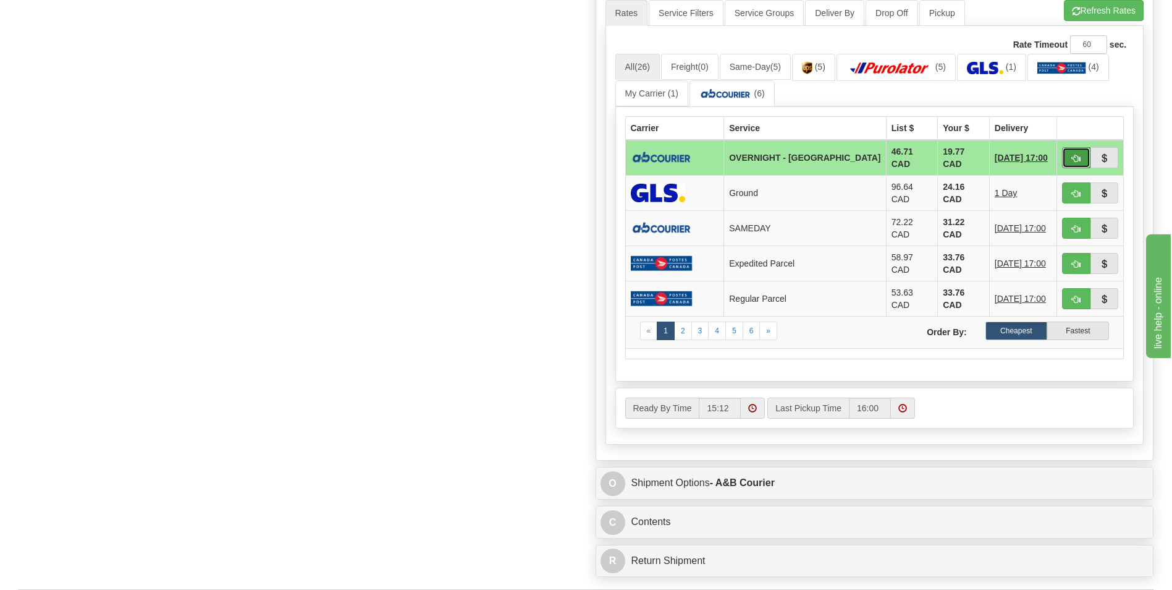
click at [1072, 155] on span "button" at bounding box center [1076, 159] width 9 height 8
type input "4"
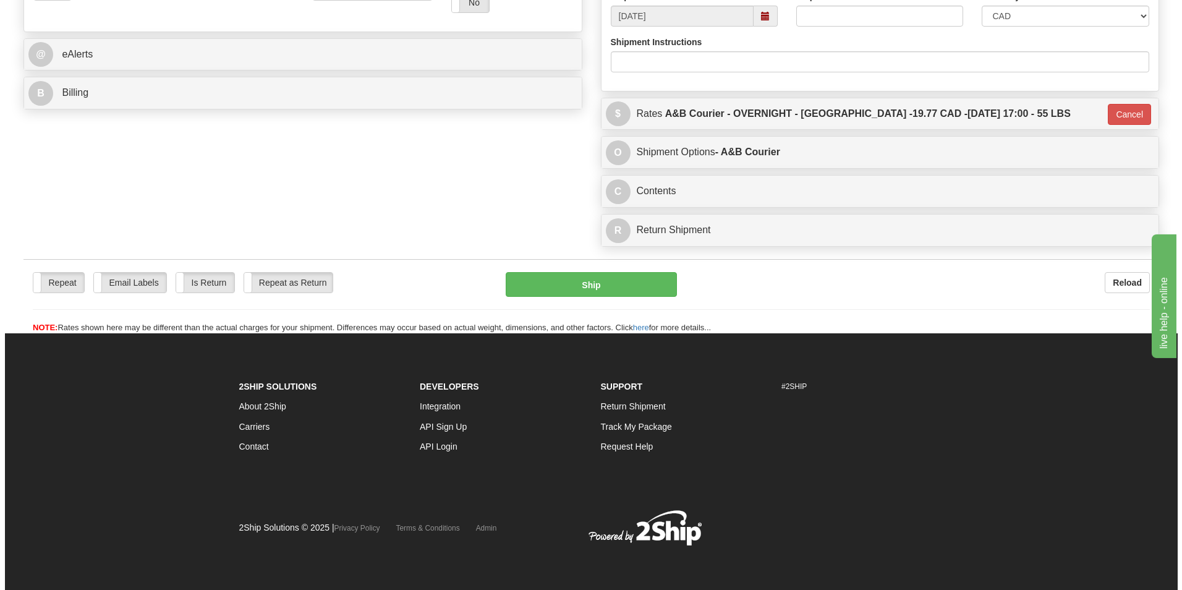
scroll to position [478, 0]
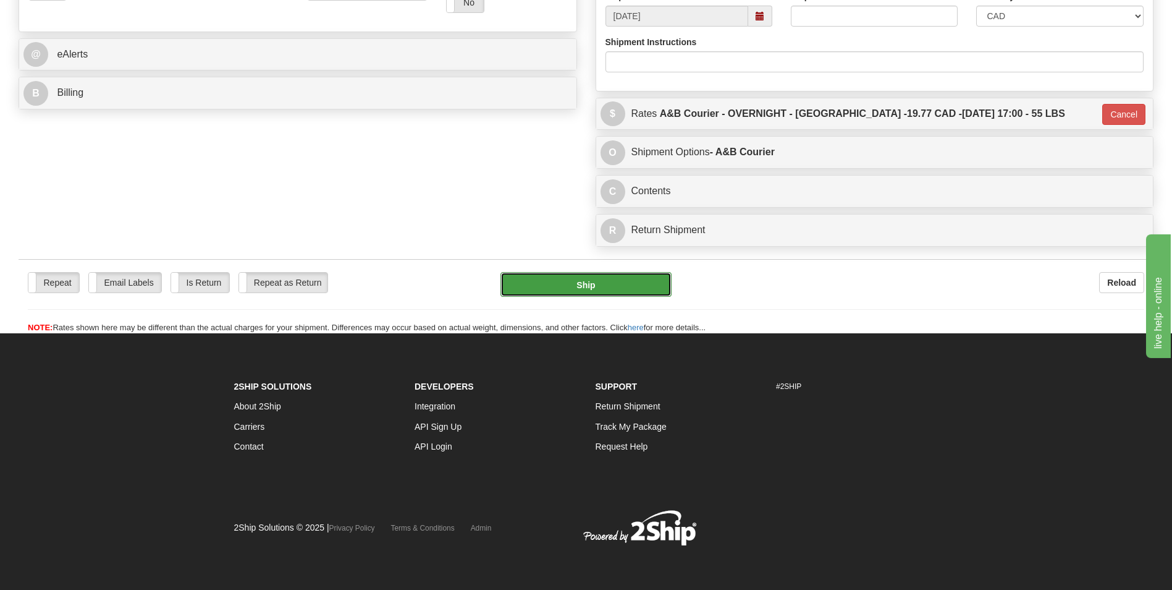
click at [554, 282] on button "Ship" at bounding box center [586, 284] width 171 height 25
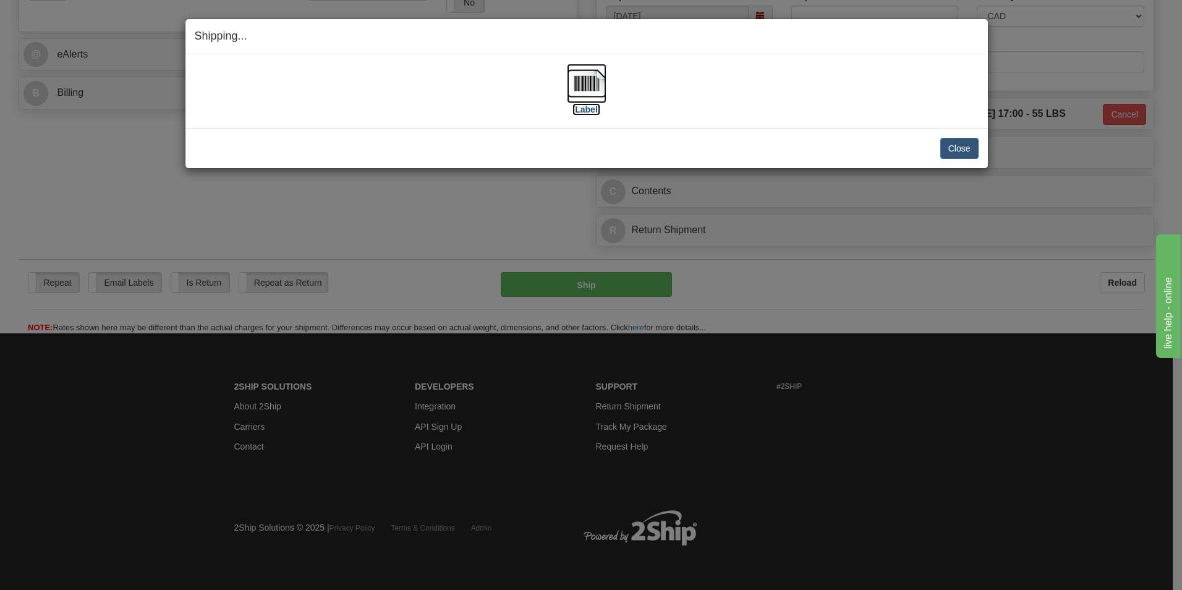
click at [575, 72] on img at bounding box center [587, 84] width 40 height 40
click at [957, 143] on button "Close" at bounding box center [959, 148] width 38 height 21
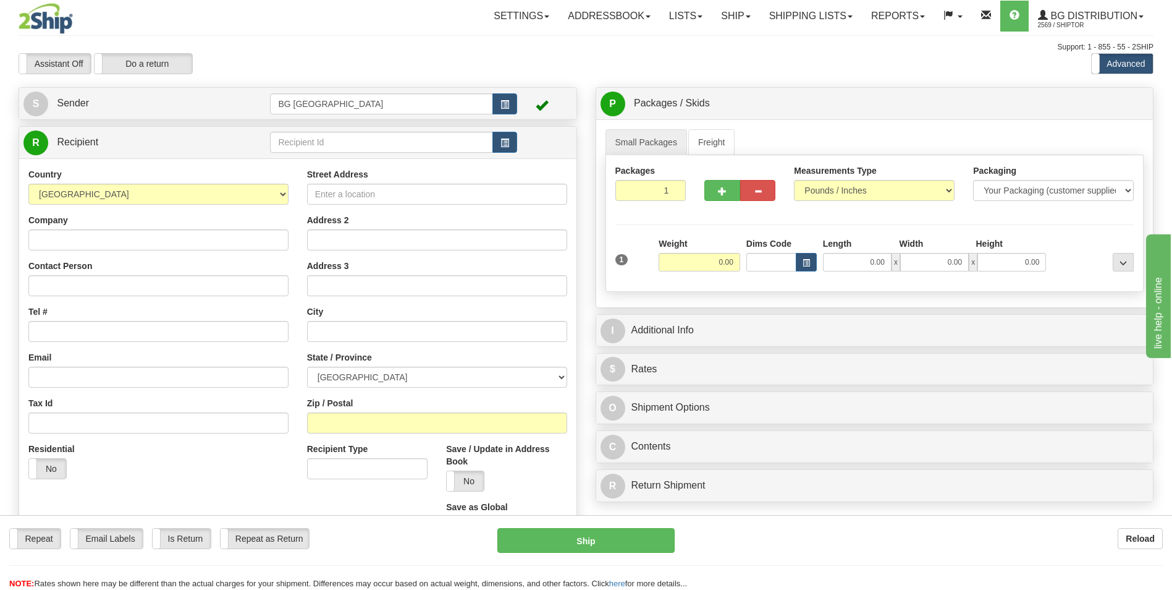
click at [307, 158] on div "Country [GEOGRAPHIC_DATA] [GEOGRAPHIC_DATA] [GEOGRAPHIC_DATA] [GEOGRAPHIC_DATA]…" at bounding box center [297, 356] width 557 height 397
click at [308, 150] on input "text" at bounding box center [381, 142] width 222 height 21
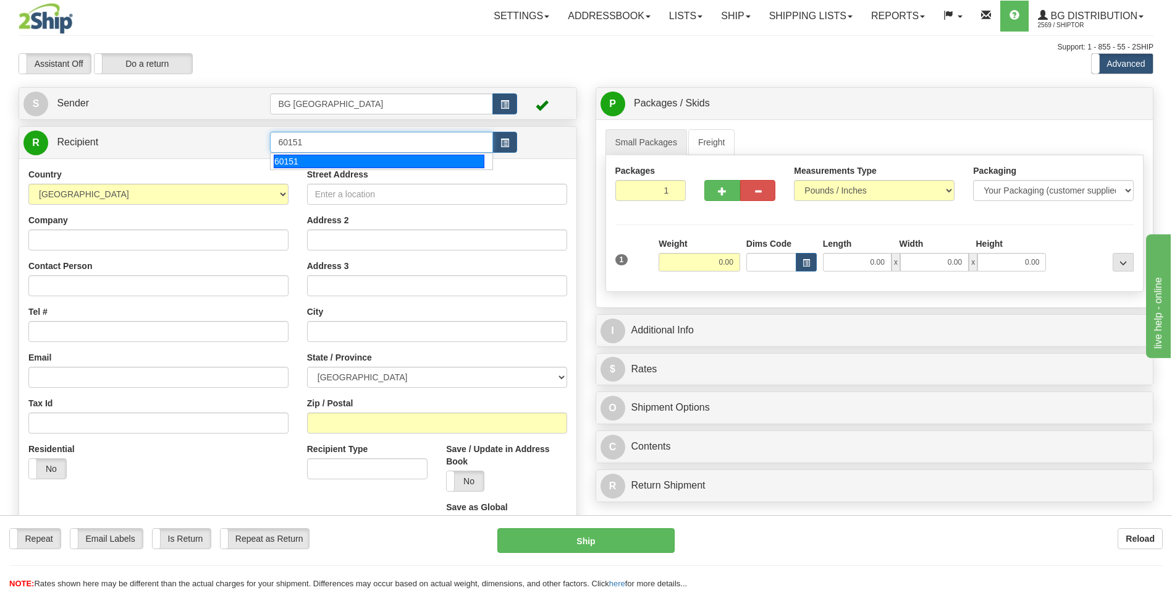
click at [305, 156] on div "60151" at bounding box center [379, 162] width 211 height 14
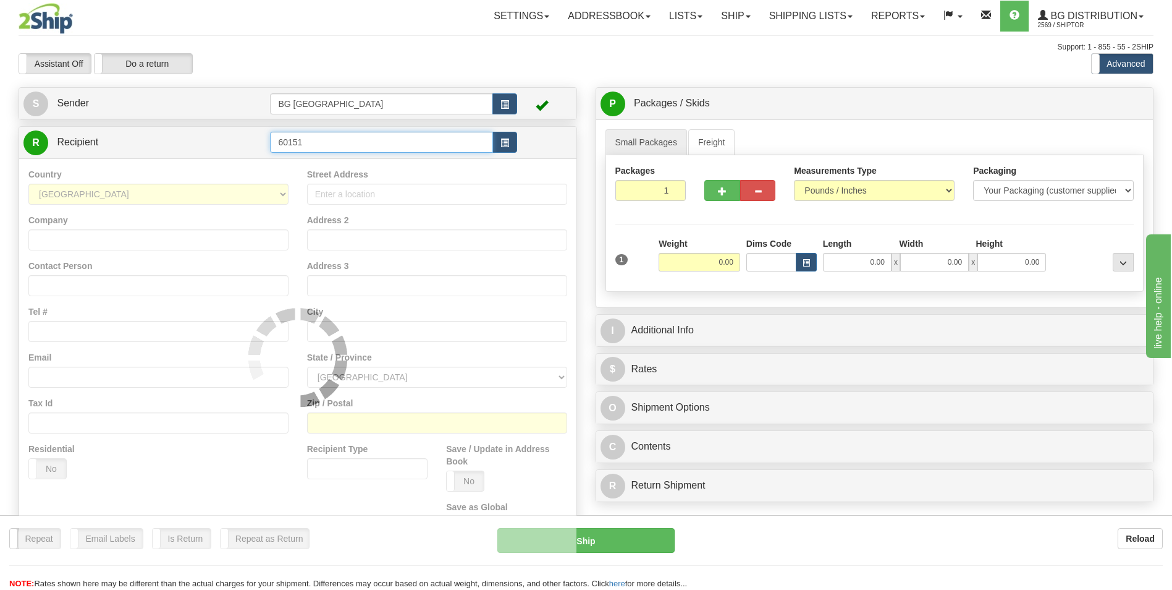
type input "60151"
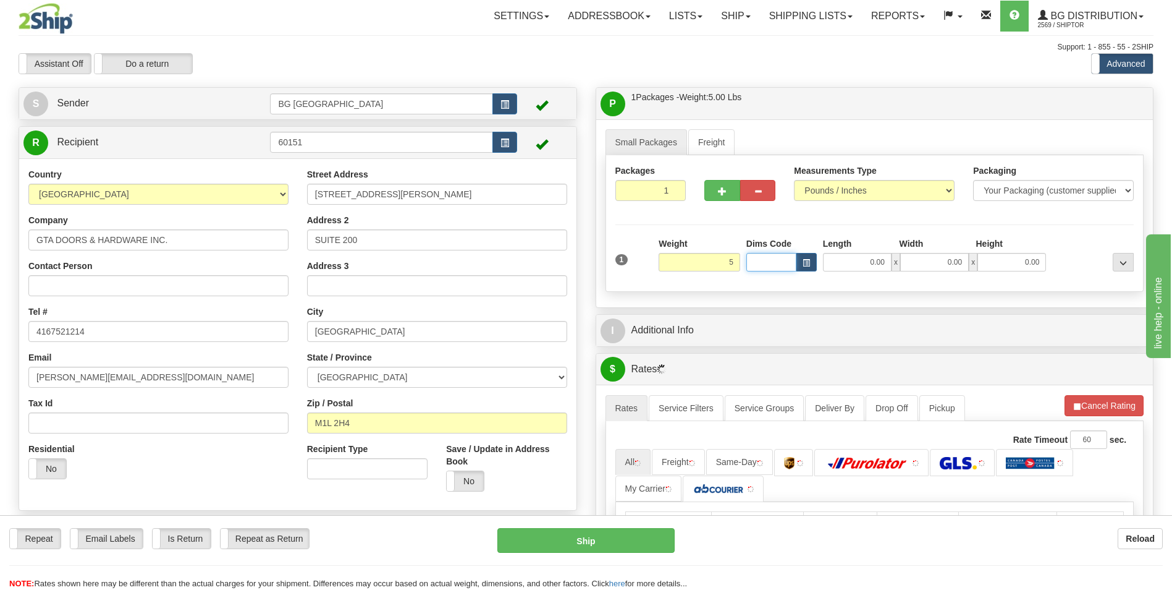
type input "5.00"
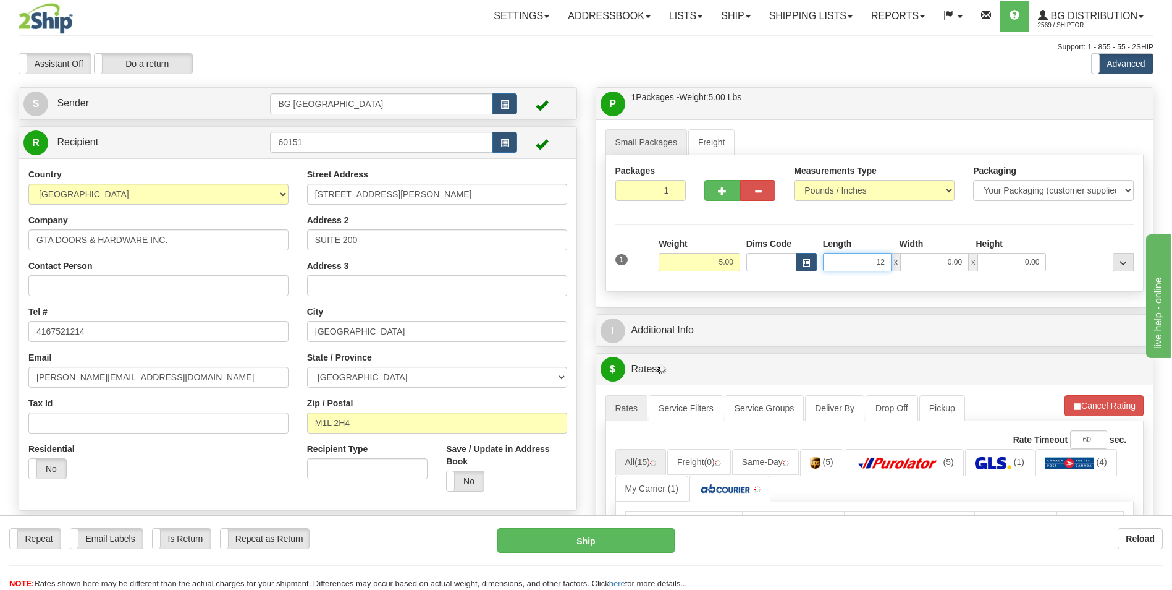
type input "12.00"
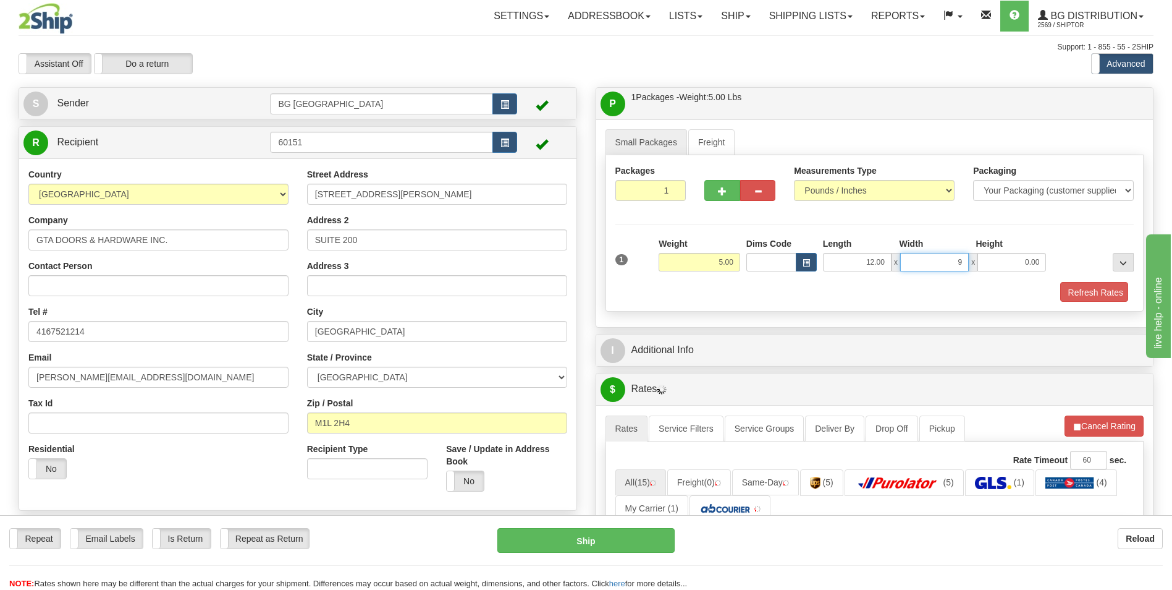
type input "9.00"
type input "8.00"
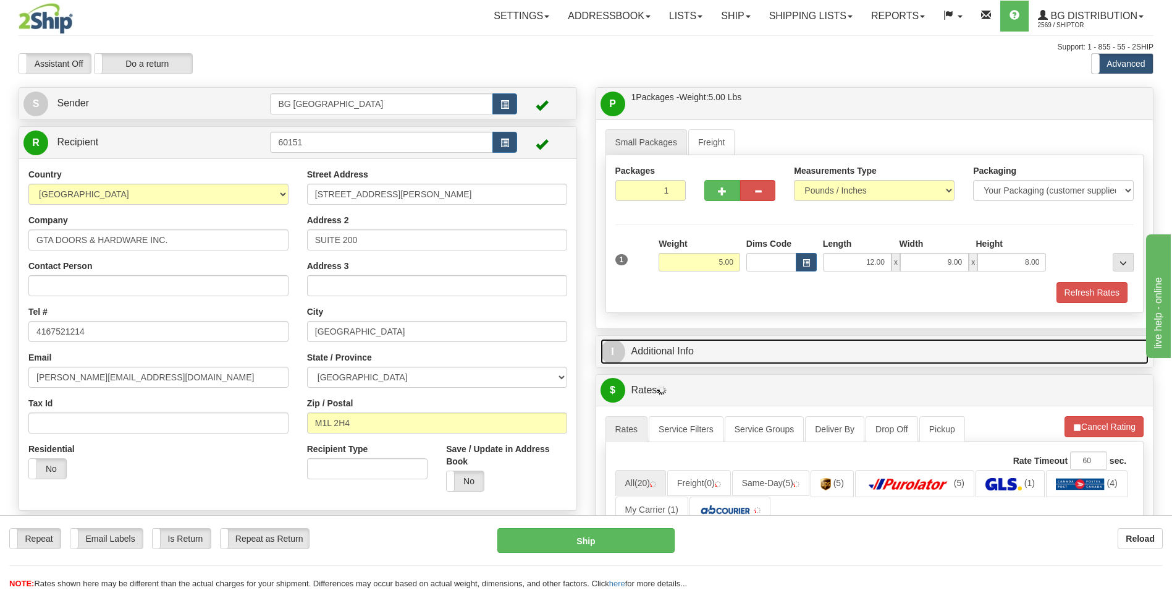
click at [655, 345] on link "I Additional Info" at bounding box center [875, 351] width 549 height 25
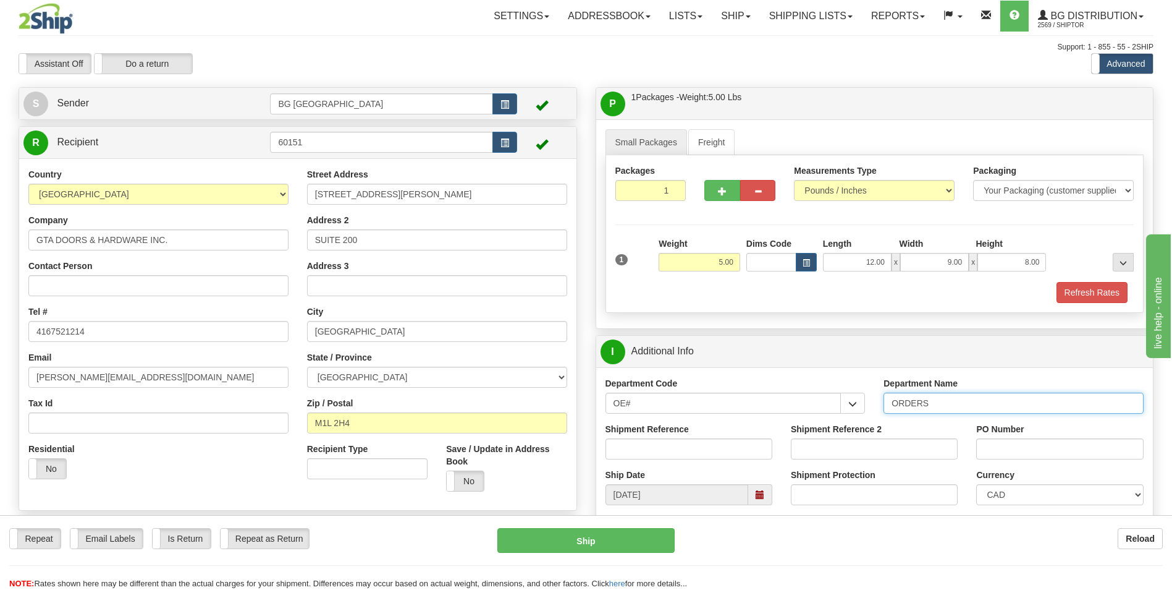
click at [948, 397] on input "ORDERS" at bounding box center [1014, 402] width 260 height 21
type input "70183839-00"
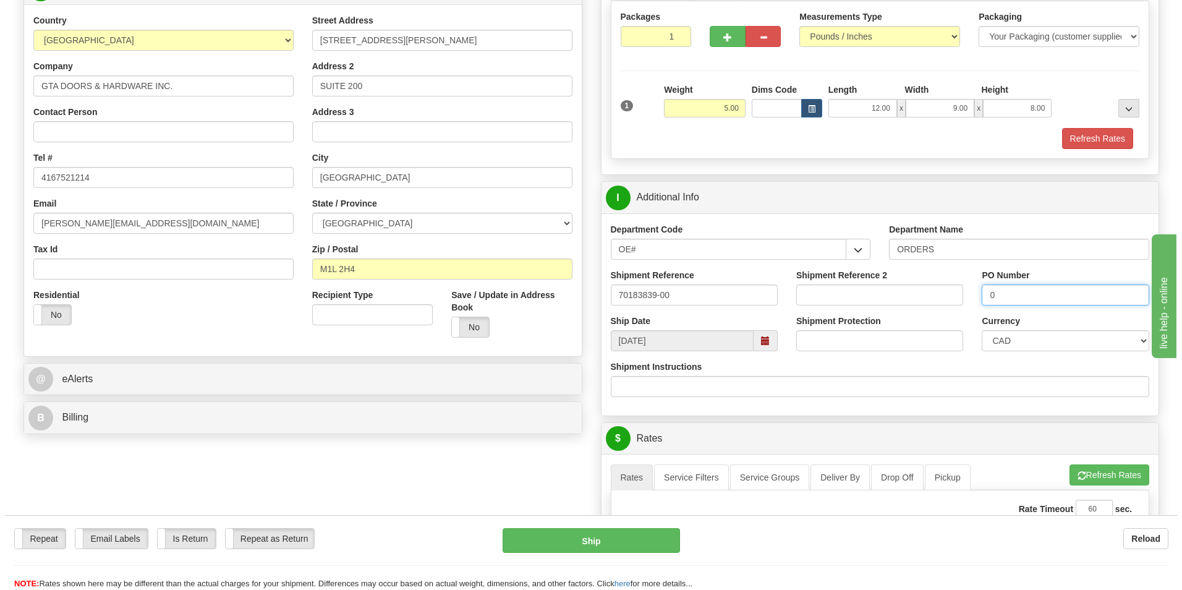
scroll to position [309, 0]
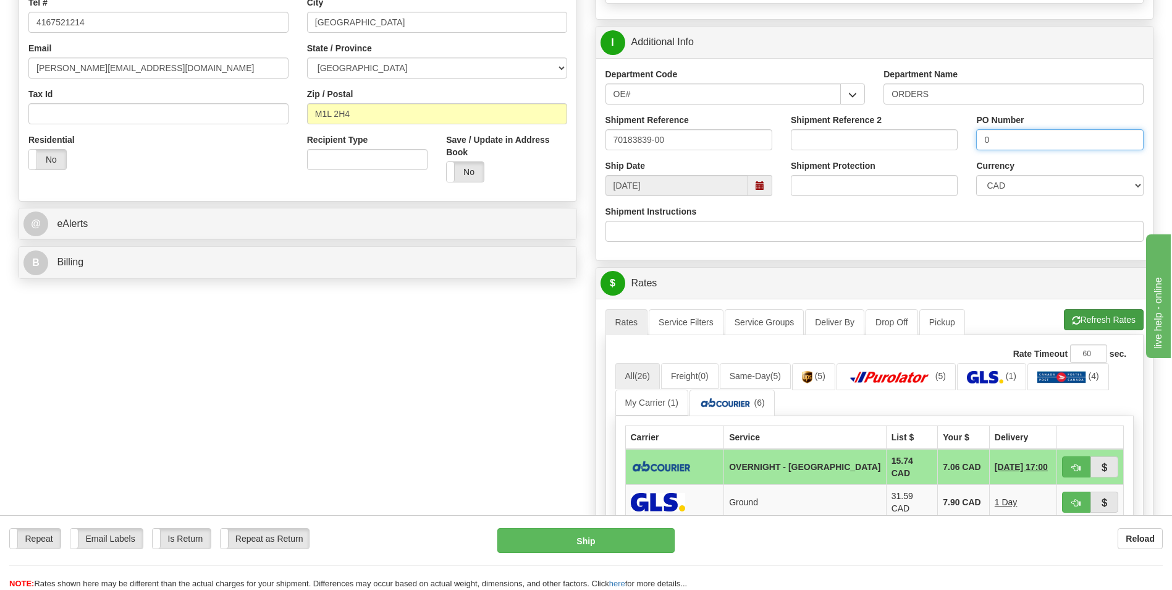
type input "0"
click at [1081, 323] on button "Refresh Rates" at bounding box center [1104, 319] width 80 height 21
click at [940, 462] on td "7.06 CAD" at bounding box center [964, 467] width 52 height 36
click at [1072, 467] on span "button" at bounding box center [1076, 468] width 9 height 8
type input "4"
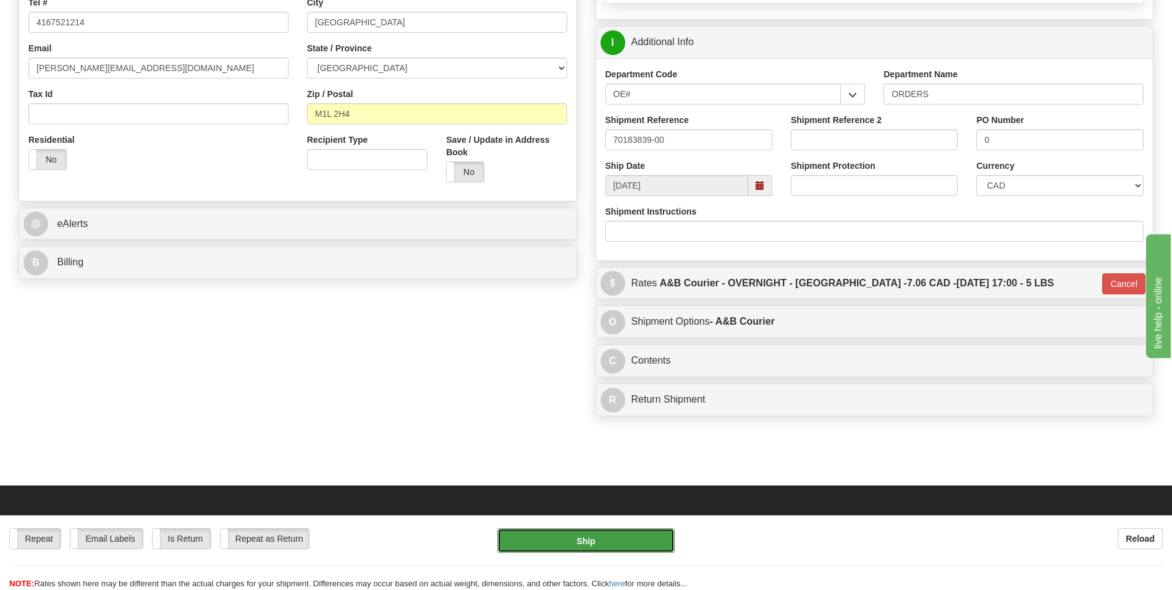
click at [617, 546] on button "Ship" at bounding box center [586, 540] width 177 height 25
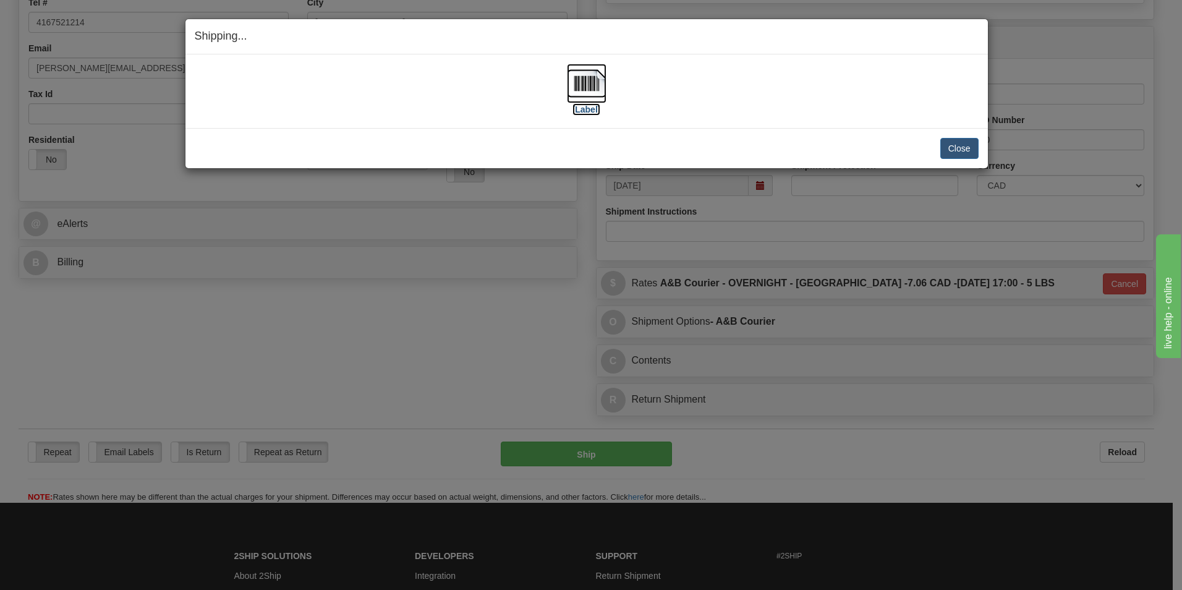
click at [583, 77] on img at bounding box center [587, 84] width 40 height 40
click at [949, 139] on button "Close" at bounding box center [959, 148] width 38 height 21
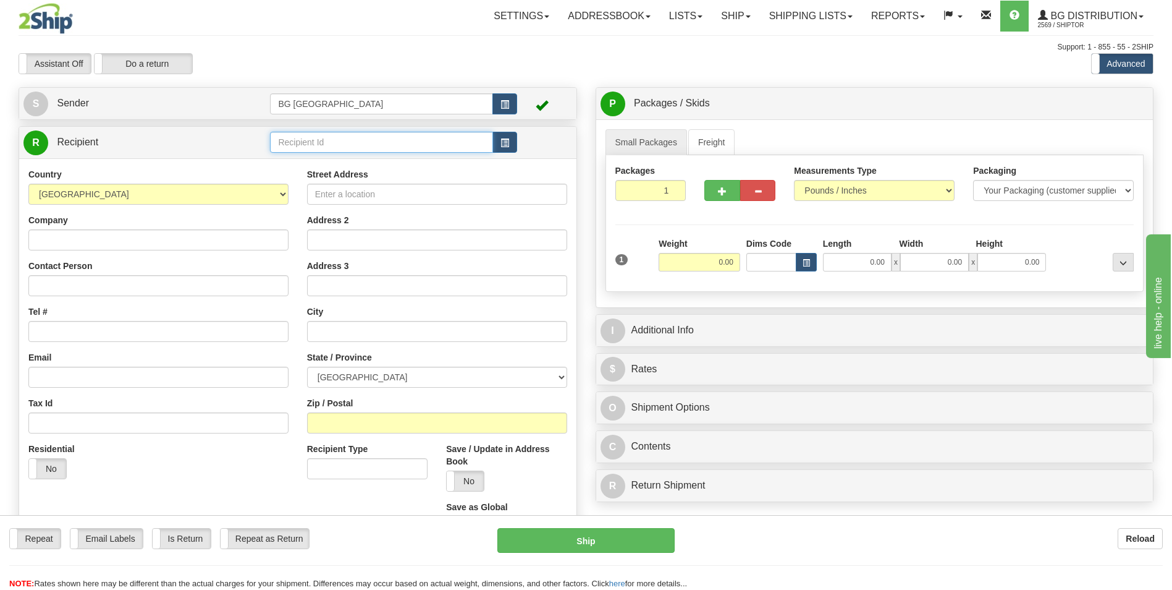
click at [342, 147] on input "text" at bounding box center [381, 142] width 222 height 21
click at [332, 154] on li "60498" at bounding box center [381, 161] width 221 height 16
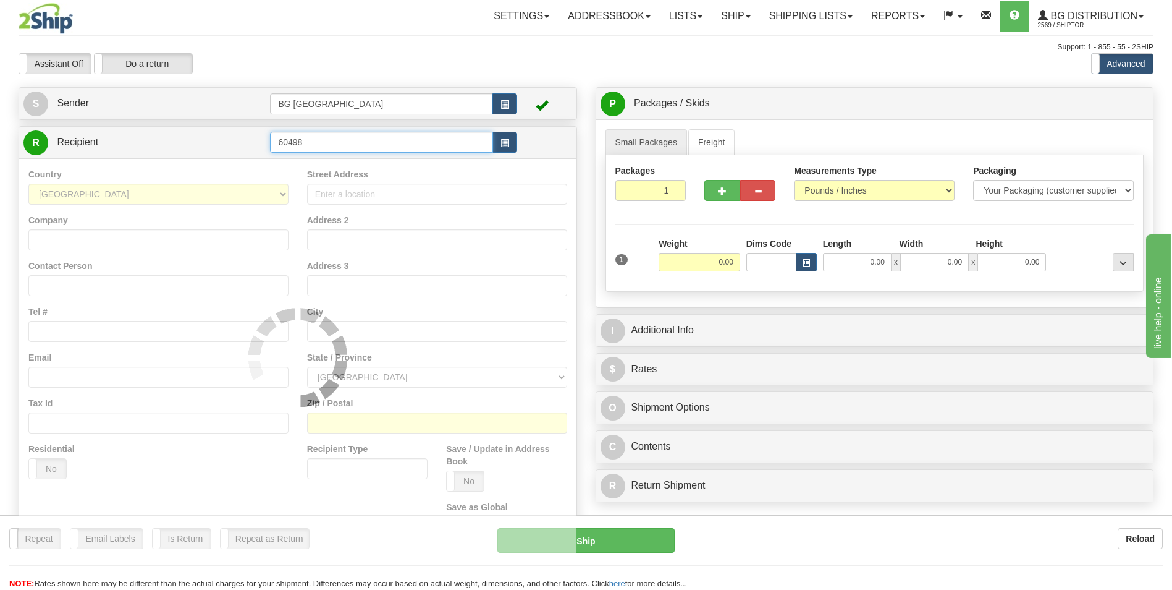
type input "60498"
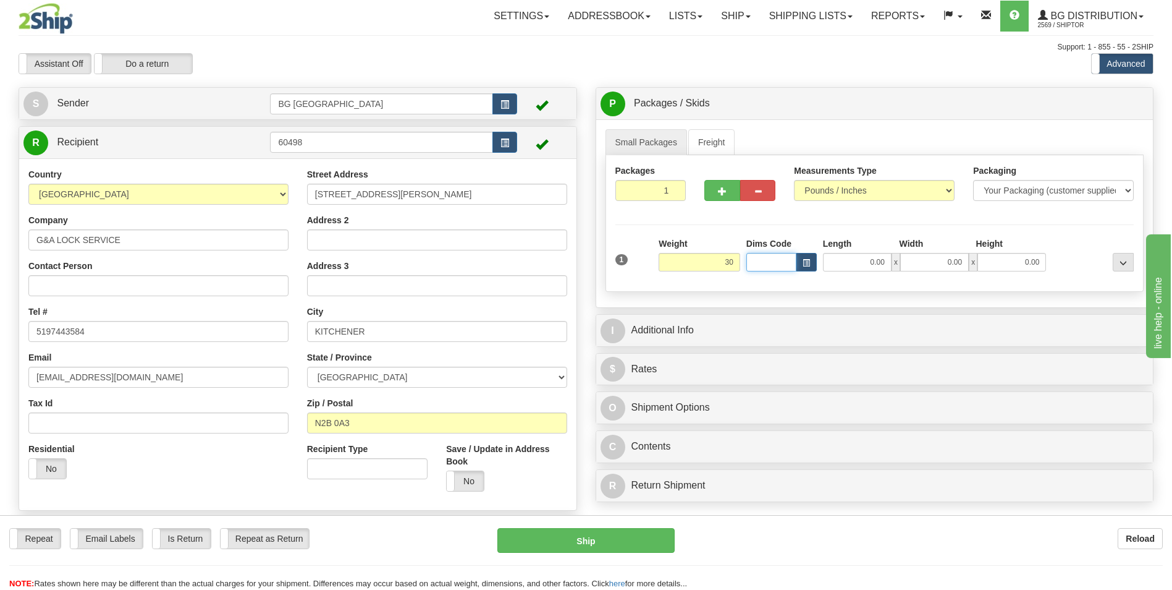
type input "30.00"
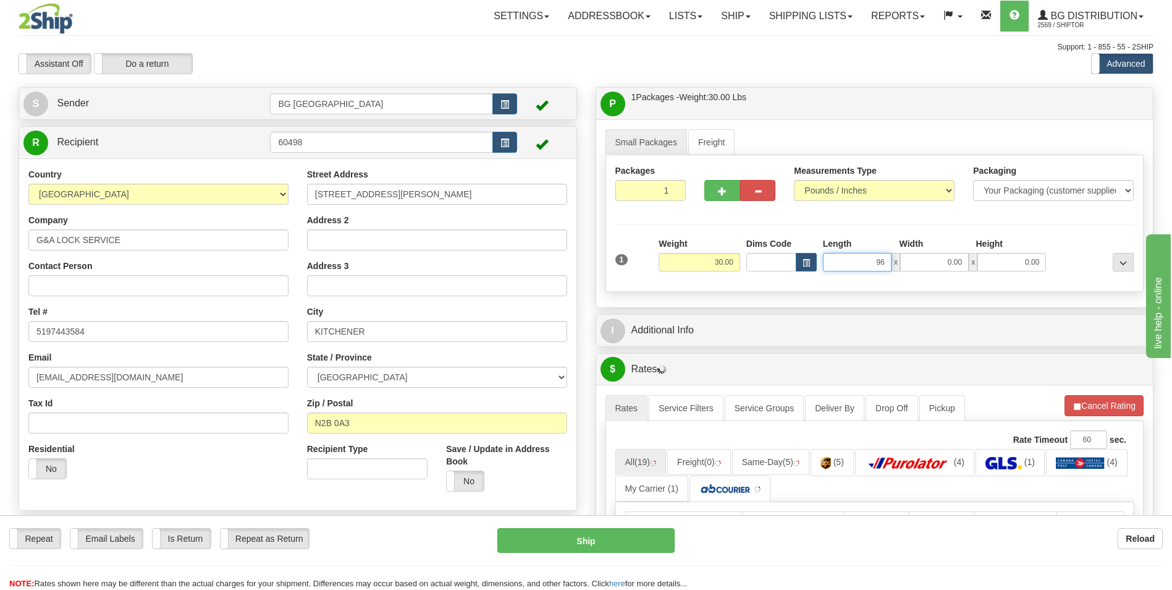
type input "96.00"
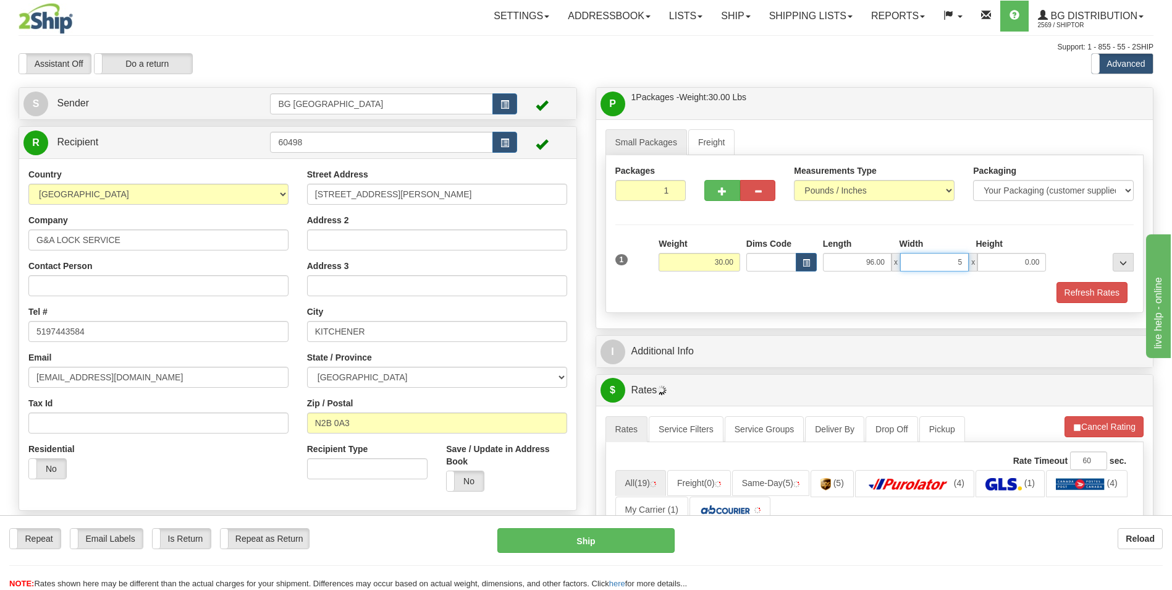
type input "5.00"
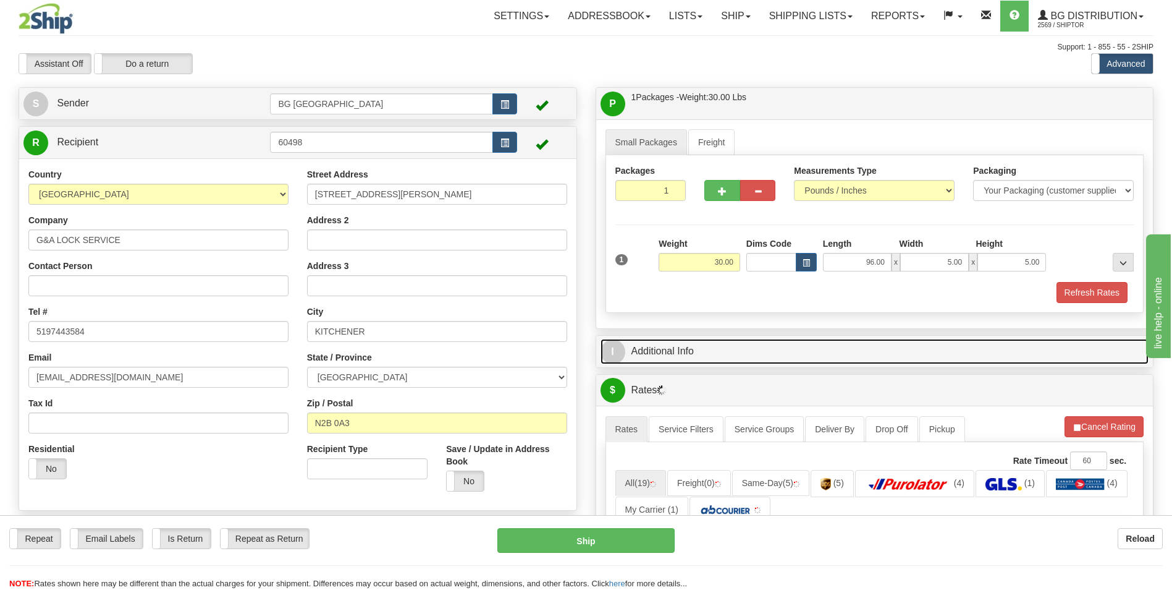
click at [682, 351] on link "I Additional Info" at bounding box center [875, 351] width 549 height 25
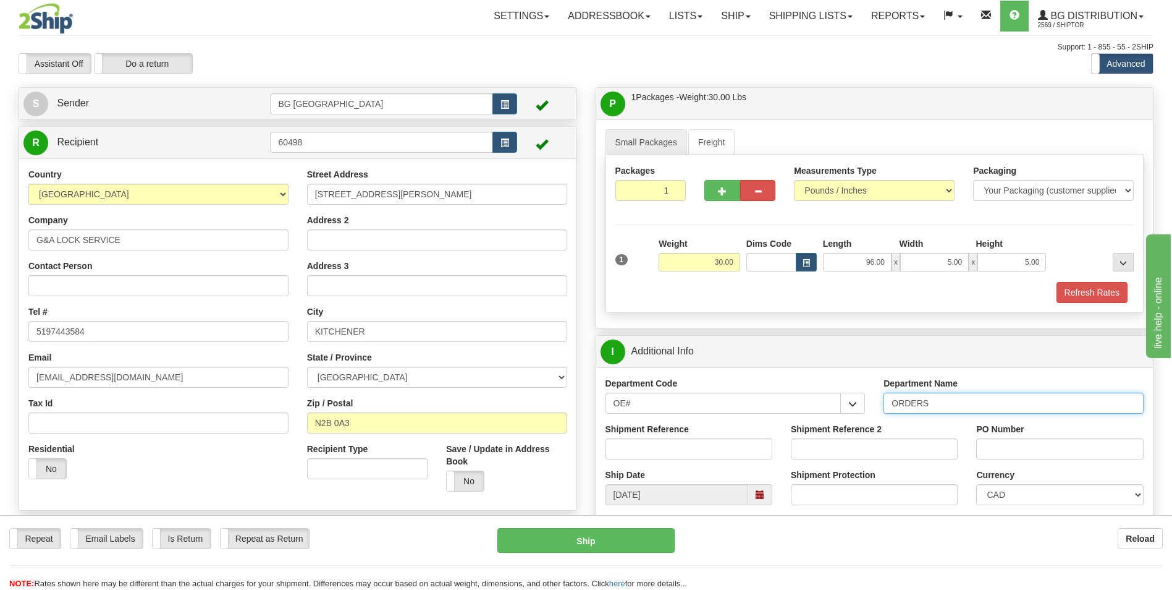
click at [952, 405] on input "ORDERS" at bounding box center [1014, 402] width 260 height 21
type input "70183860-00"
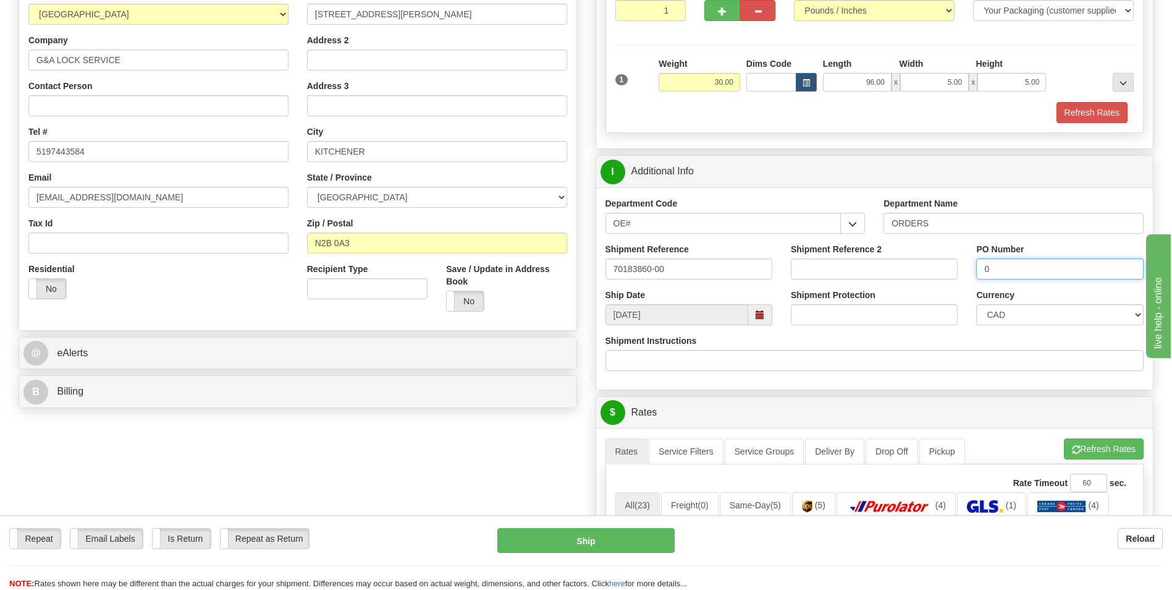
scroll to position [309, 0]
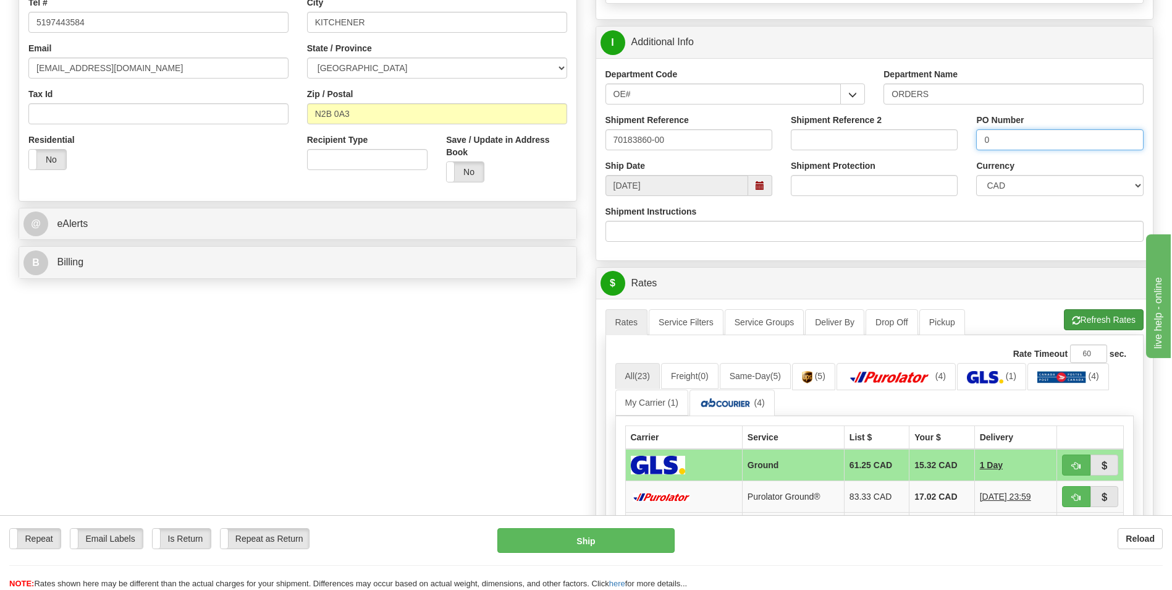
type input "0"
click at [1126, 329] on button "Refresh Rates" at bounding box center [1104, 319] width 80 height 21
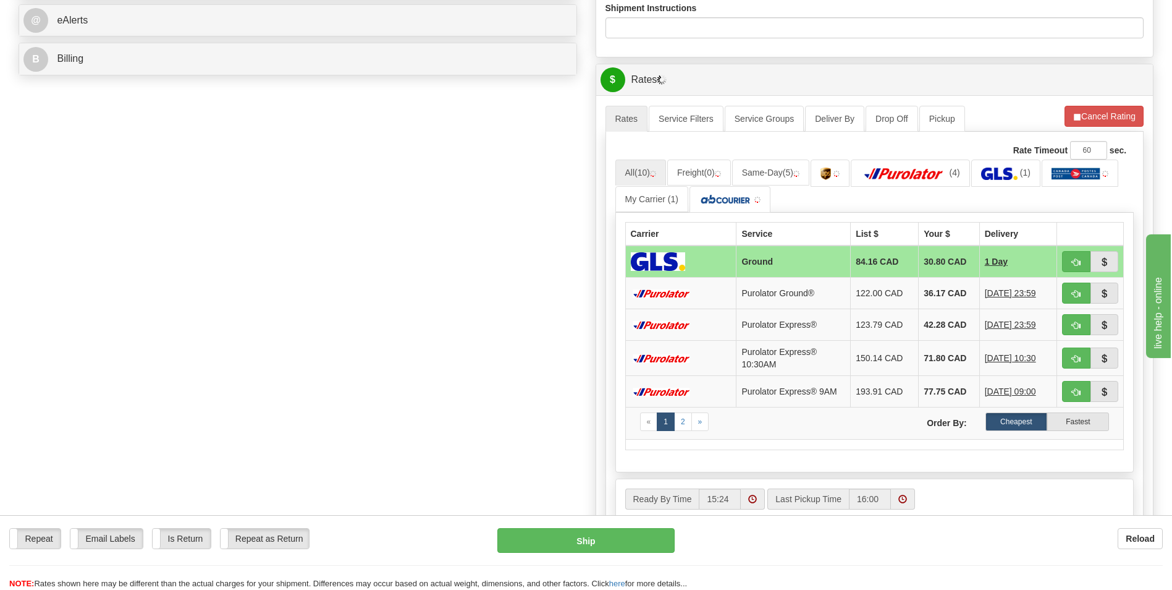
scroll to position [556, 0]
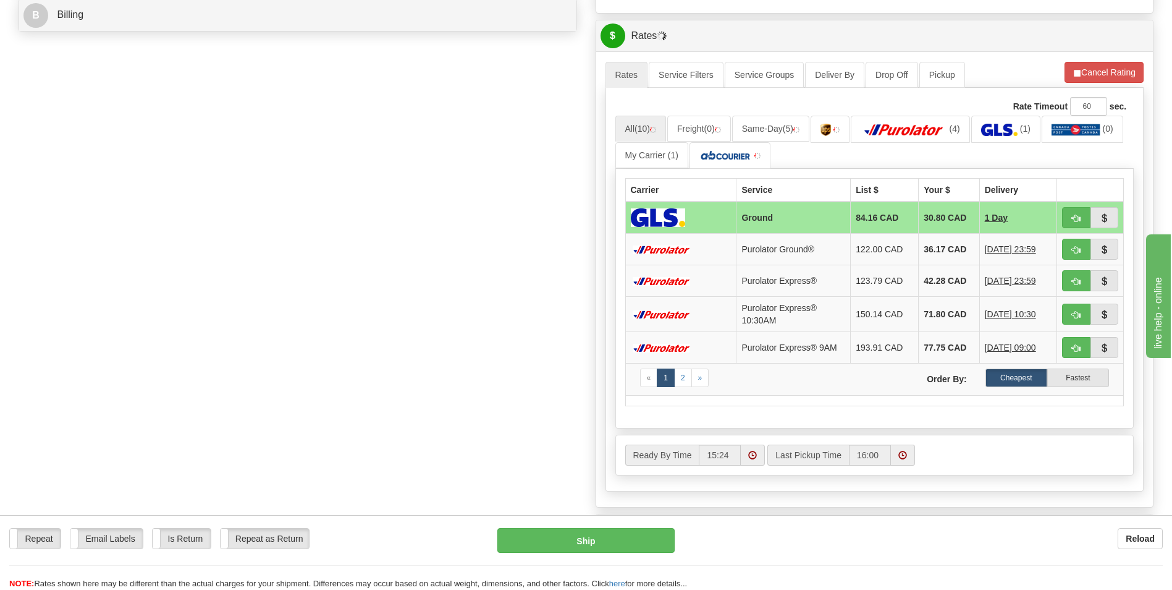
click at [959, 247] on td "36.17 CAD" at bounding box center [949, 250] width 61 height 32
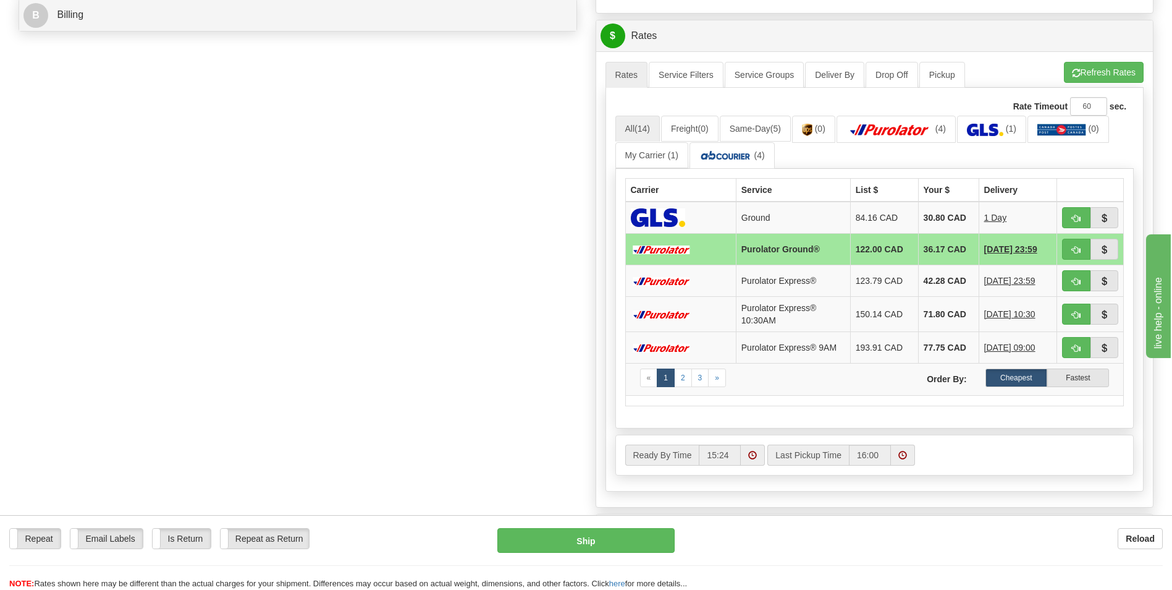
click at [1059, 246] on td at bounding box center [1090, 250] width 67 height 32
click at [1067, 246] on button "button" at bounding box center [1076, 249] width 28 height 21
type input "260"
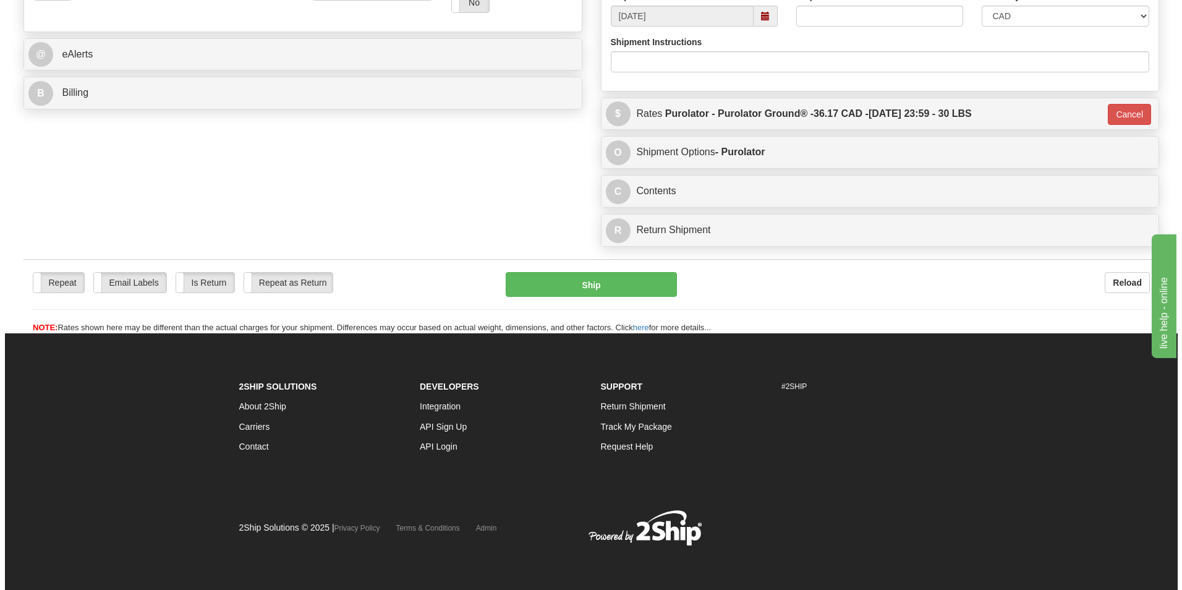
scroll to position [478, 0]
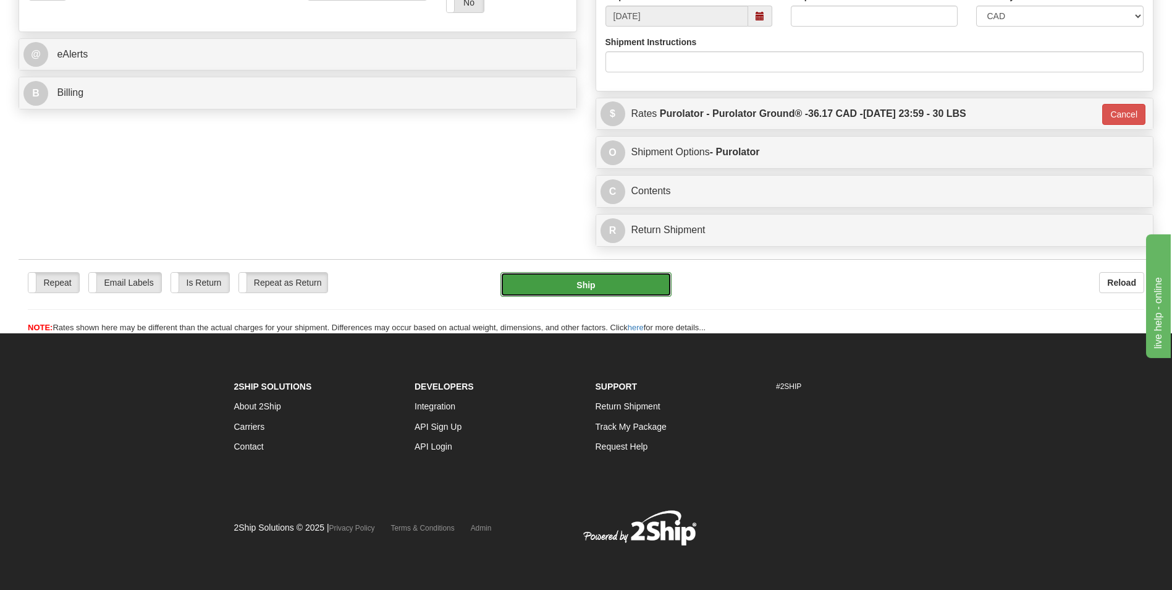
click at [648, 293] on button "Ship" at bounding box center [586, 284] width 171 height 25
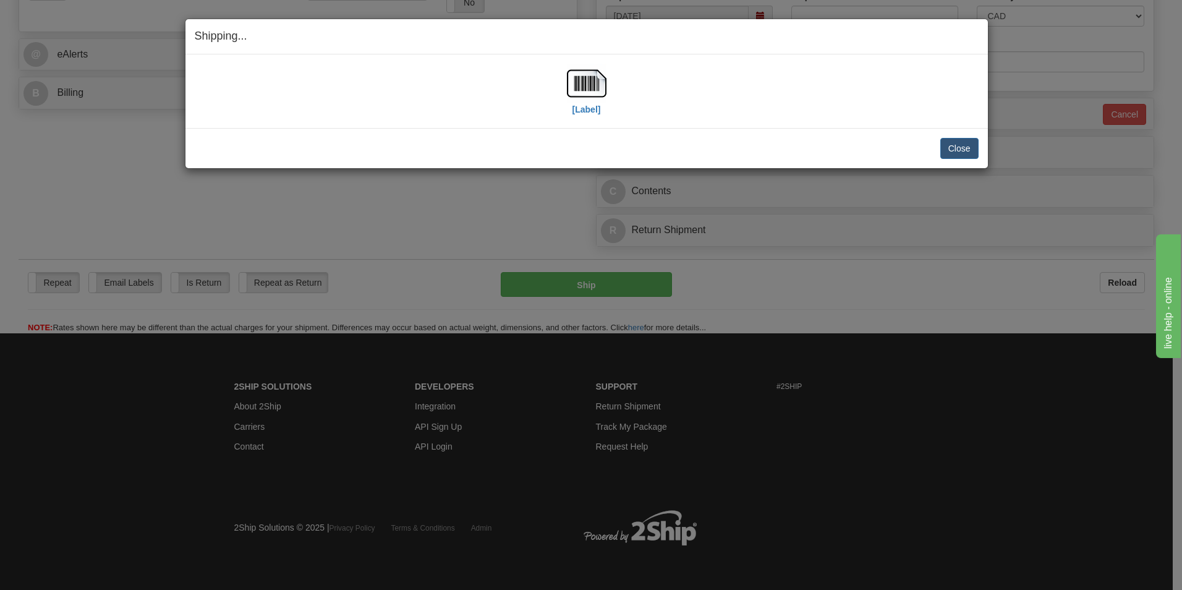
click at [607, 94] on div "[Label]" at bounding box center [587, 91] width 784 height 55
click at [606, 94] on div "[Label]" at bounding box center [587, 91] width 784 height 55
click at [601, 94] on img at bounding box center [587, 84] width 40 height 40
click at [956, 144] on button "Close" at bounding box center [959, 148] width 38 height 21
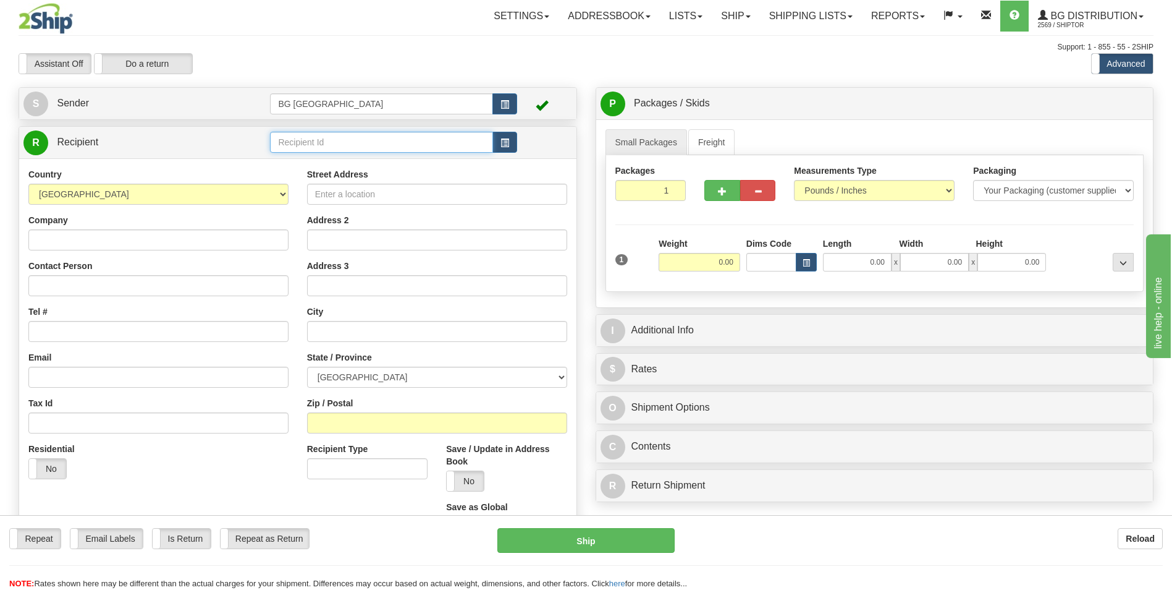
click at [349, 149] on input "text" at bounding box center [381, 142] width 222 height 21
click at [338, 155] on div "1207" at bounding box center [379, 162] width 211 height 14
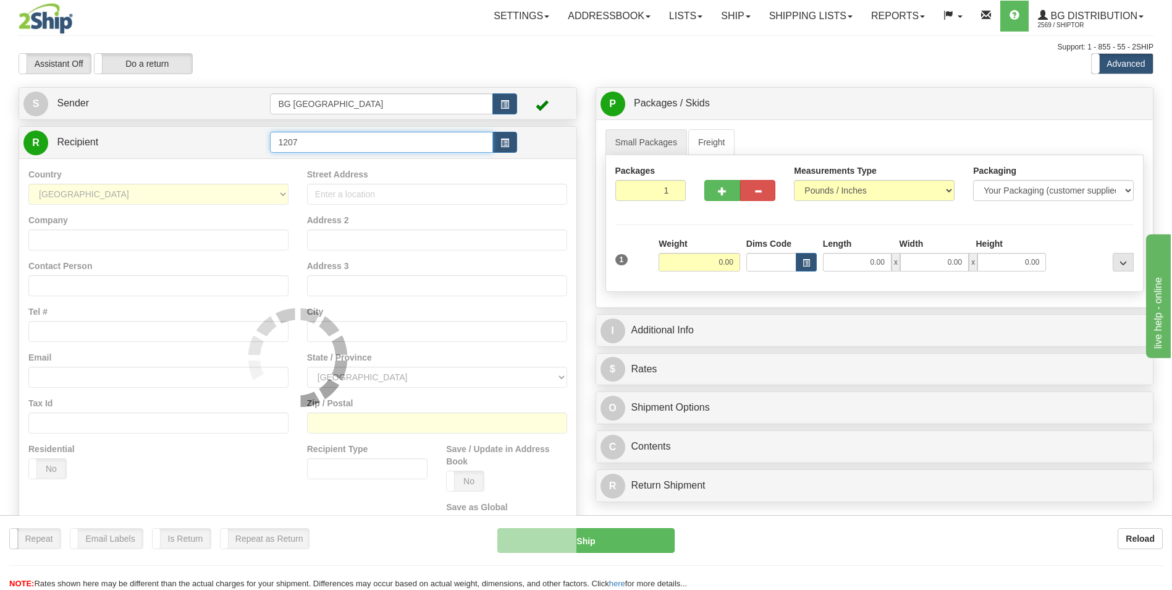
type input "1207"
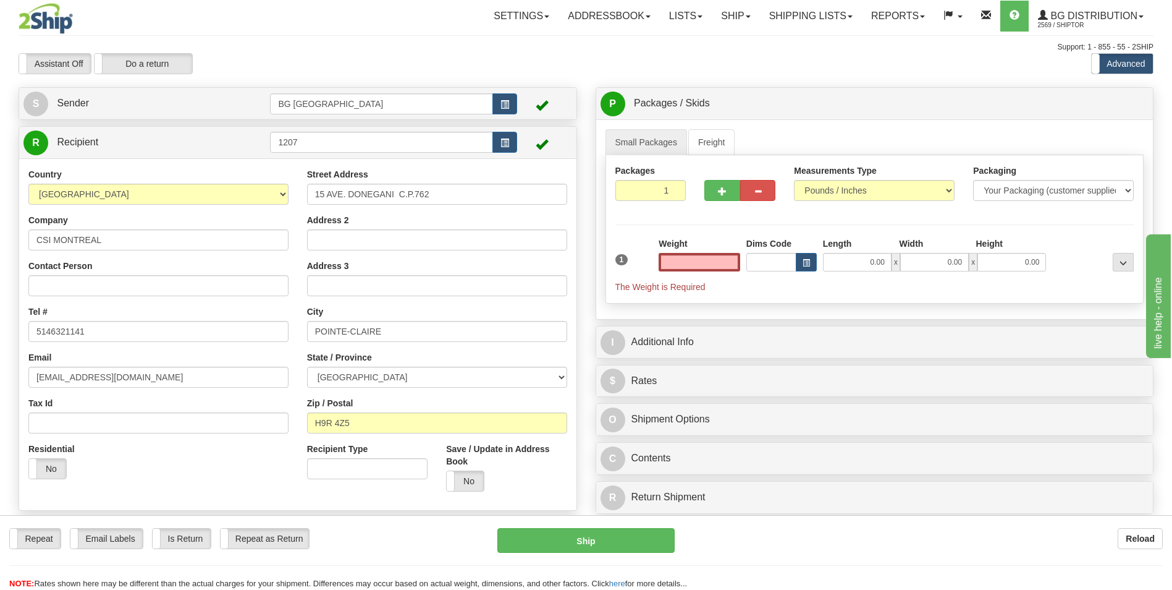
type input "0.00"
click at [394, 188] on input "15 AVE. DONEGANI C.P.762" at bounding box center [437, 194] width 260 height 21
paste input "555 lee ave"
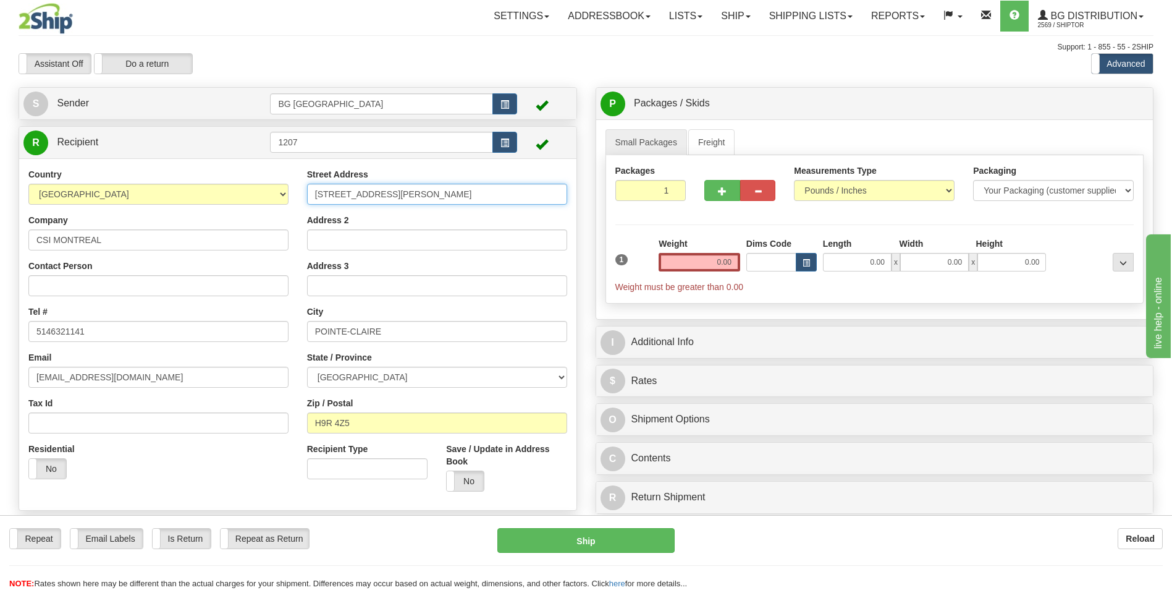
type input "555 lee ave"
click at [383, 339] on input "POINTE-CLAIRE" at bounding box center [437, 331] width 260 height 21
paste input "baie-d'urfe"
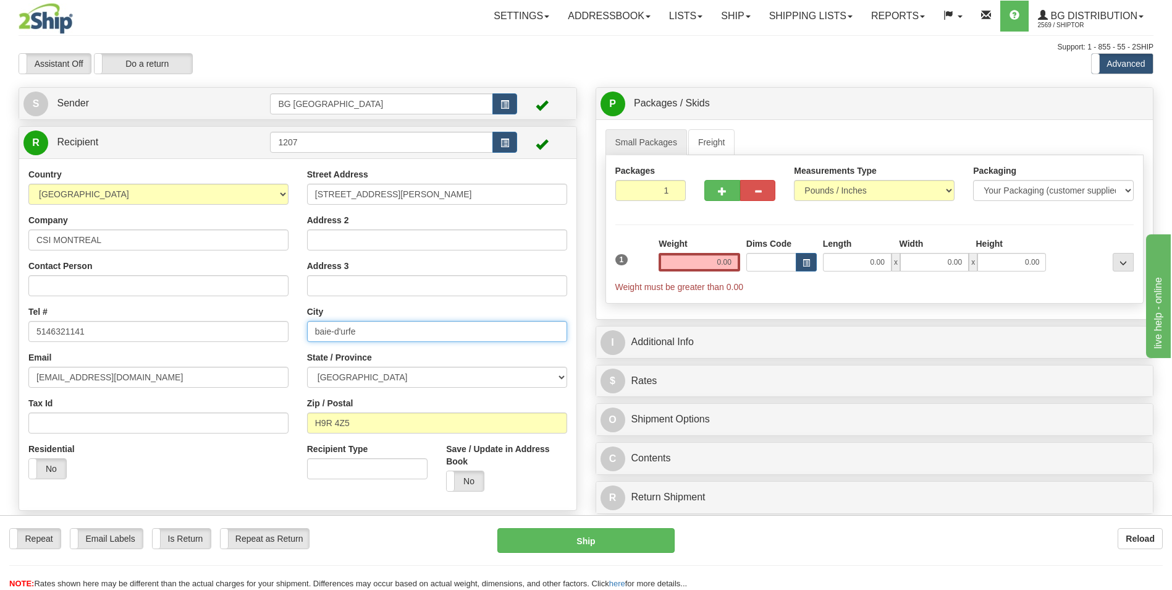
type input "baie-d'urfe"
click at [459, 430] on input "H9R 4Z5" at bounding box center [437, 422] width 260 height 21
paste input "h9x 3s3"
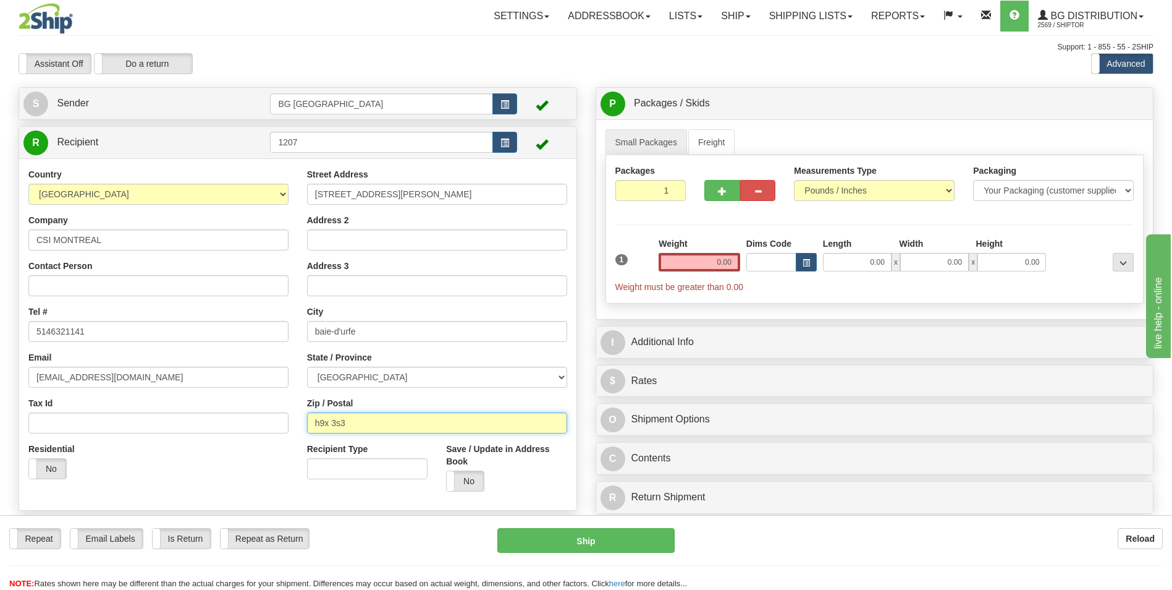
type input "h9x 3s3"
click at [698, 270] on input "0.00" at bounding box center [700, 262] width 82 height 19
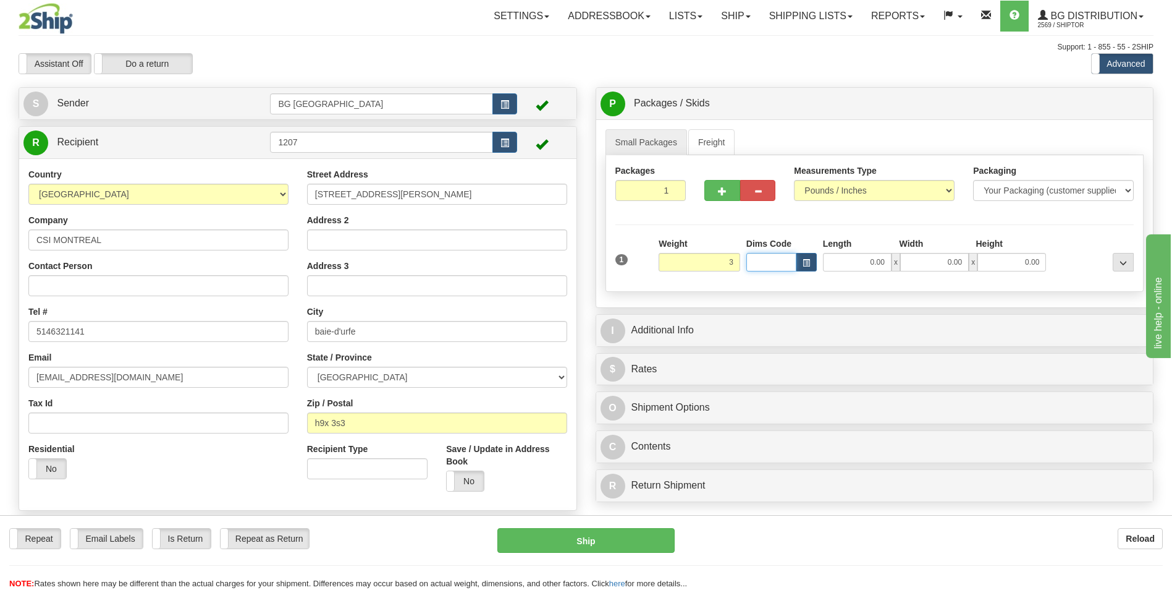
type input "3.00"
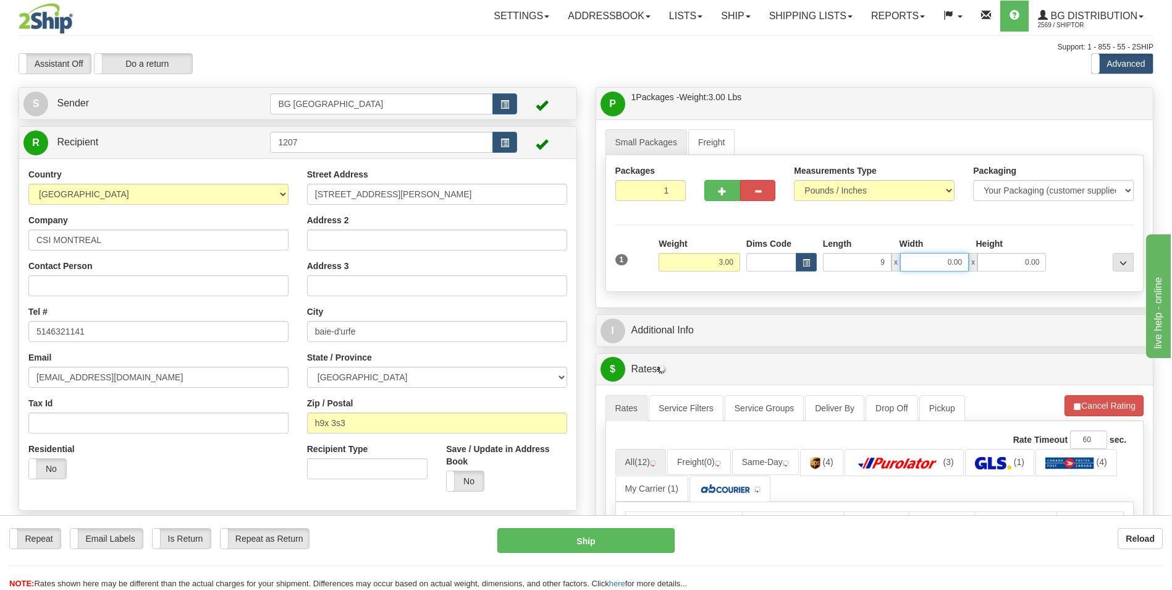
type input "9.00"
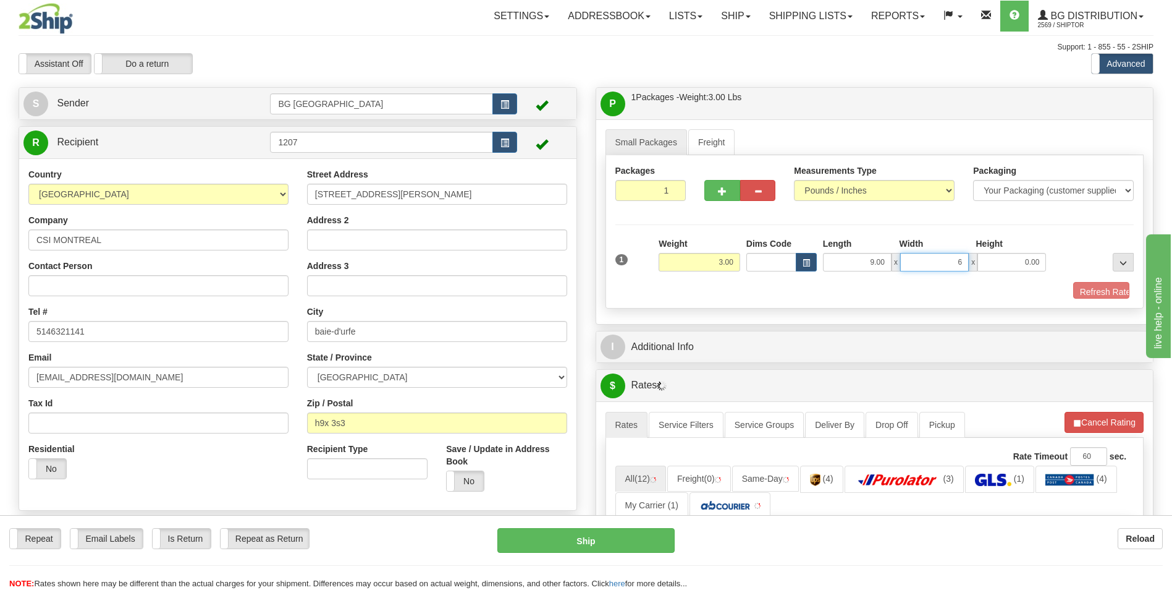
type input "6.00"
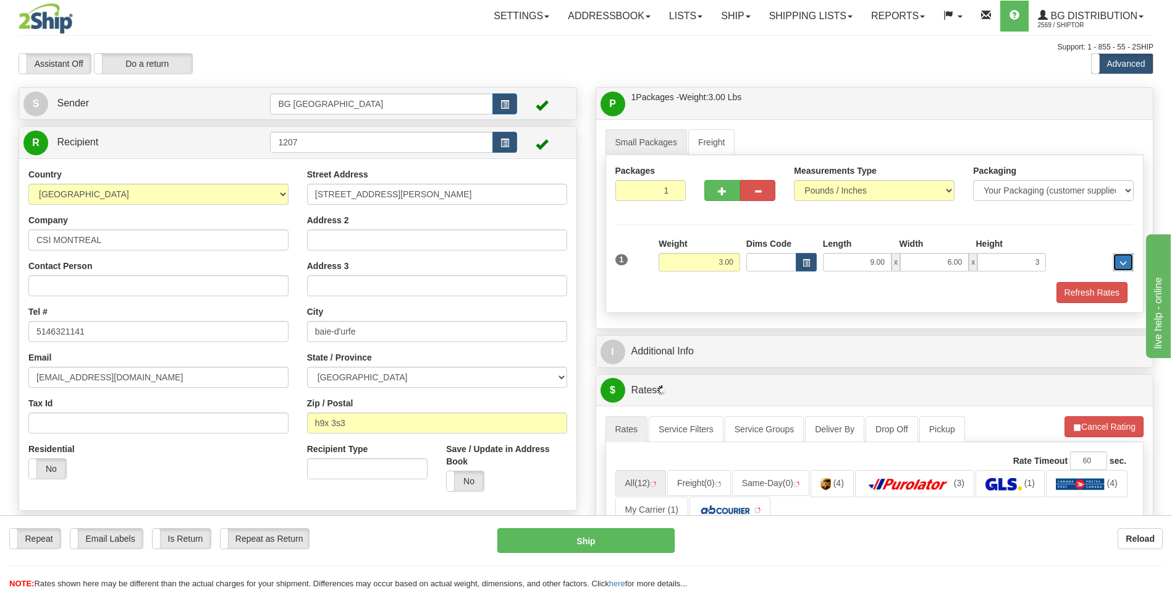
type input "3.00"
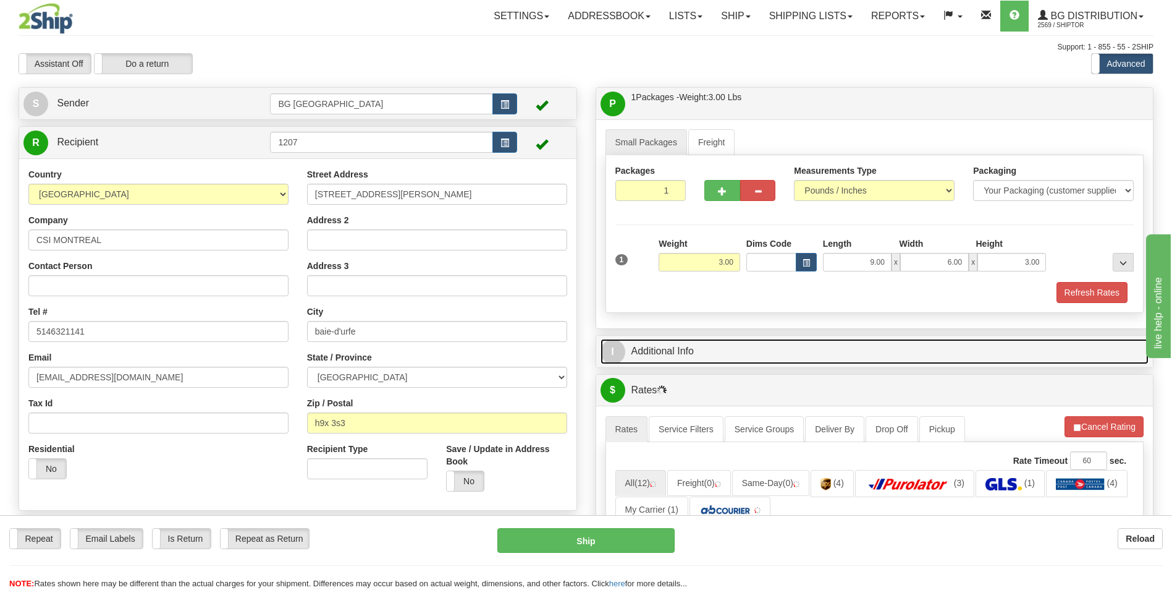
click at [704, 339] on link "I Additional Info" at bounding box center [875, 351] width 549 height 25
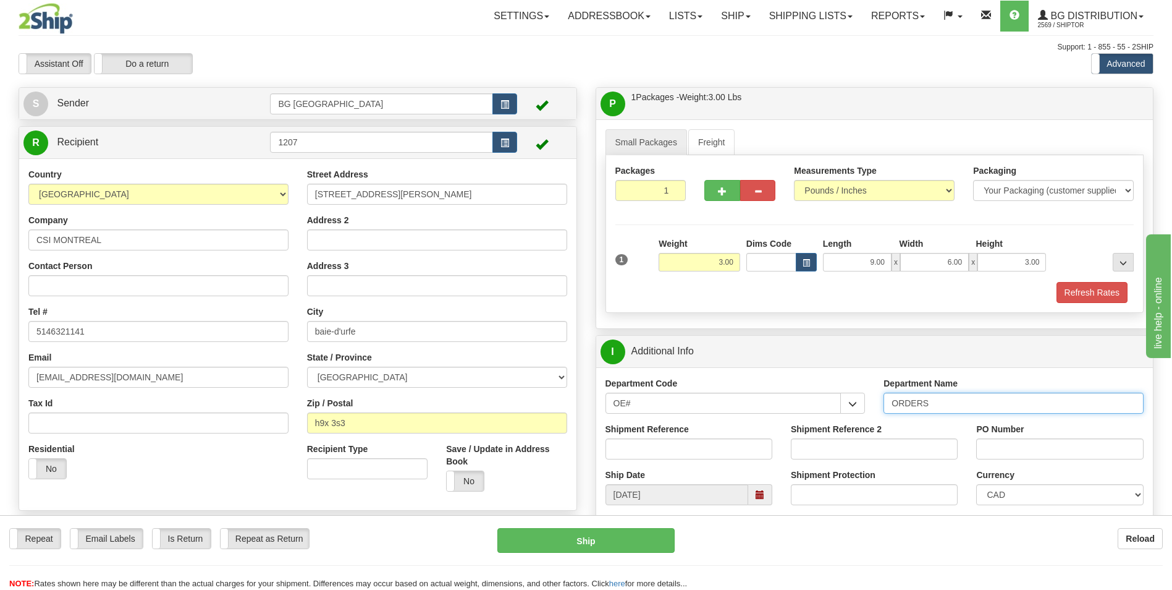
click at [934, 397] on input "ORDERS" at bounding box center [1014, 402] width 260 height 21
type input "70183866-00"
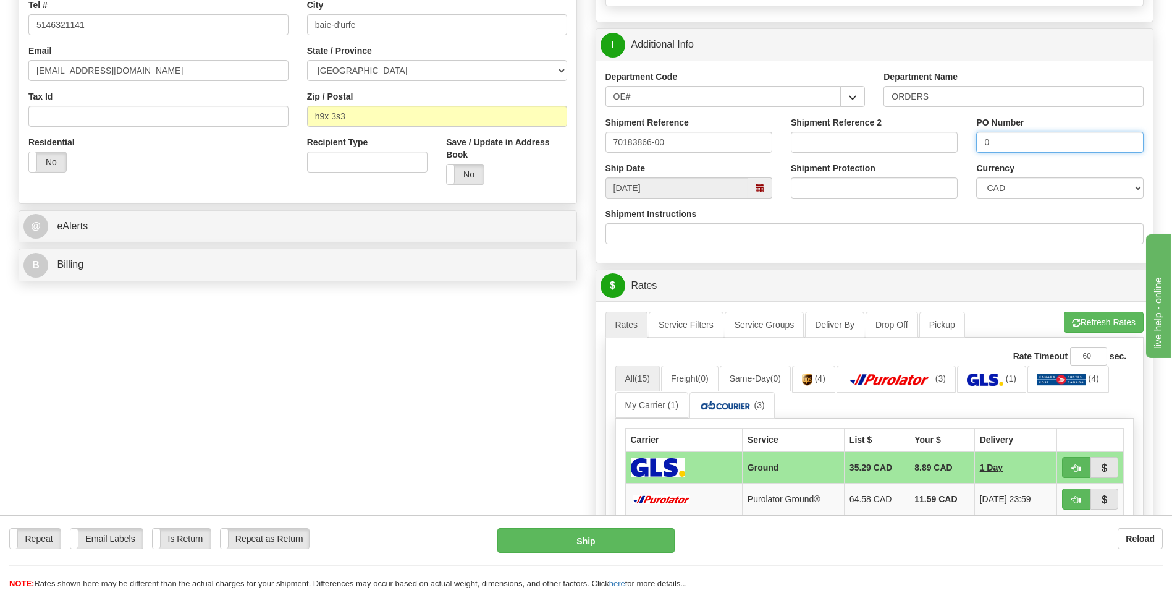
scroll to position [309, 0]
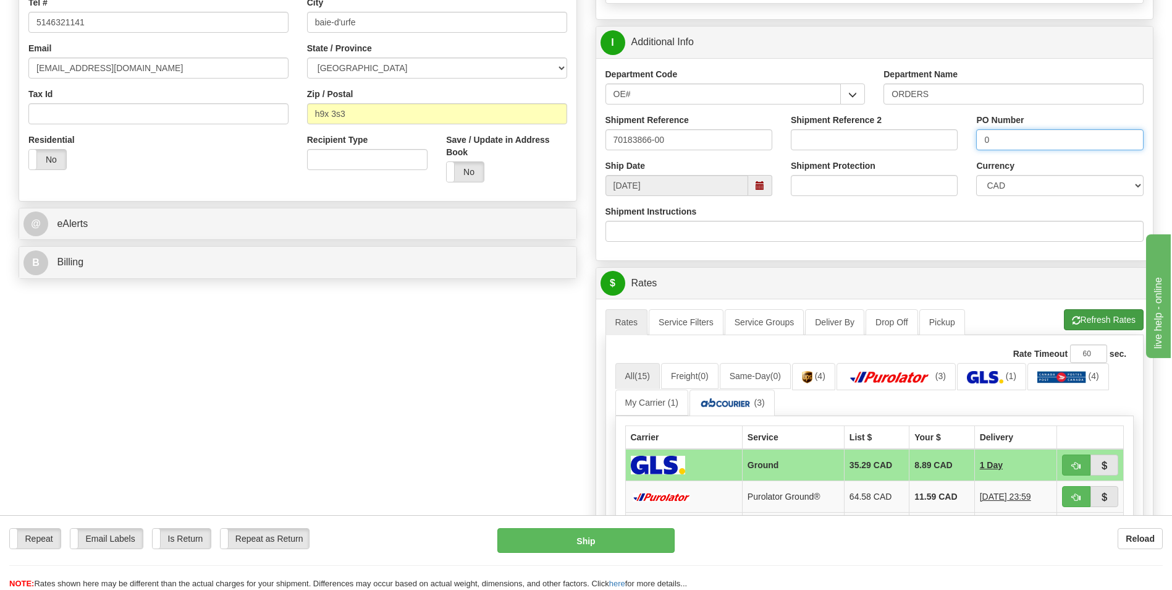
type input "0"
click at [1082, 321] on button "Refresh Rates" at bounding box center [1104, 319] width 80 height 21
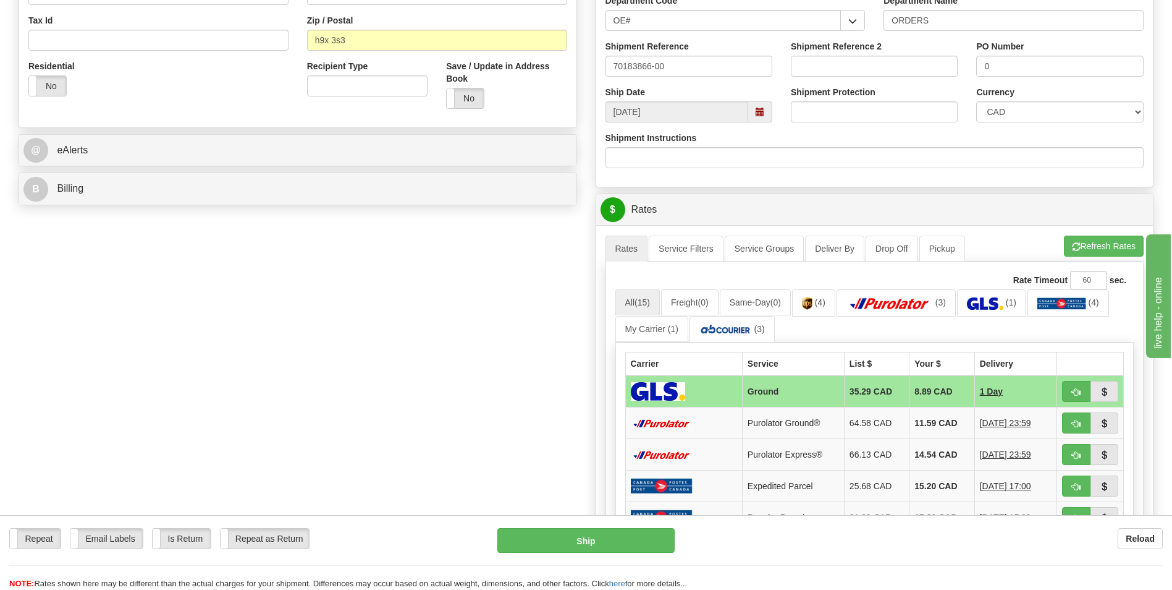
scroll to position [494, 0]
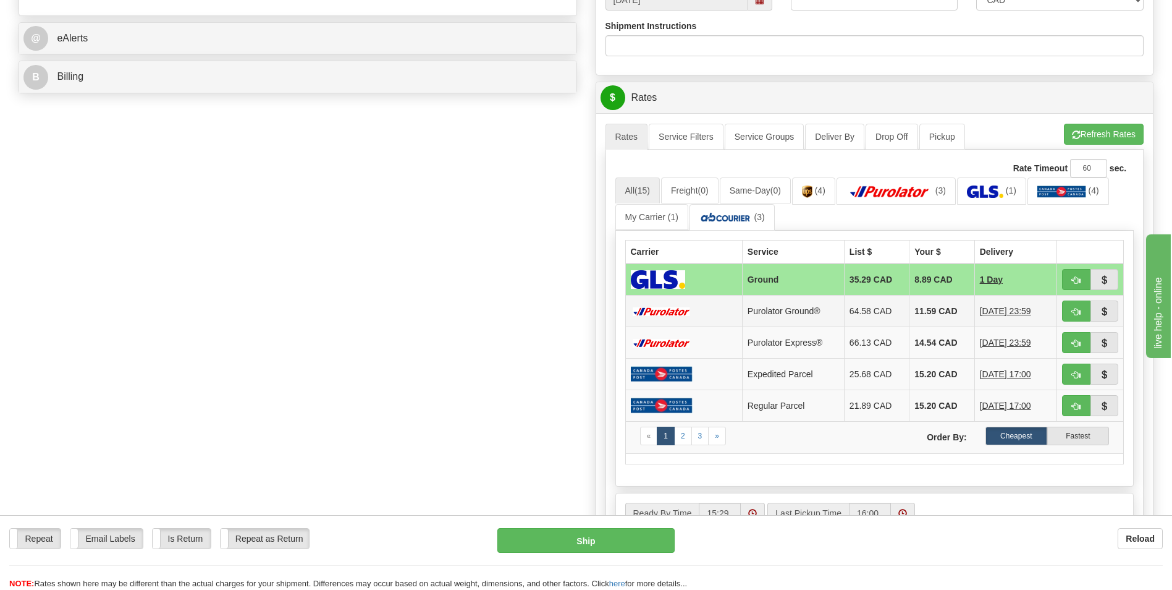
click at [910, 307] on td "11.59 CAD" at bounding box center [942, 311] width 65 height 32
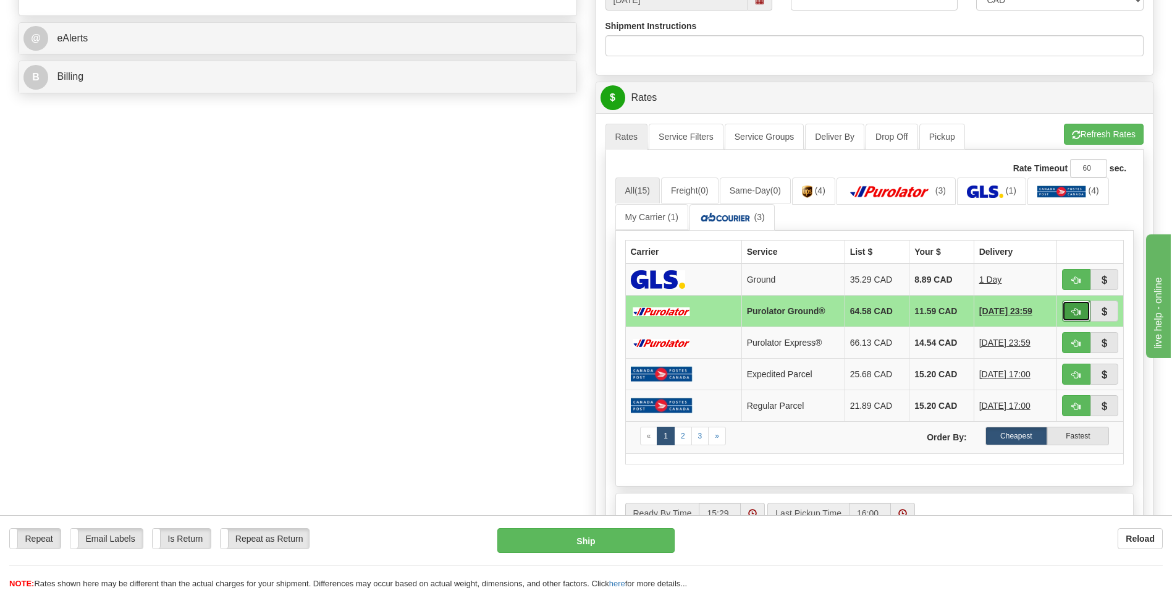
click at [1075, 306] on button "button" at bounding box center [1076, 310] width 28 height 21
type input "260"
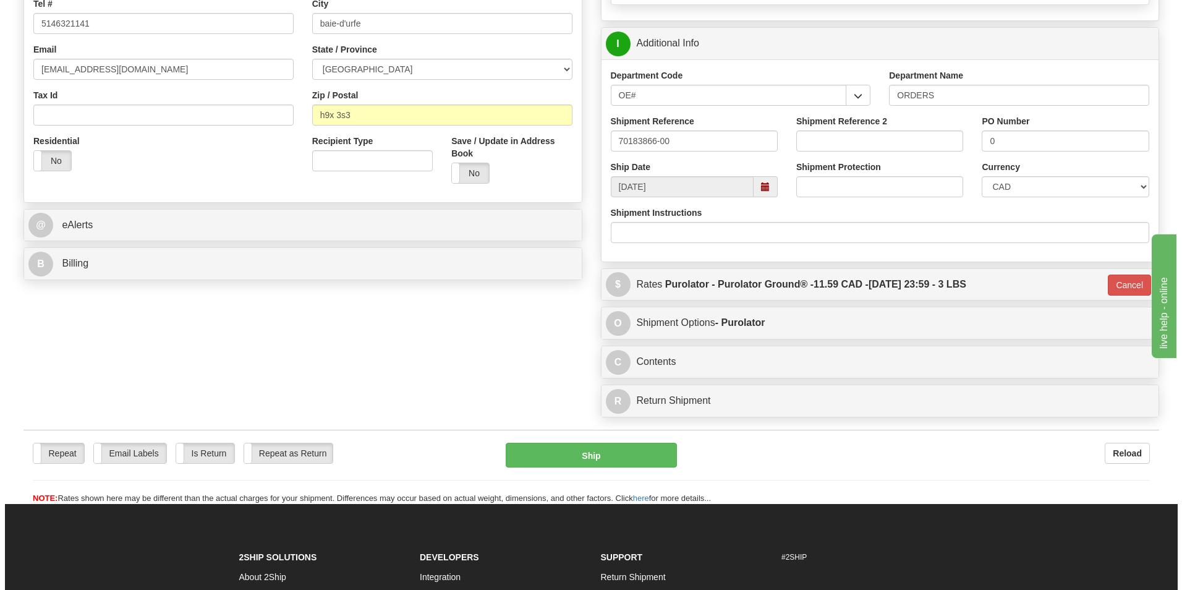
scroll to position [108, 0]
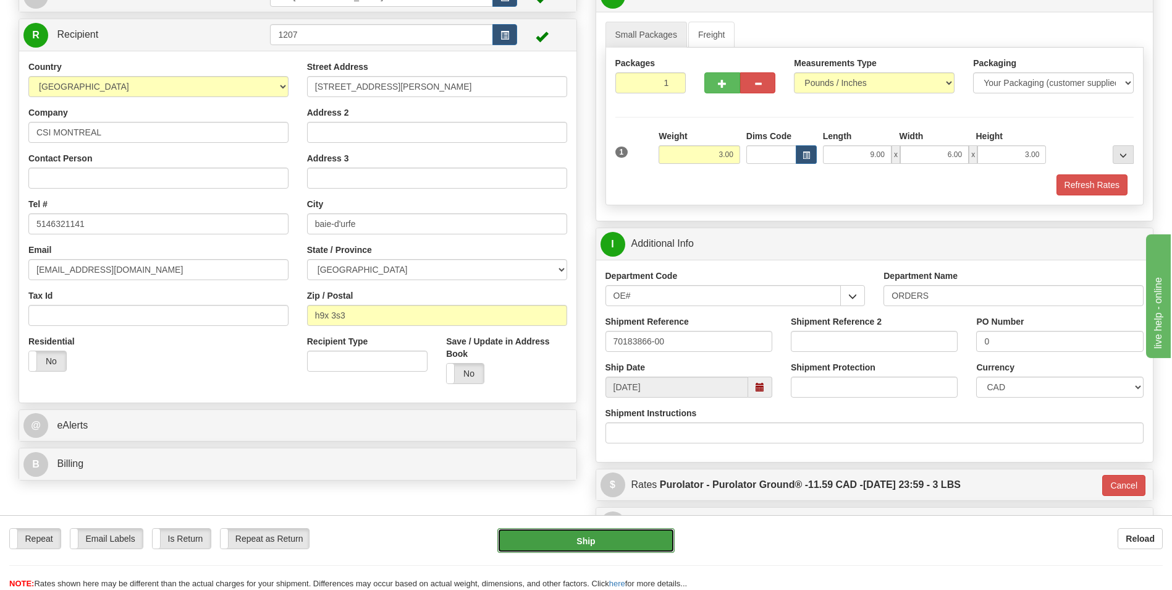
click at [555, 531] on button "Ship" at bounding box center [586, 540] width 177 height 25
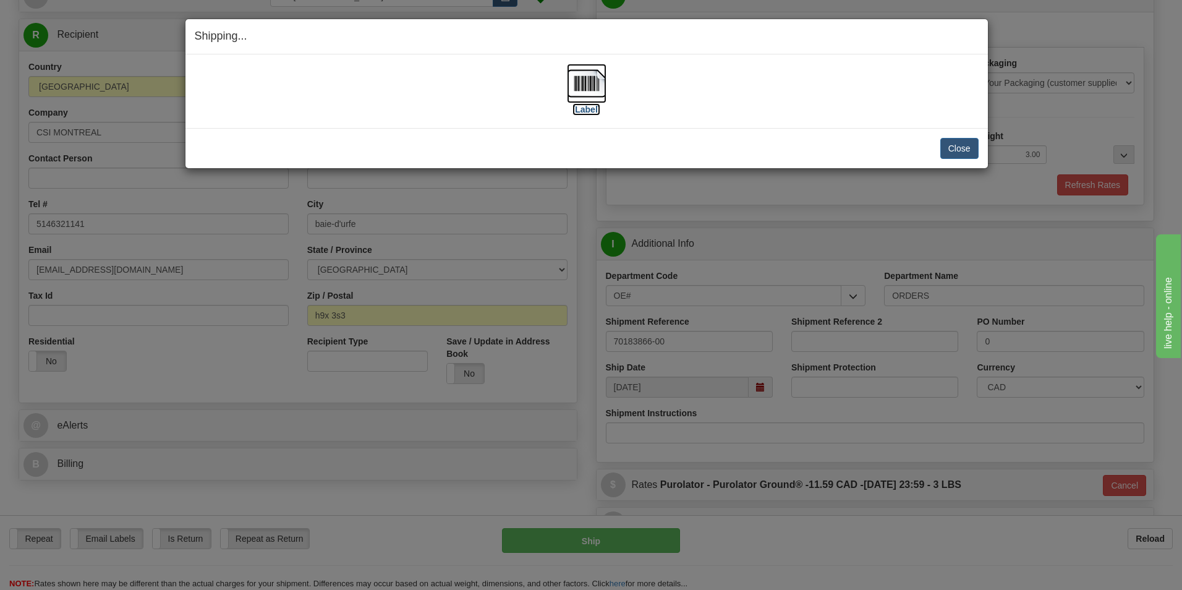
click at [596, 90] on img at bounding box center [587, 84] width 40 height 40
click at [965, 150] on button "Close" at bounding box center [959, 148] width 38 height 21
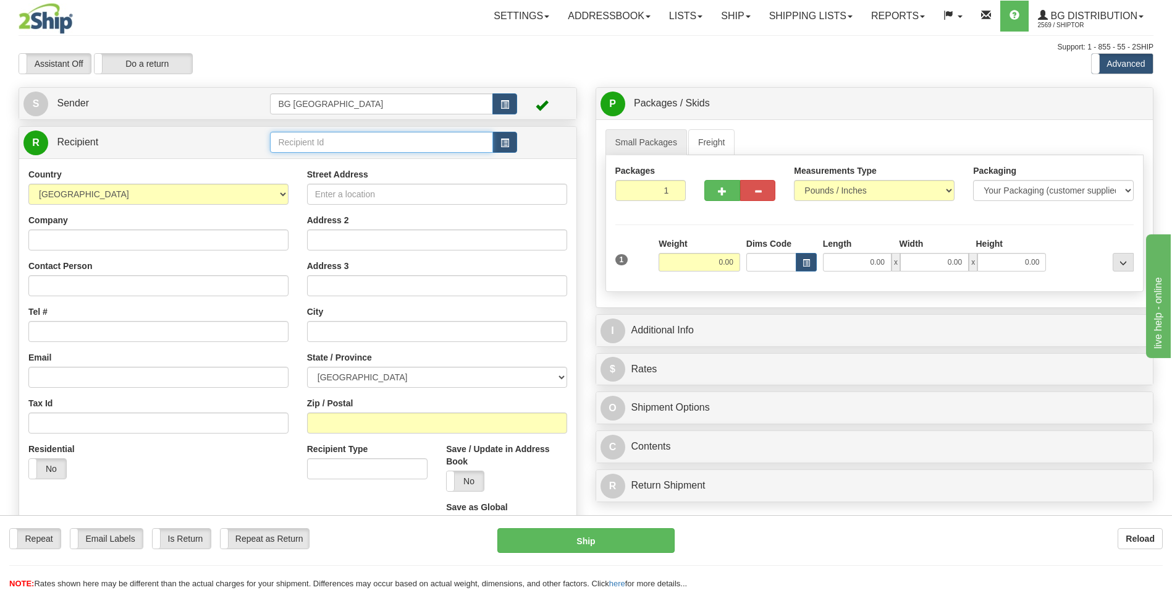
click at [318, 138] on input "text" at bounding box center [381, 142] width 222 height 21
click at [313, 153] on ul "60874" at bounding box center [381, 161] width 222 height 17
click at [312, 156] on div "60874" at bounding box center [379, 162] width 211 height 14
type input "60874"
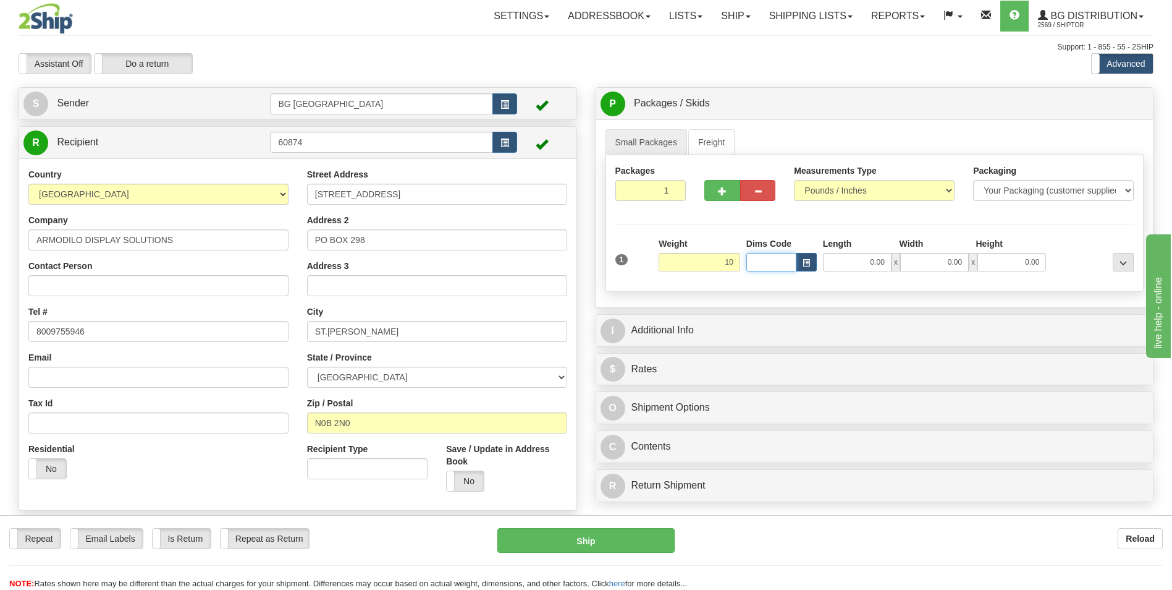
type input "10.00"
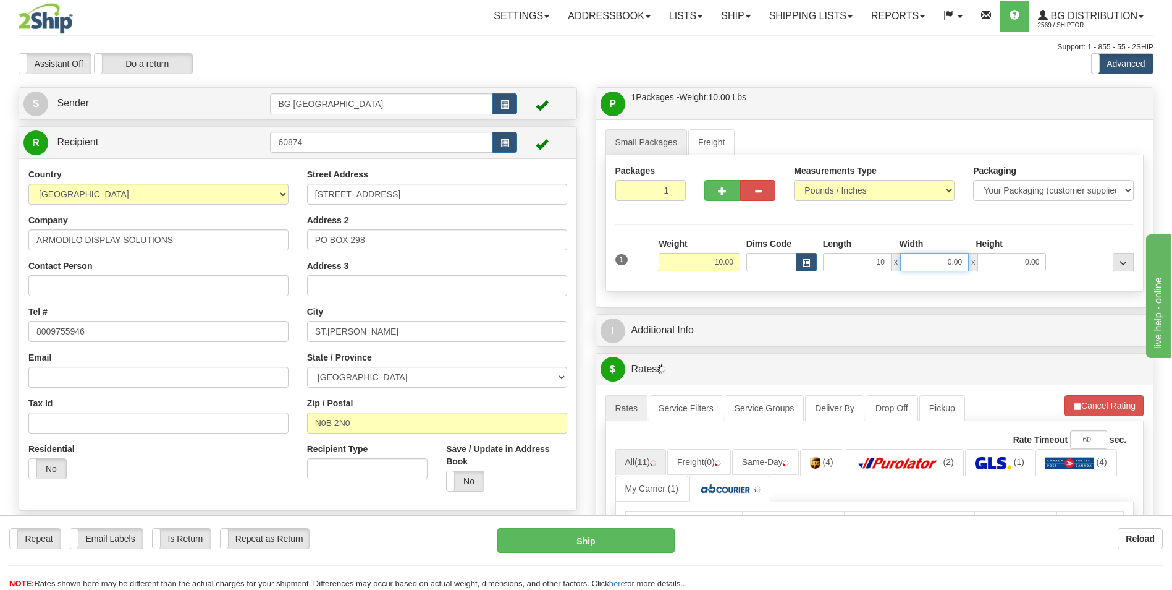
type input "10.00"
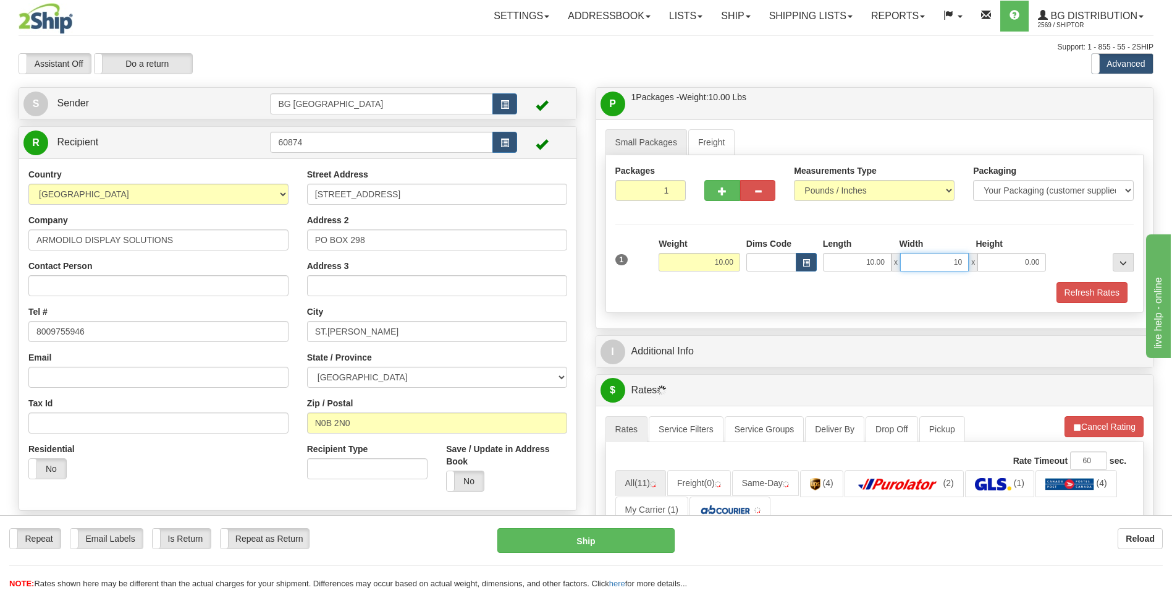
type input "10.00"
click at [1029, 266] on input "0.00" at bounding box center [1012, 262] width 69 height 19
type input "6.00"
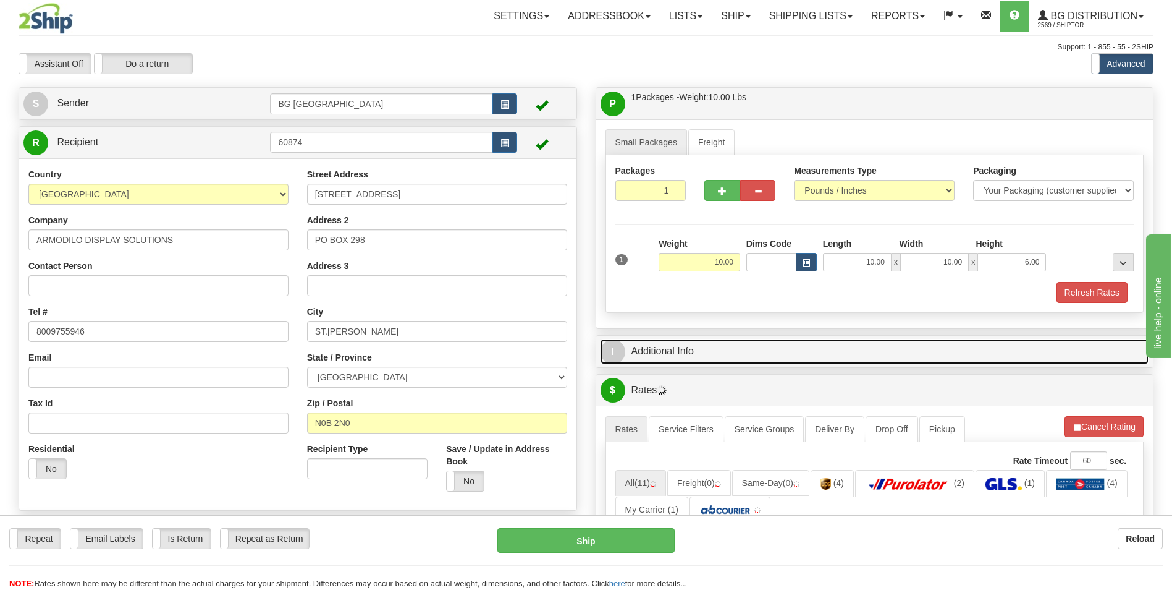
click at [715, 354] on link "I Additional Info" at bounding box center [875, 351] width 549 height 25
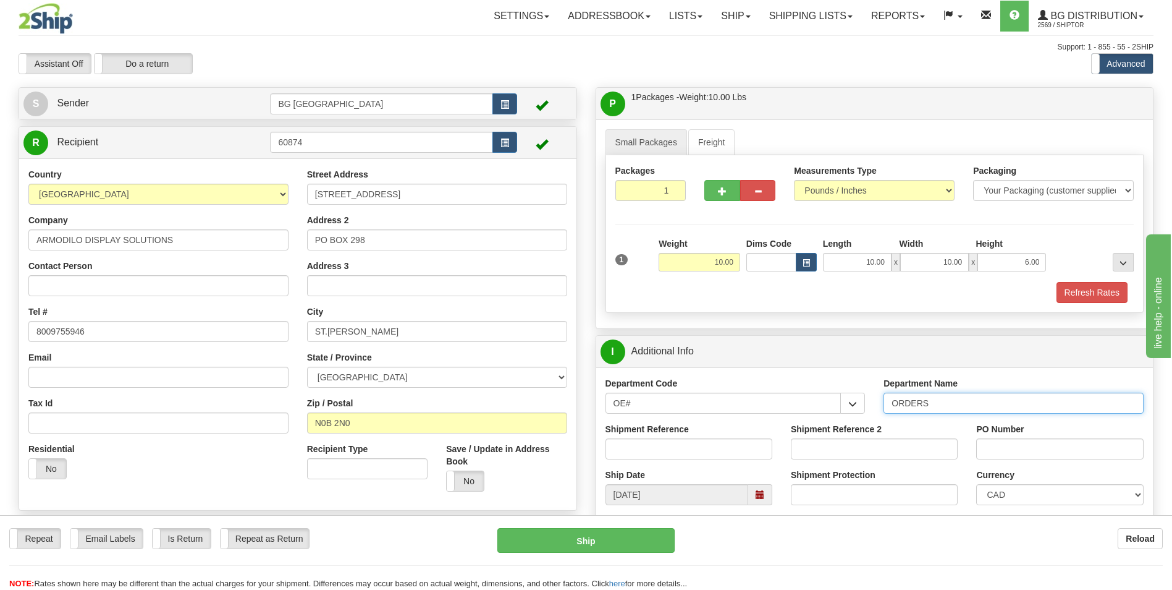
click at [952, 398] on input "ORDERS" at bounding box center [1014, 402] width 260 height 21
type input "70182033-00"
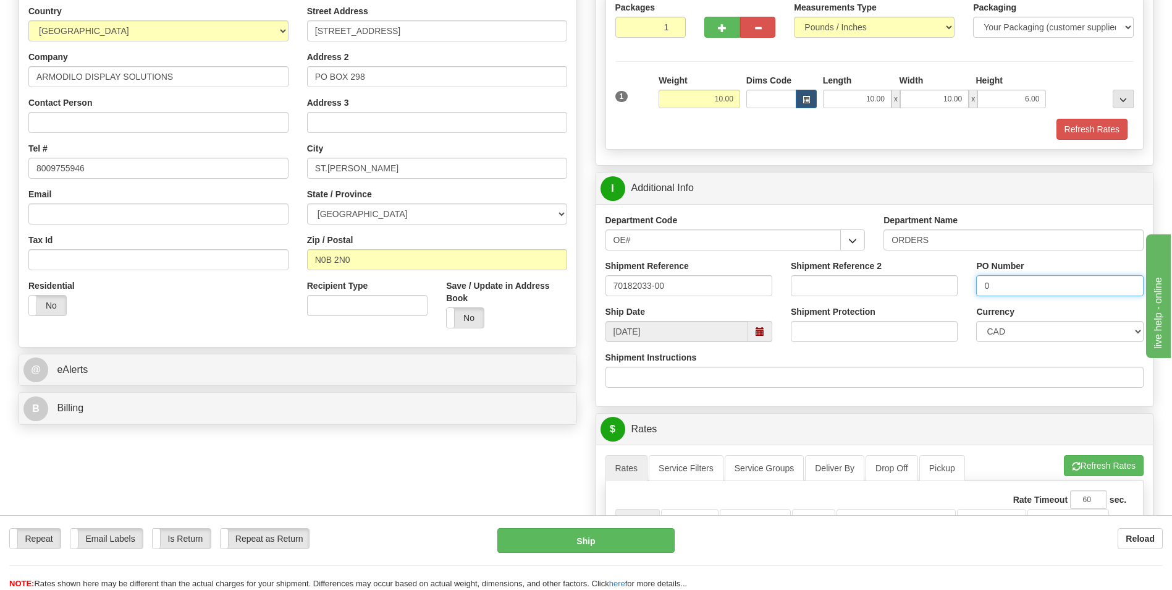
scroll to position [309, 0]
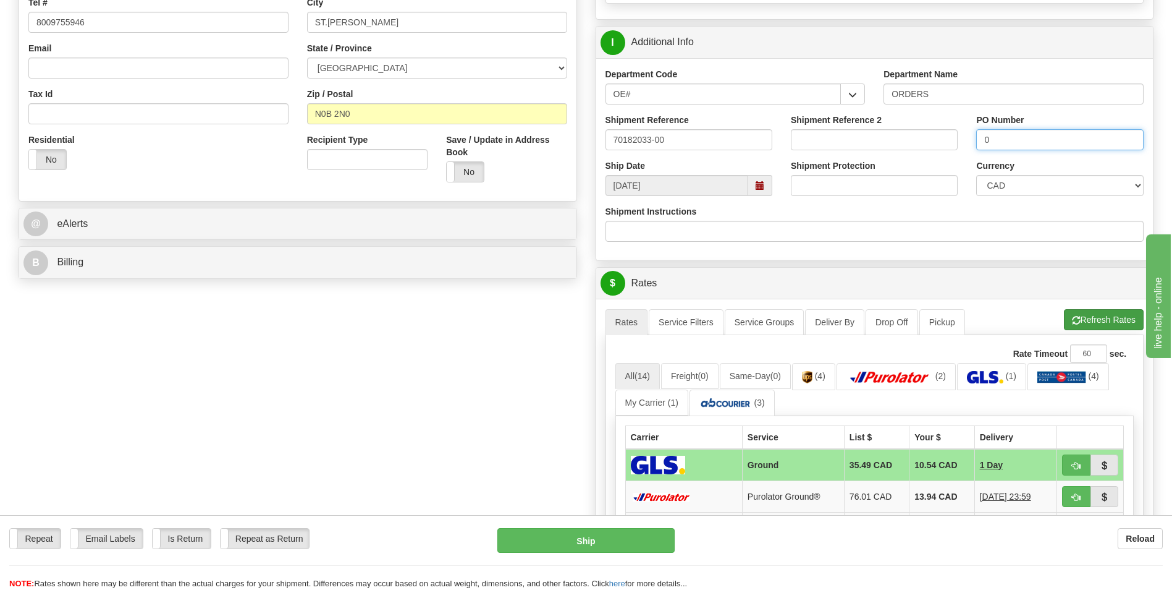
type input "0"
click at [1097, 311] on button "Refresh Rates" at bounding box center [1104, 319] width 80 height 21
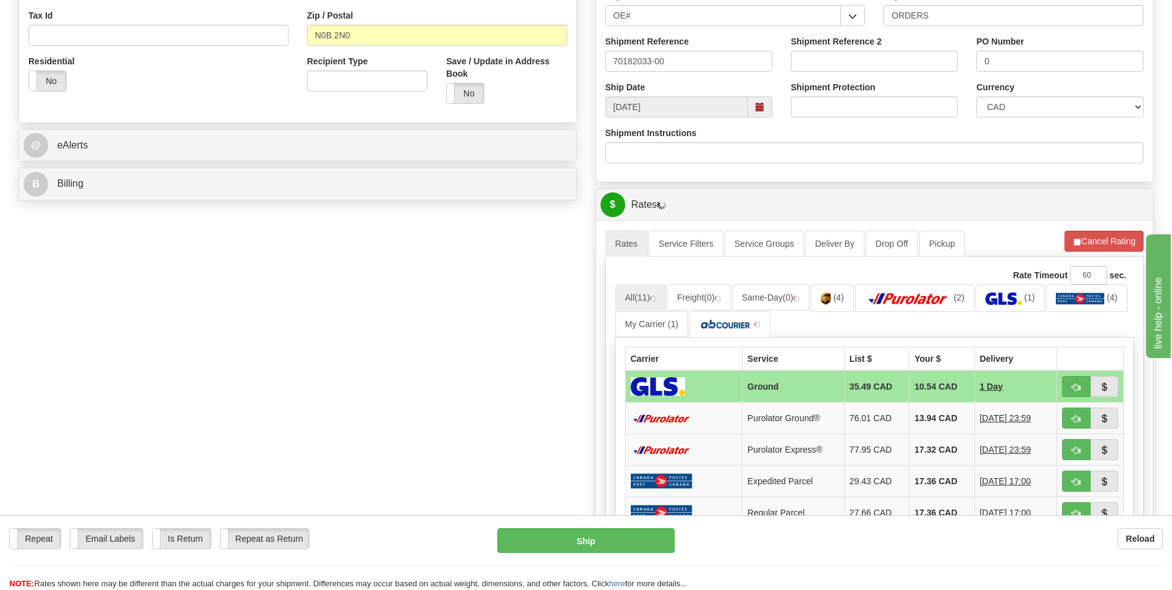
scroll to position [494, 0]
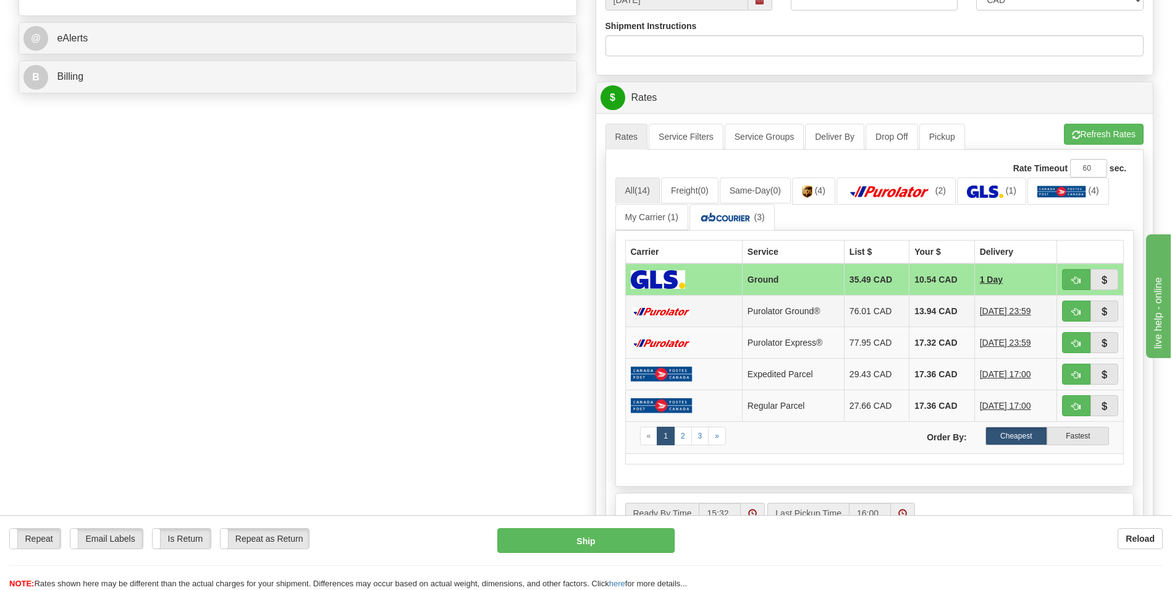
click at [871, 317] on td "76.01 CAD" at bounding box center [876, 311] width 65 height 32
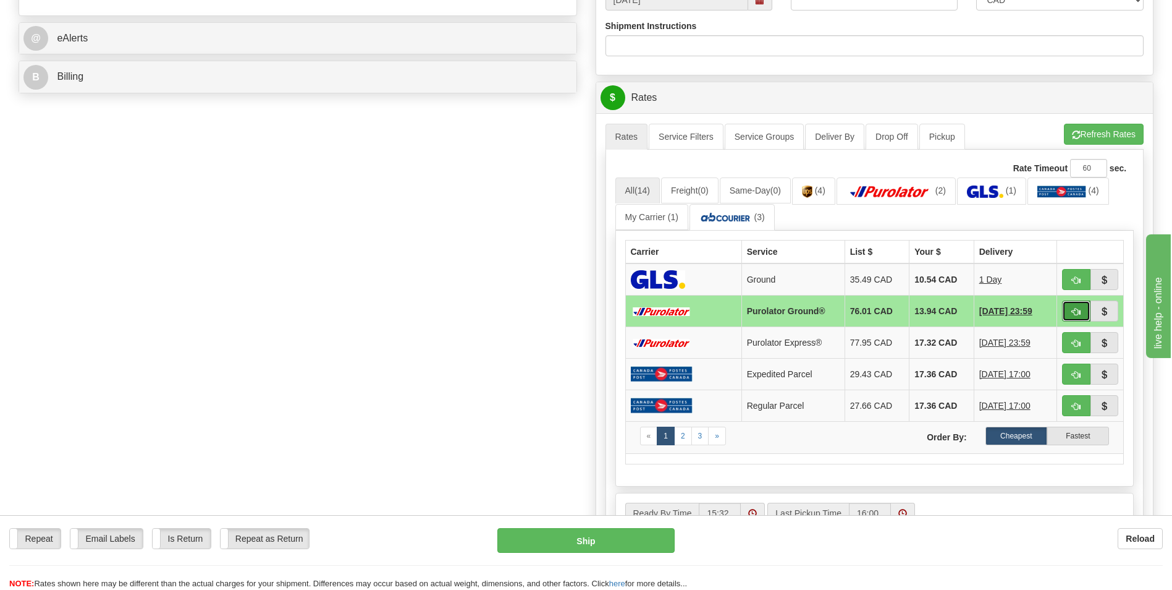
click at [1071, 317] on button "button" at bounding box center [1076, 310] width 28 height 21
type input "260"
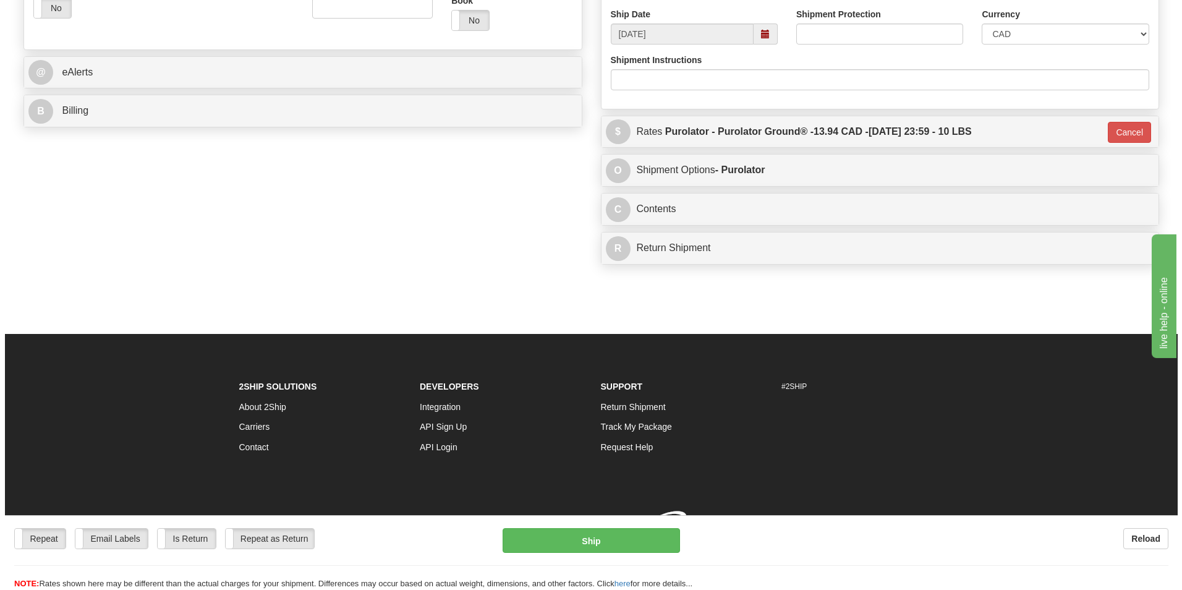
scroll to position [478, 0]
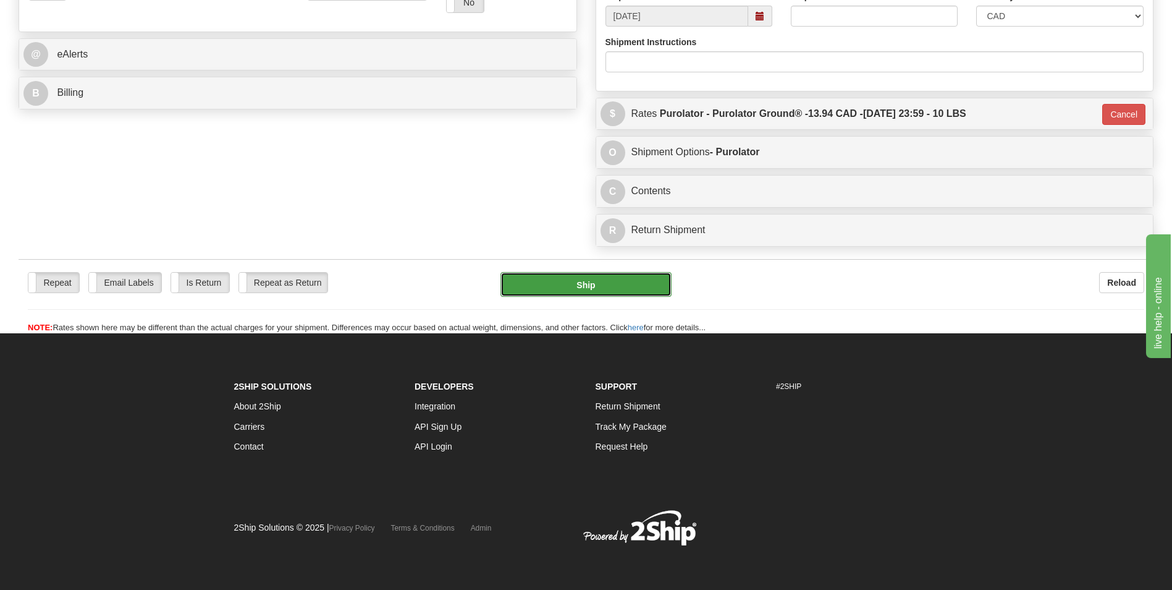
click at [567, 288] on button "Ship" at bounding box center [586, 284] width 171 height 25
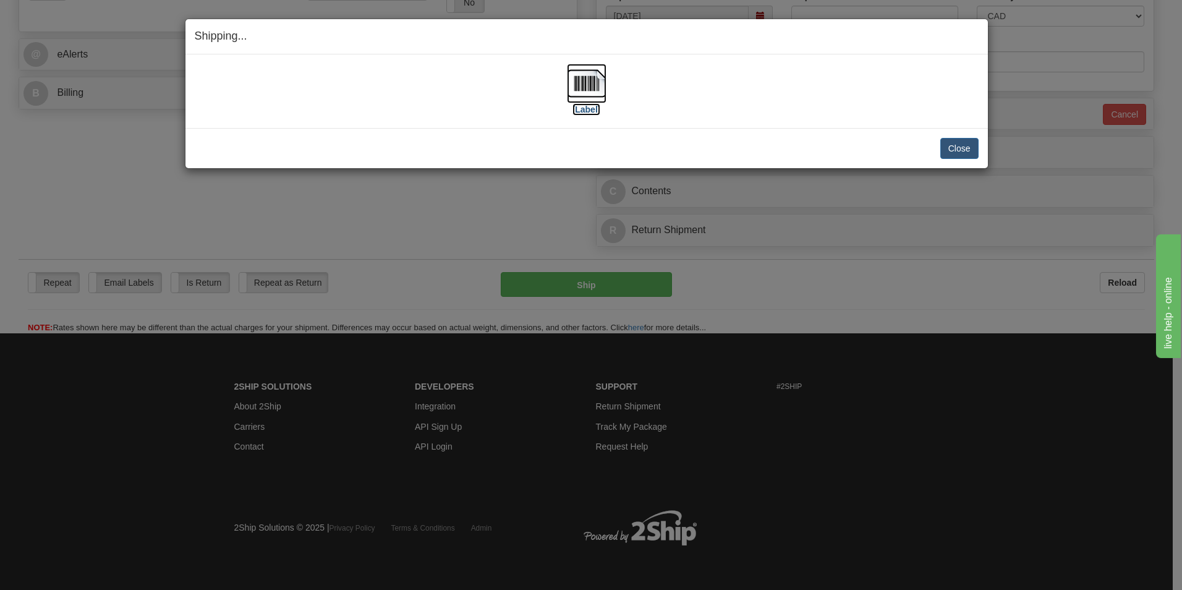
click at [579, 85] on img at bounding box center [587, 84] width 40 height 40
drag, startPoint x: 968, startPoint y: 148, endPoint x: 960, endPoint y: 148, distance: 8.7
click at [968, 148] on button "Close" at bounding box center [959, 148] width 38 height 21
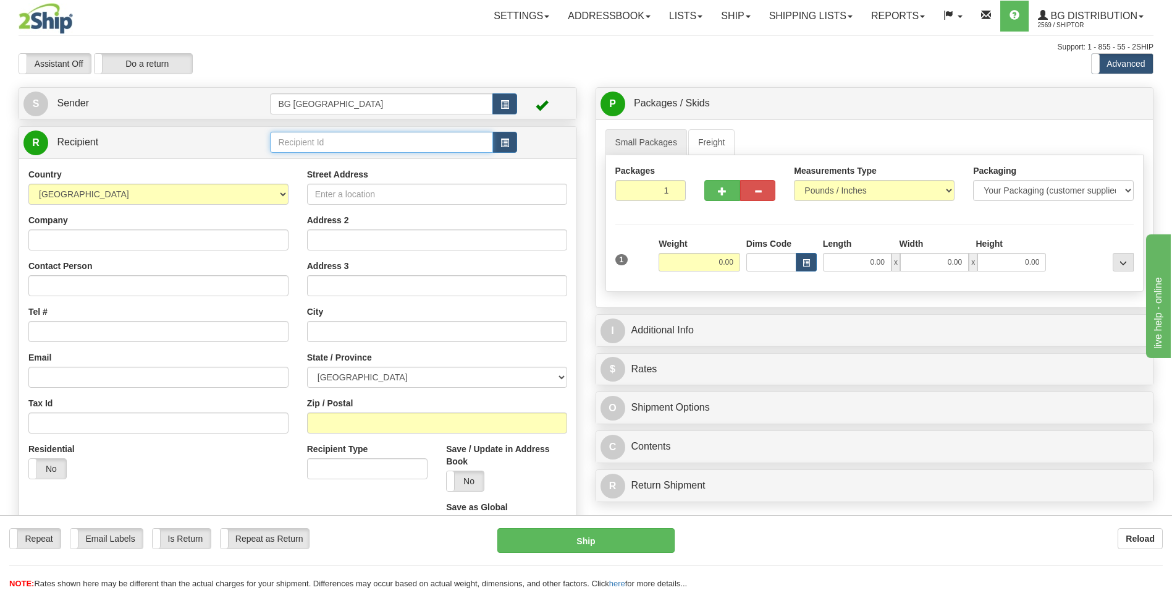
click at [288, 151] on input "text" at bounding box center [381, 142] width 222 height 21
click at [288, 164] on div "60509" at bounding box center [379, 162] width 211 height 14
type input "60509"
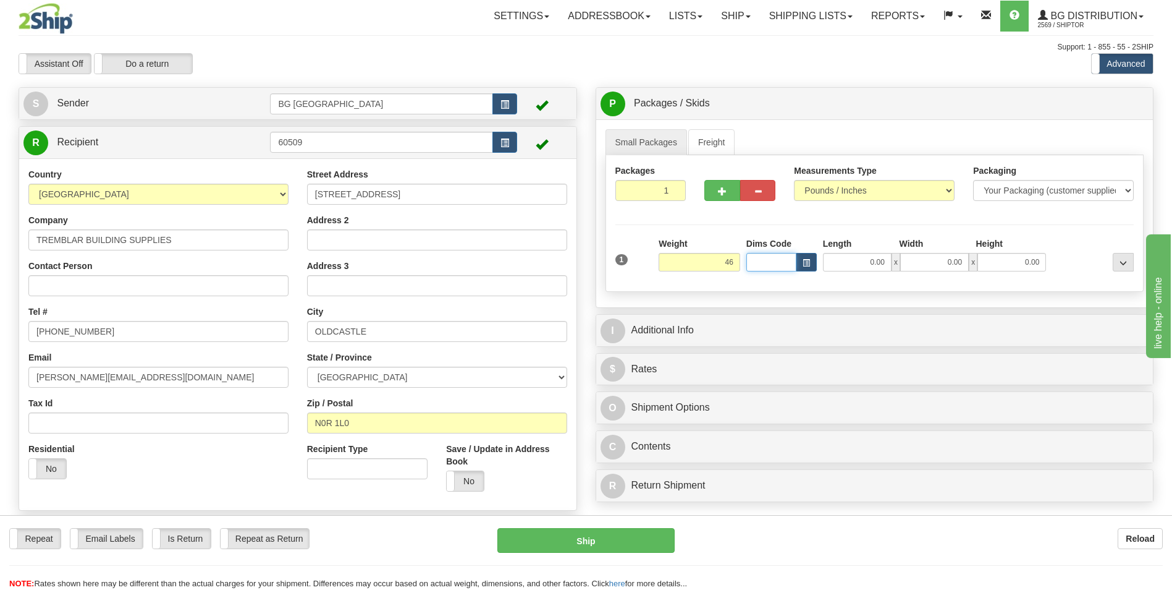
type input "46.00"
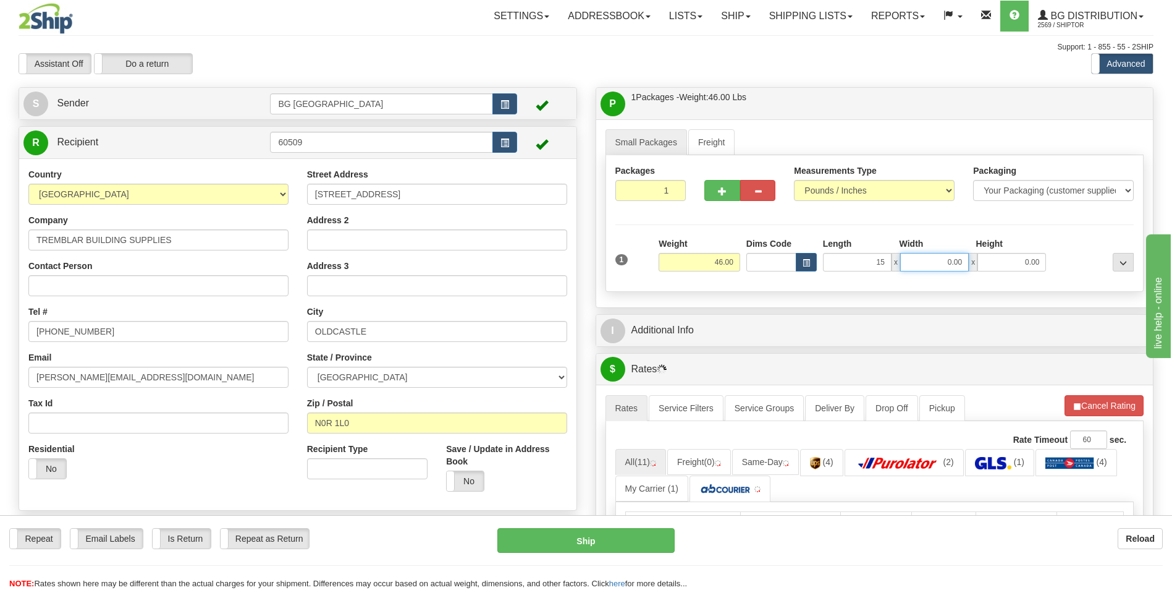
type input "15.00"
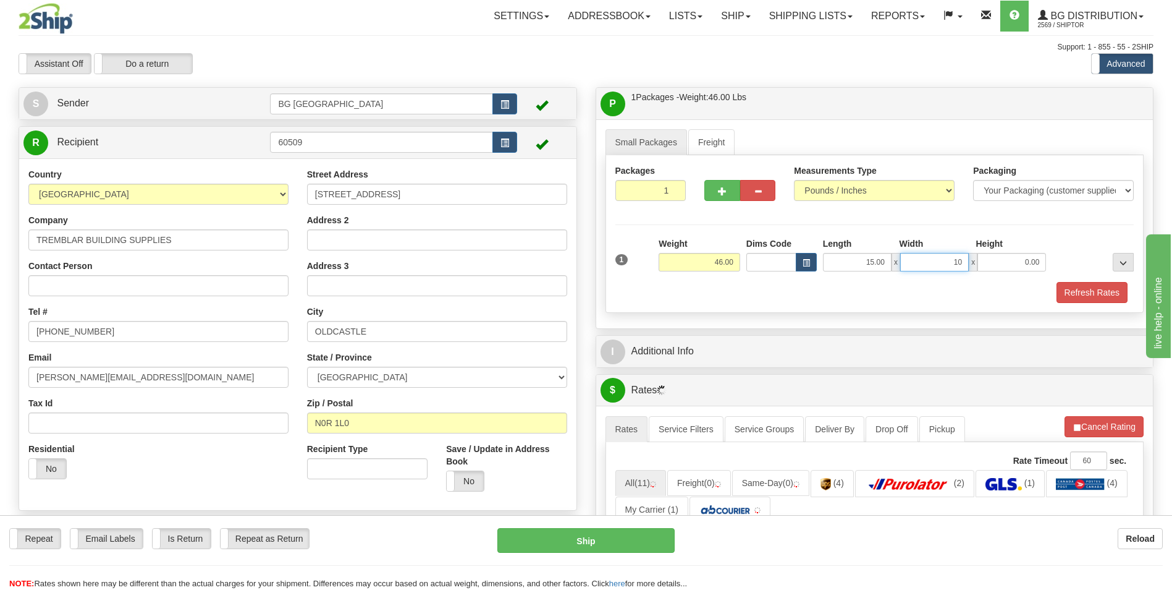
type input "10.00"
click at [729, 201] on div at bounding box center [740, 188] width 90 height 48
click at [728, 197] on button "button" at bounding box center [722, 190] width 35 height 21
type input "2"
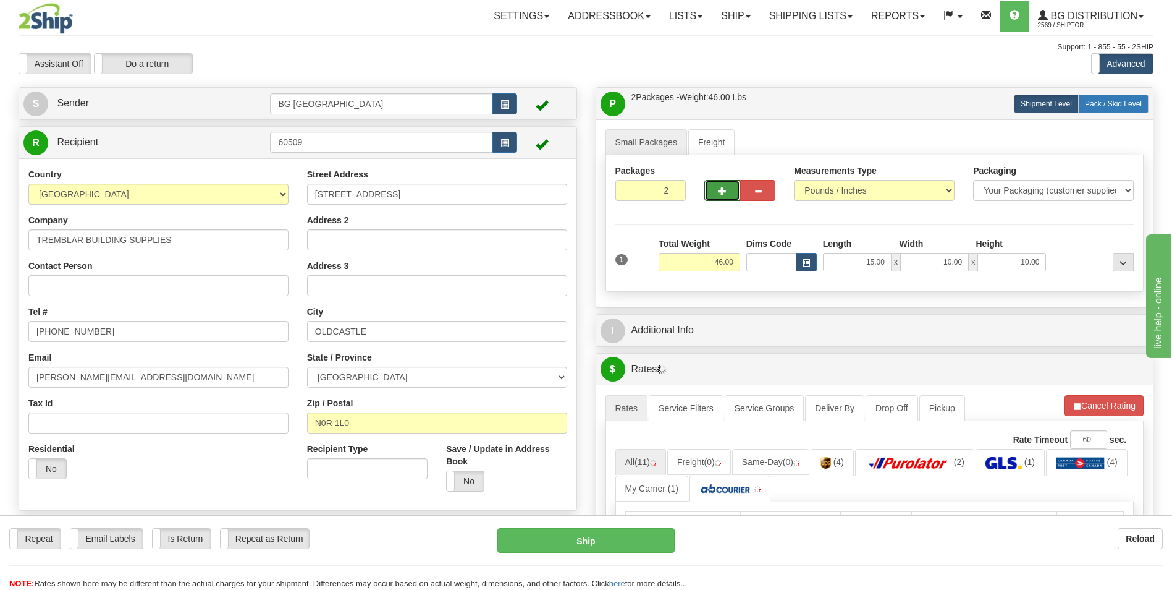
click at [1108, 103] on span "Pack / Skid Level" at bounding box center [1113, 104] width 57 height 9
radio input "true"
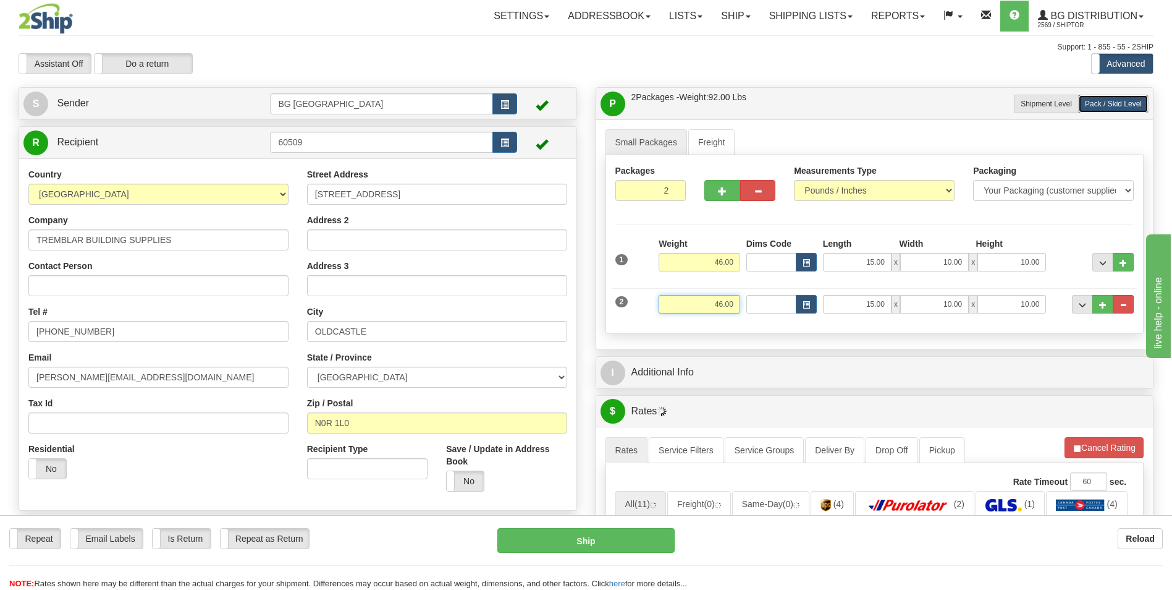
click at [710, 301] on input "46.00" at bounding box center [700, 304] width 82 height 19
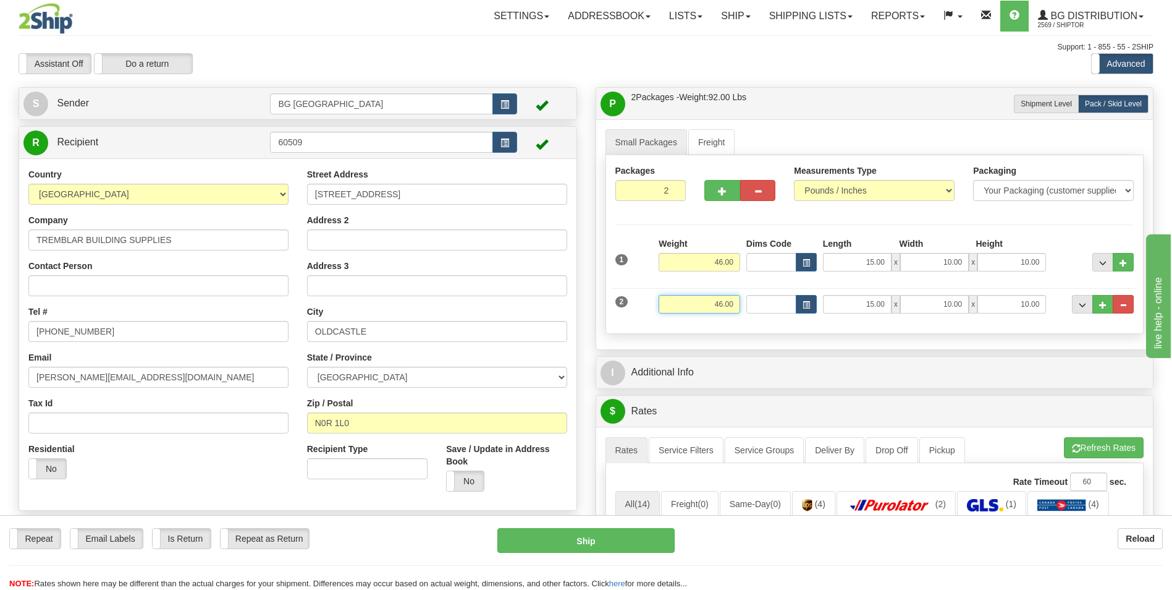
click at [710, 301] on input "46.00" at bounding box center [700, 304] width 82 height 19
type input "26.00"
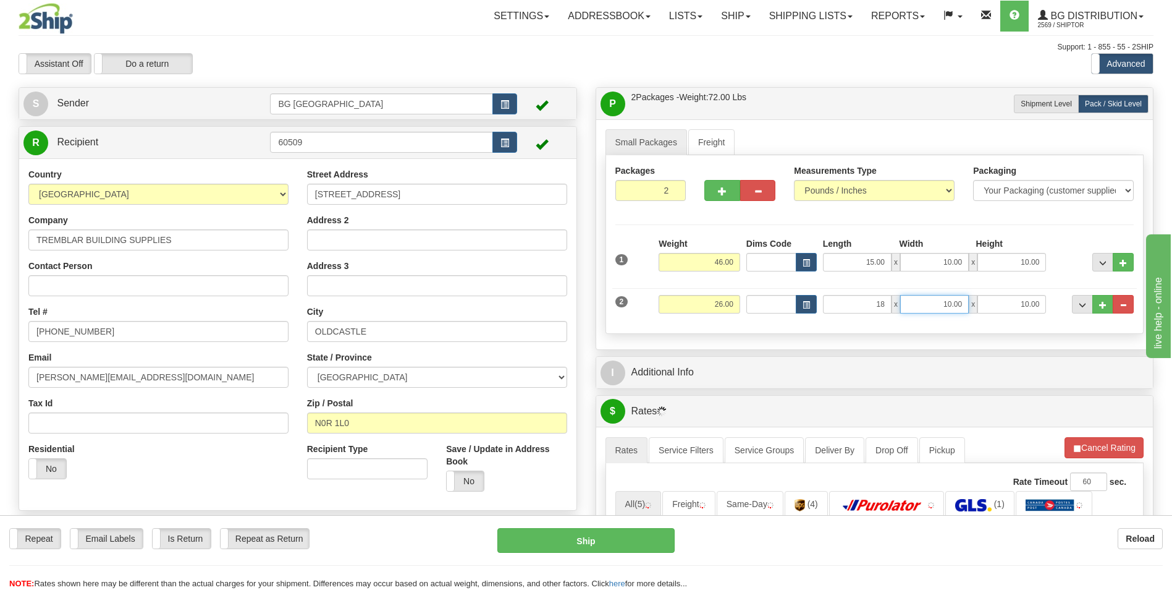
type input "18.00"
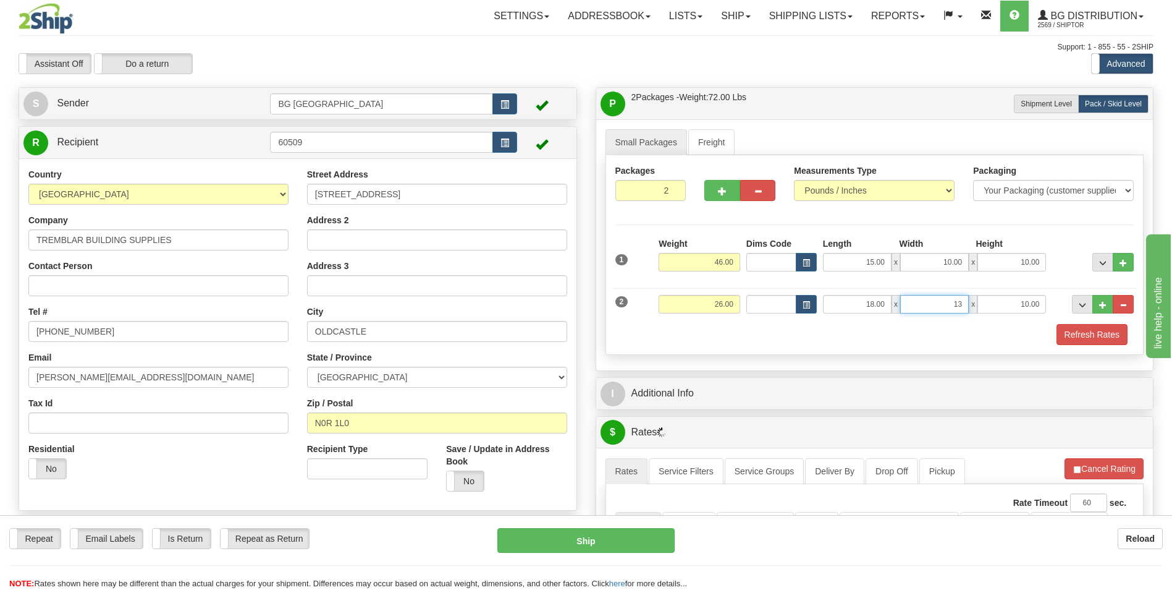
type input "13.00"
click at [1096, 304] on button "..." at bounding box center [1103, 304] width 21 height 19
type input "3"
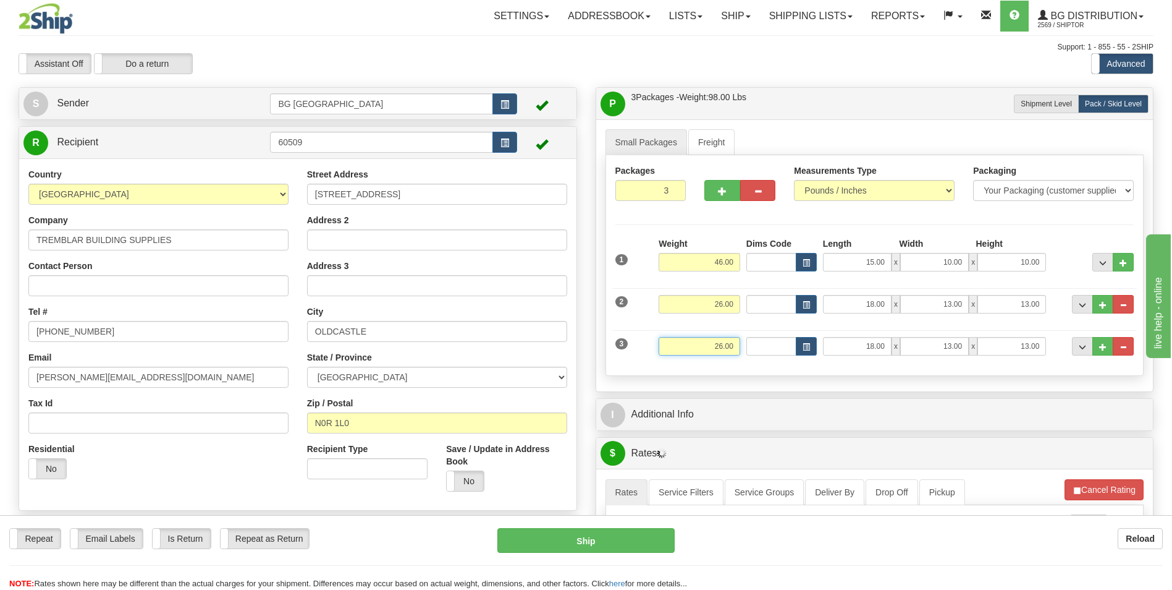
click at [714, 350] on input "26.00" at bounding box center [700, 346] width 82 height 19
type input "18.00"
type input "51.00"
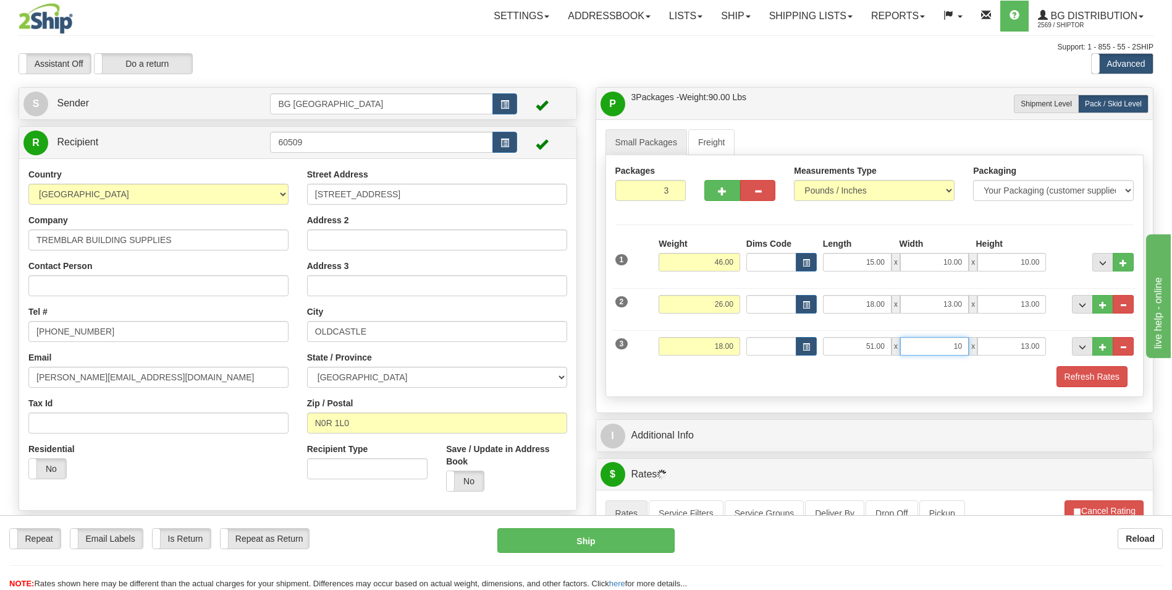
type input "10.00"
type input "5.00"
click at [1104, 349] on span "..." at bounding box center [1102, 347] width 7 height 7
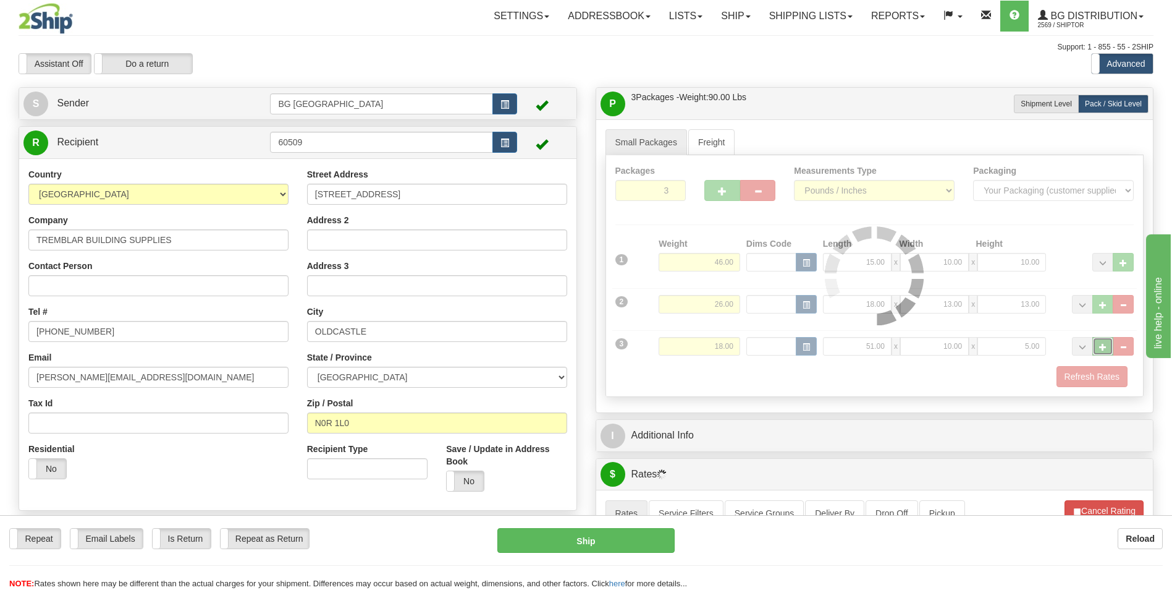
type input "4"
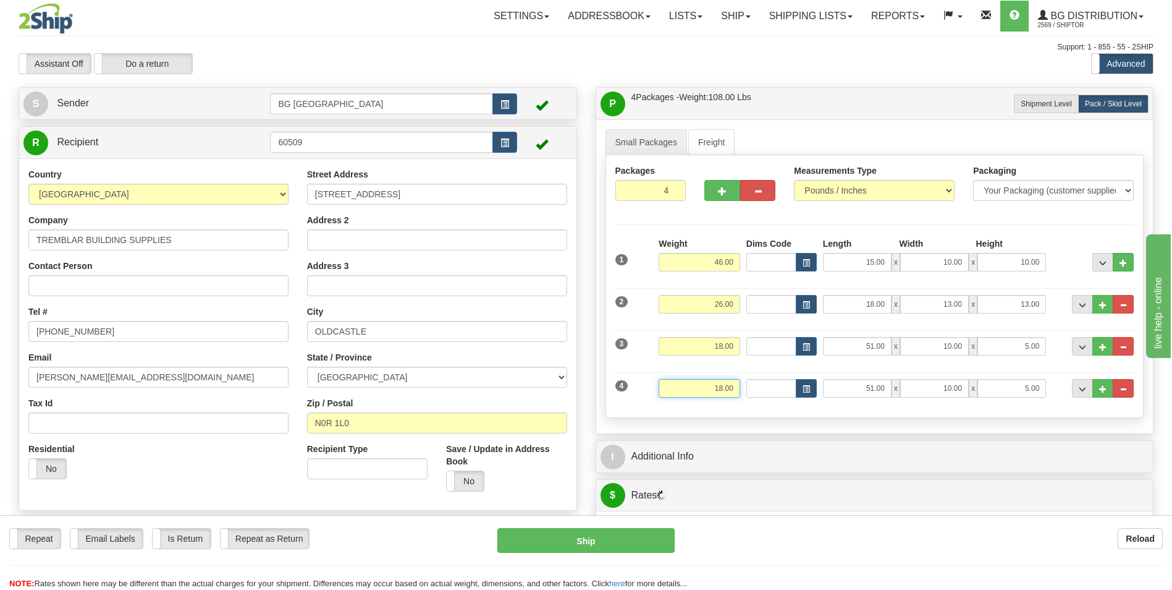
click at [703, 396] on input "18.00" at bounding box center [700, 388] width 82 height 19
type input "15.00"
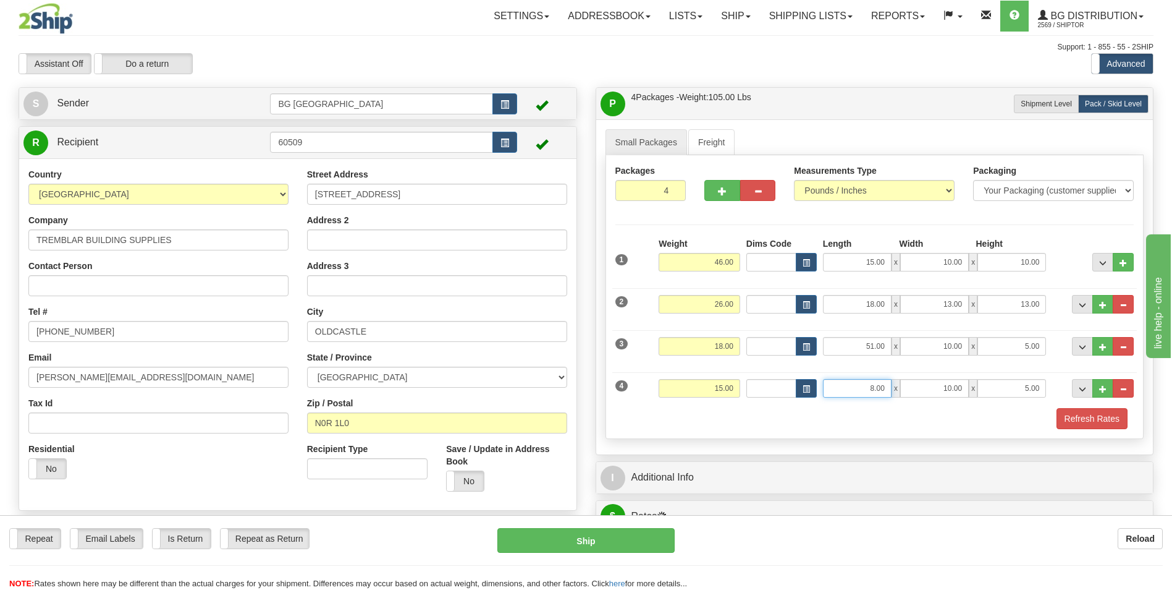
click at [858, 379] on input "8.00" at bounding box center [857, 388] width 69 height 19
type input "88.00"
type input "4.00"
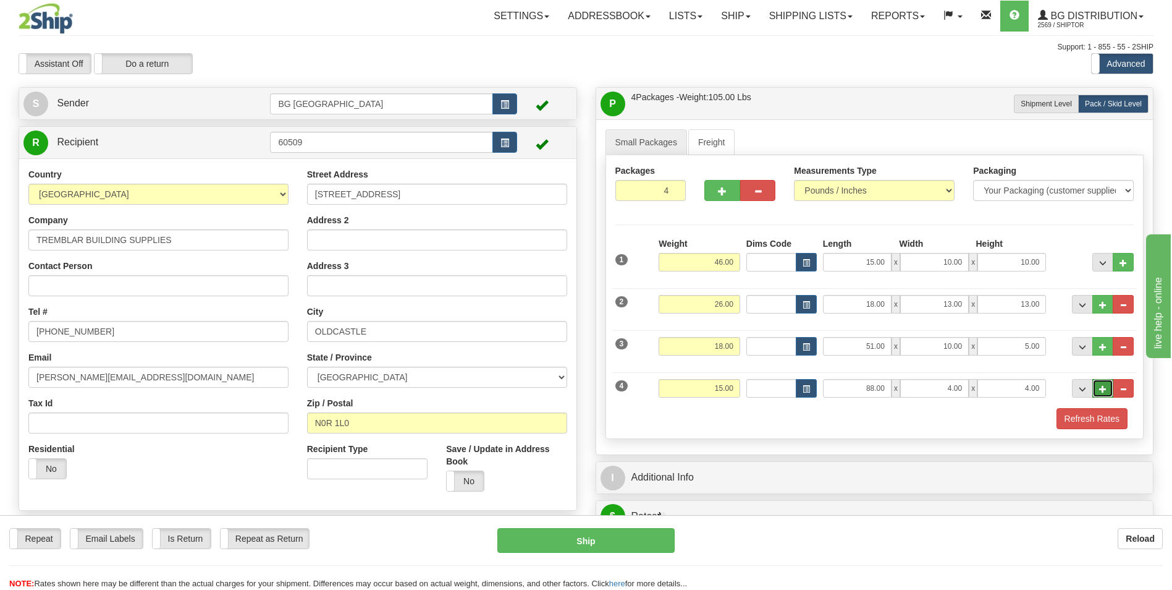
click at [1109, 386] on button "..." at bounding box center [1103, 388] width 21 height 19
type input "5"
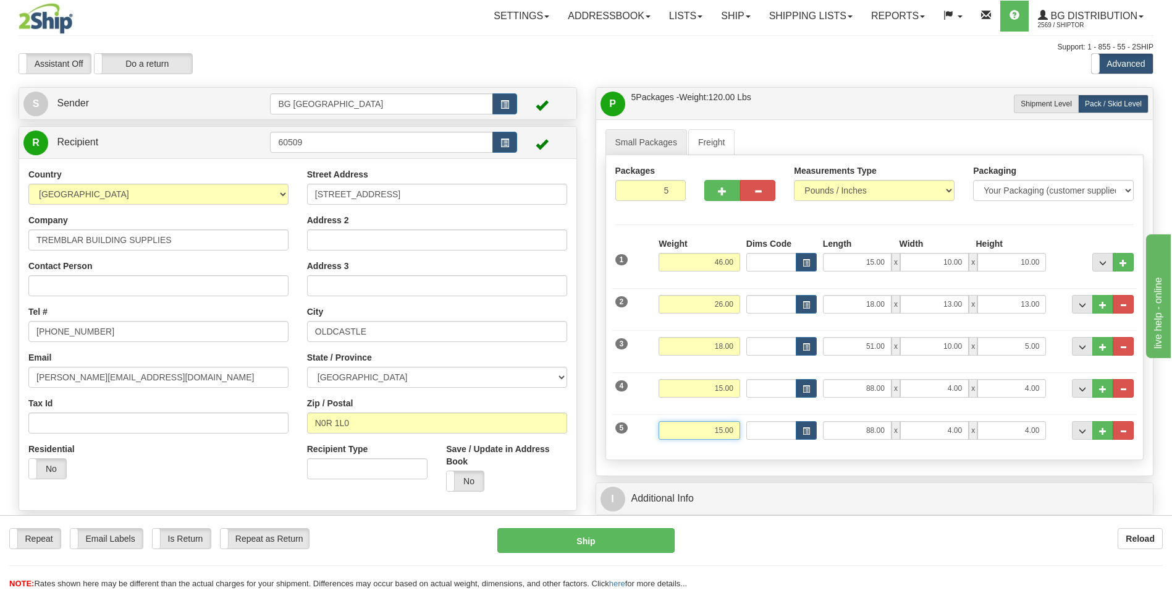
click at [703, 427] on input "15.00" at bounding box center [700, 430] width 82 height 19
type input "10.00"
type input "16"
click at [758, 427] on input "16" at bounding box center [772, 430] width 50 height 19
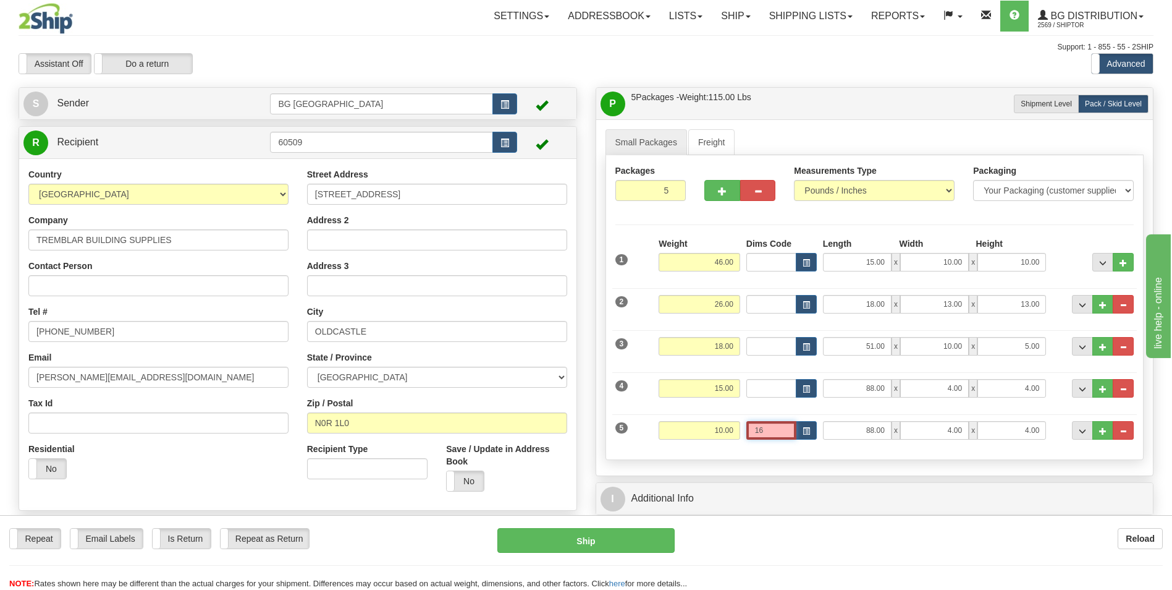
click at [758, 427] on input "16" at bounding box center [772, 430] width 50 height 19
click at [842, 423] on input "88.00" at bounding box center [857, 430] width 69 height 19
type input "16.00"
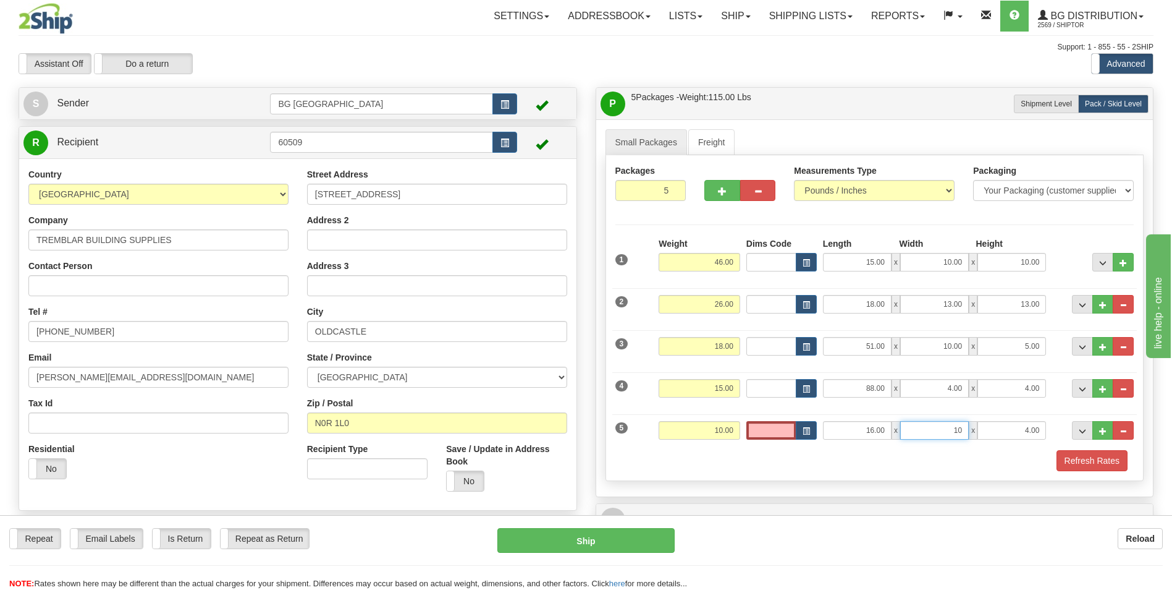
type input "10.00"
type input "6.00"
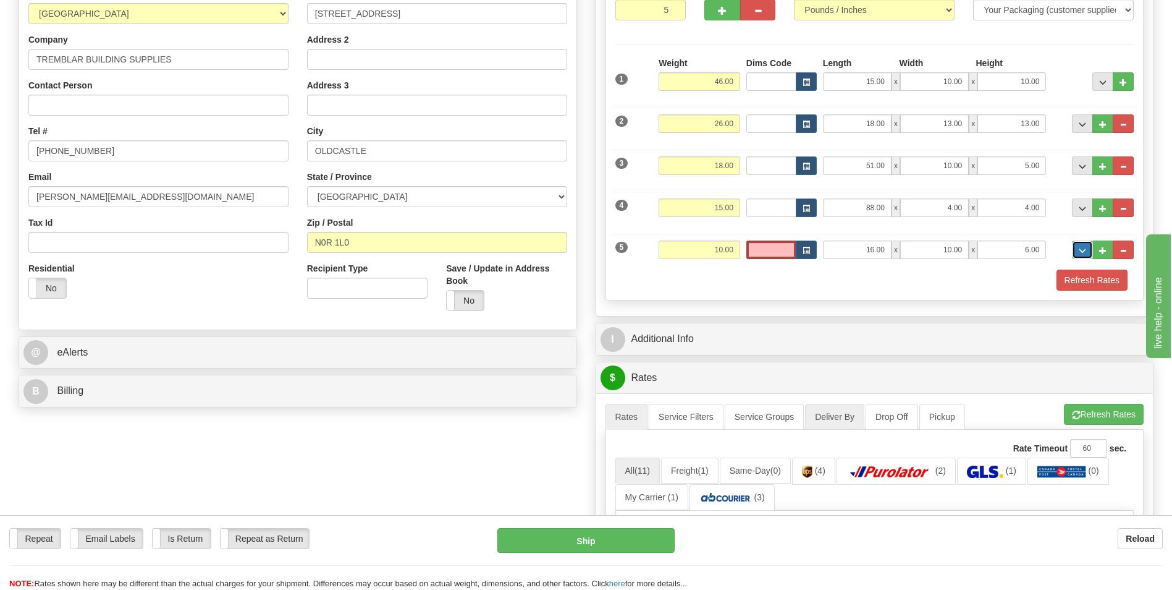
scroll to position [185, 0]
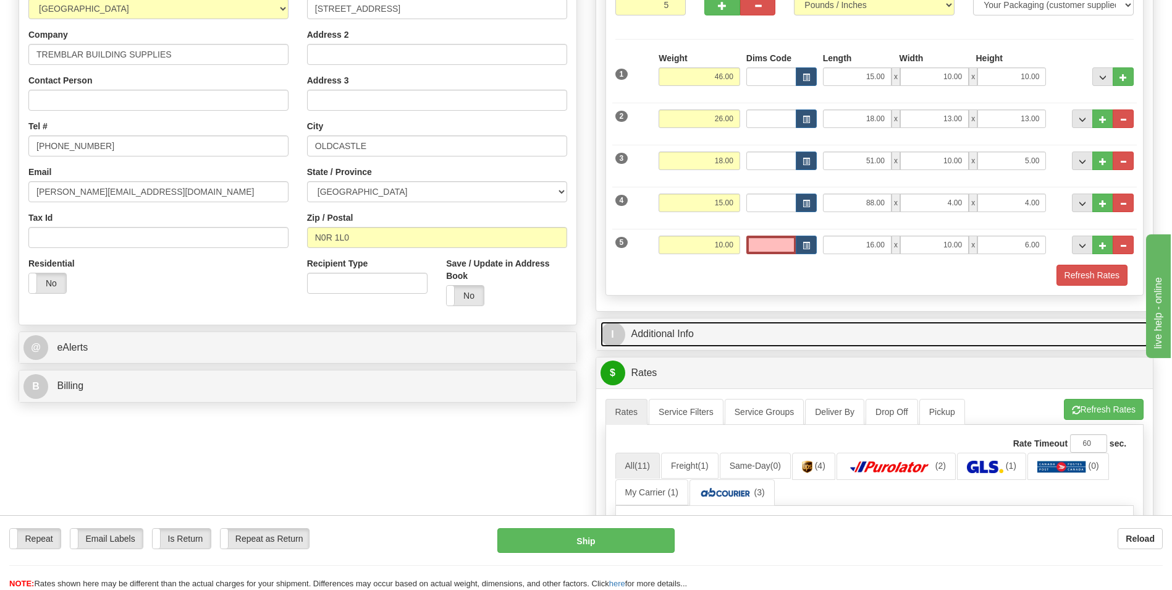
click at [710, 340] on link "I Additional Info" at bounding box center [875, 333] width 549 height 25
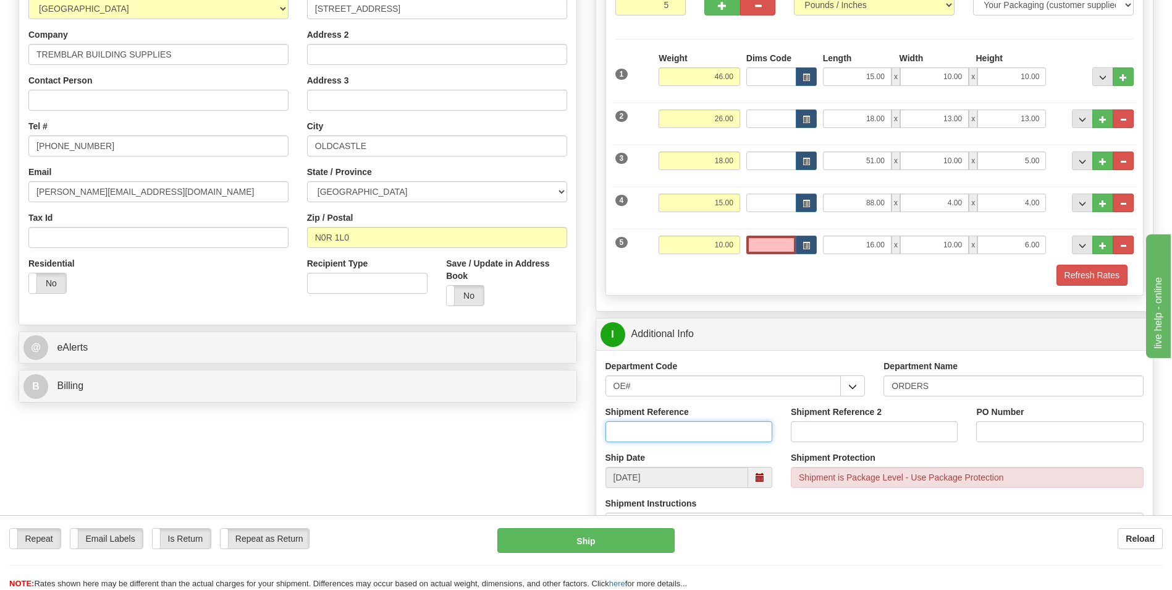
click at [661, 431] on input "Shipment Reference" at bounding box center [689, 431] width 167 height 21
type input "70183818-00"
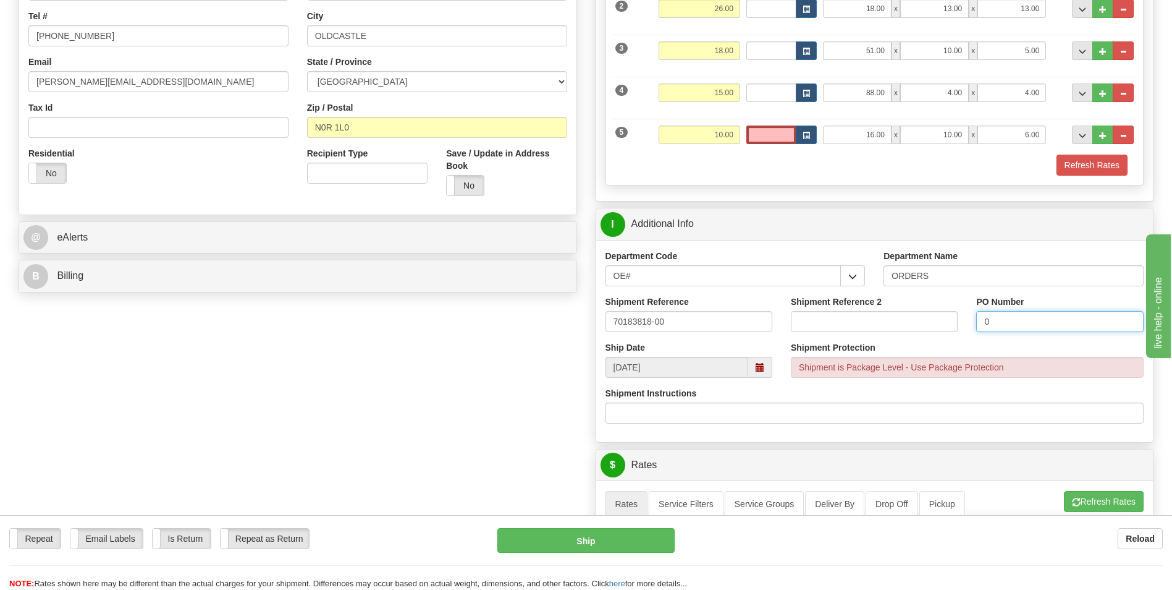
scroll to position [494, 0]
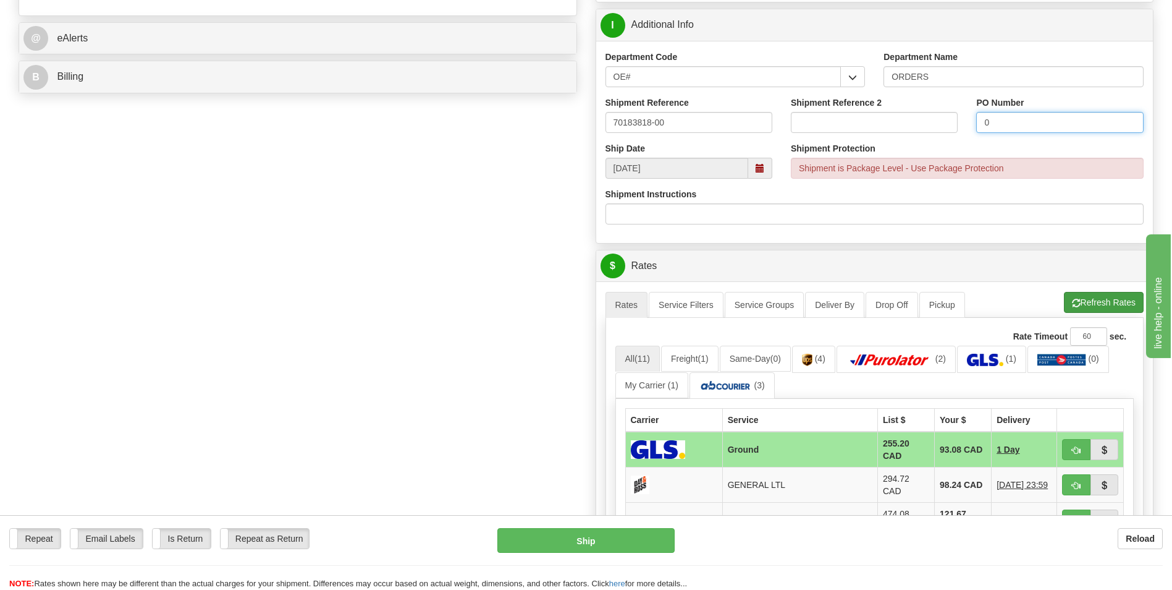
type input "0"
click at [1084, 298] on button "Refresh Rates" at bounding box center [1104, 302] width 80 height 21
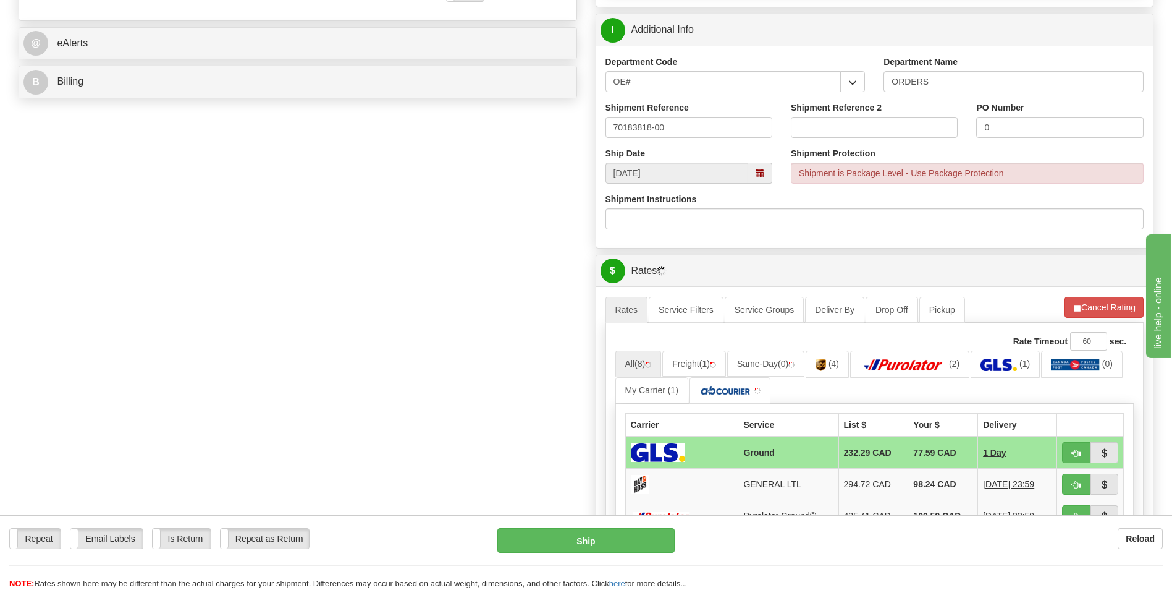
scroll to position [680, 0]
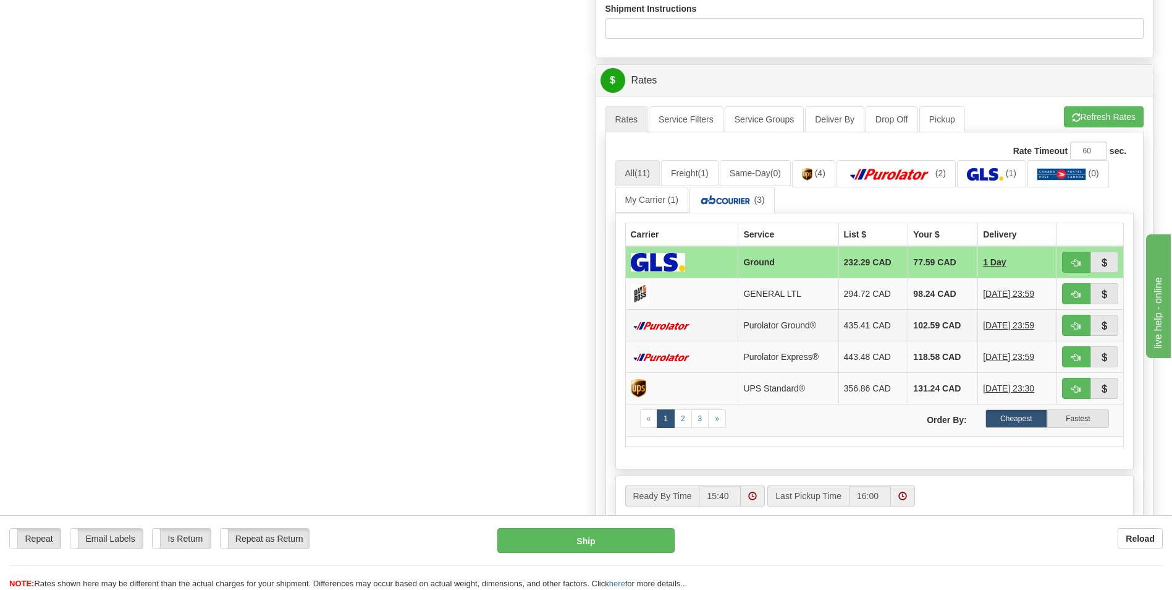
click at [939, 328] on td "102.59 CAD" at bounding box center [944, 326] width 70 height 32
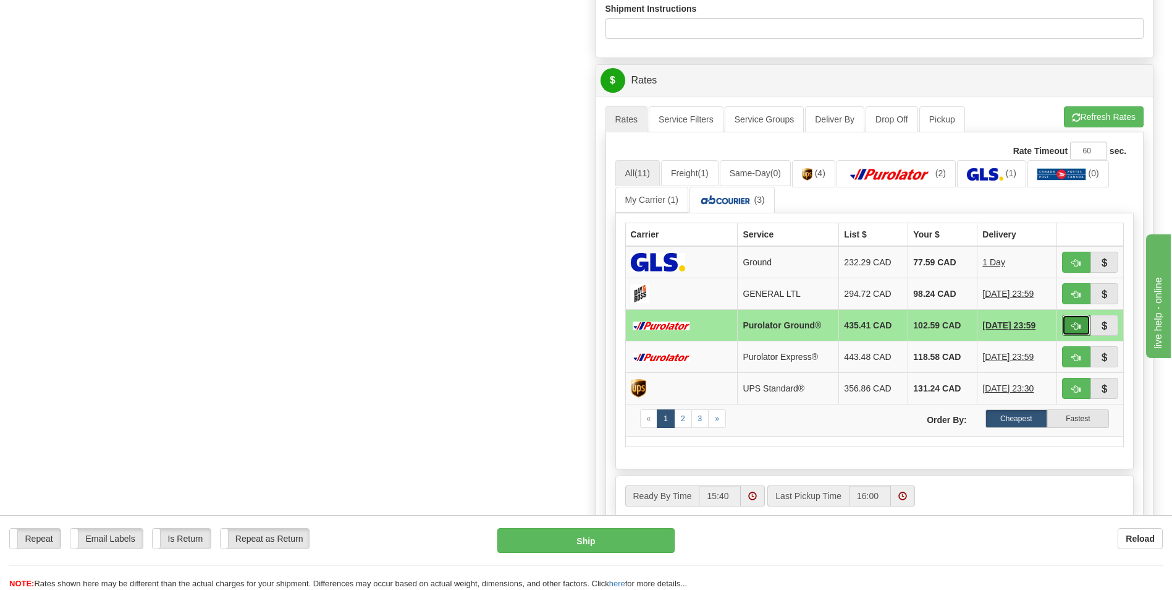
click at [1075, 329] on span "button" at bounding box center [1076, 326] width 9 height 8
type input "260"
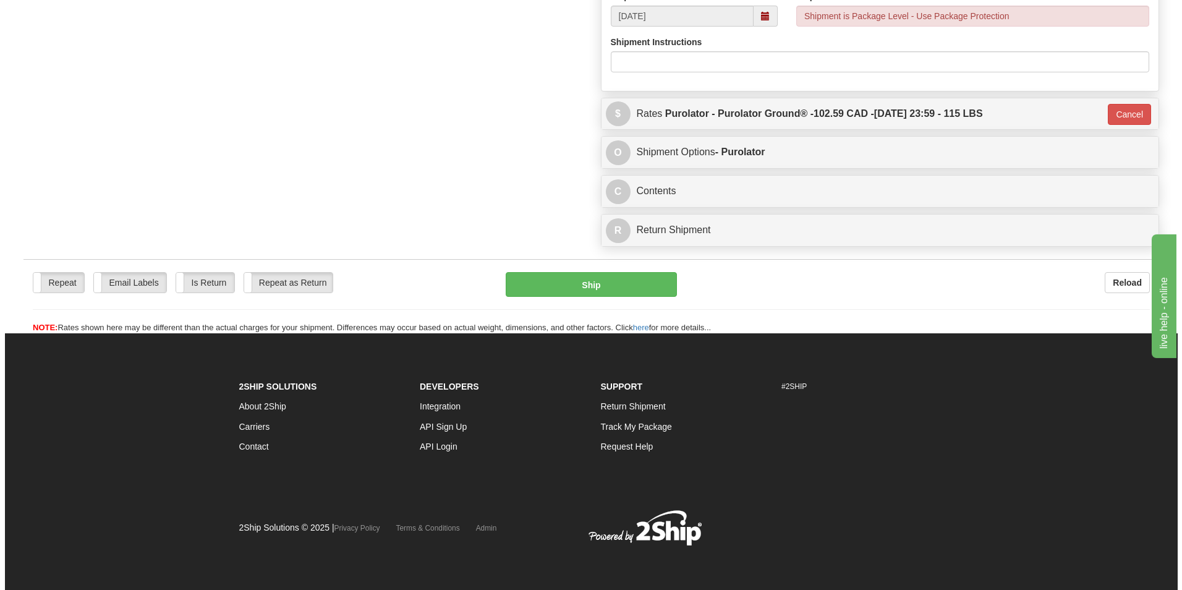
scroll to position [646, 0]
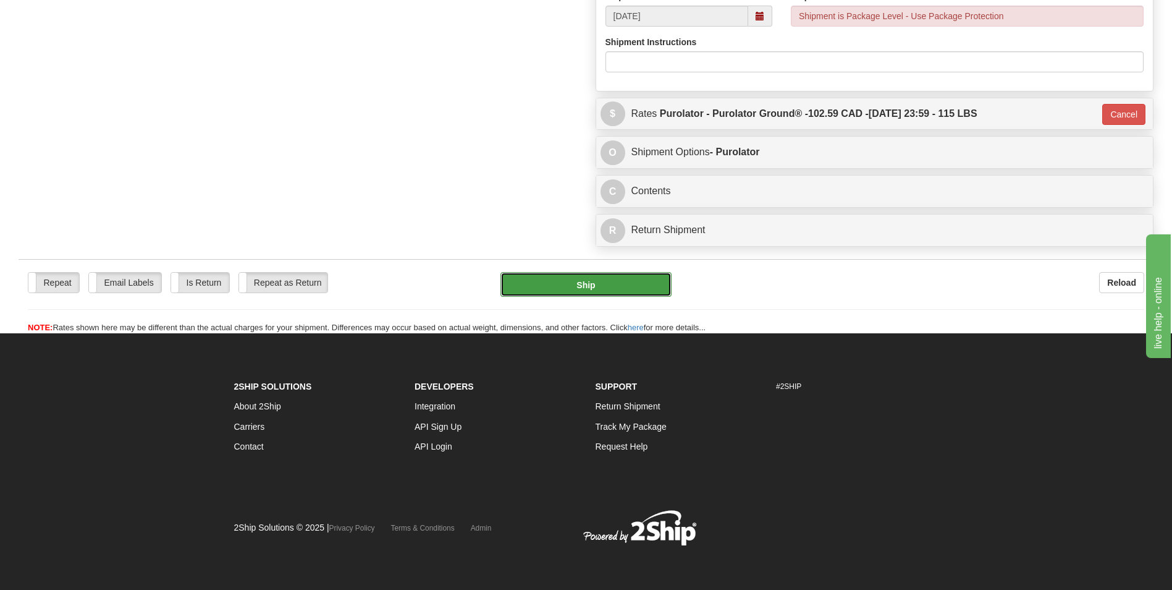
click at [571, 281] on button "Ship" at bounding box center [586, 284] width 171 height 25
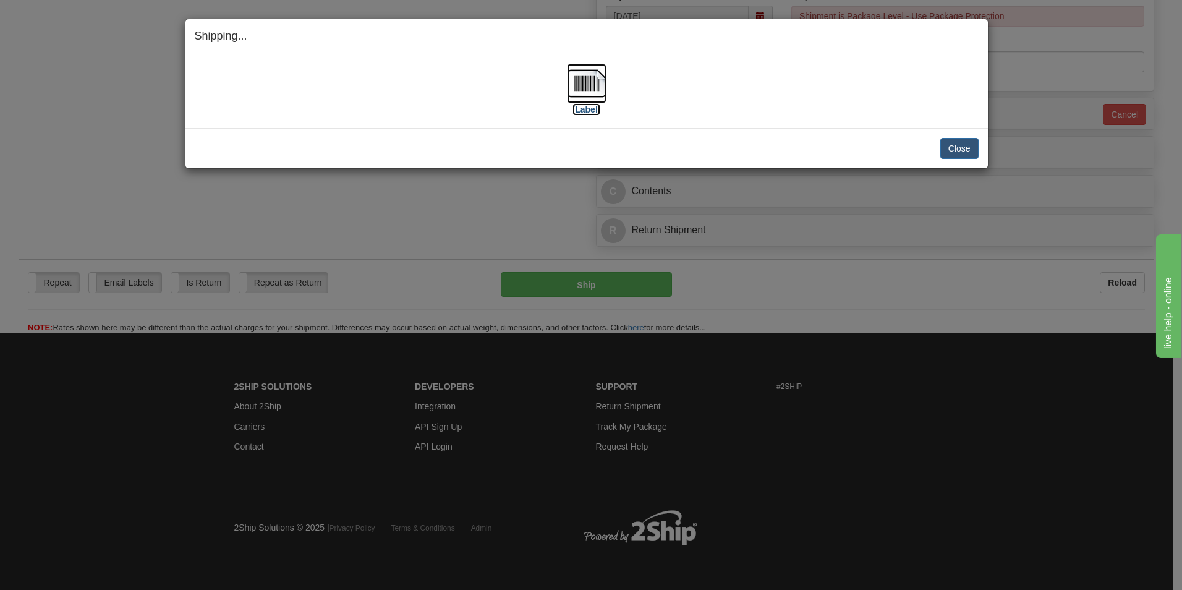
click at [583, 88] on img at bounding box center [587, 84] width 40 height 40
click at [947, 145] on button "Close" at bounding box center [959, 148] width 38 height 21
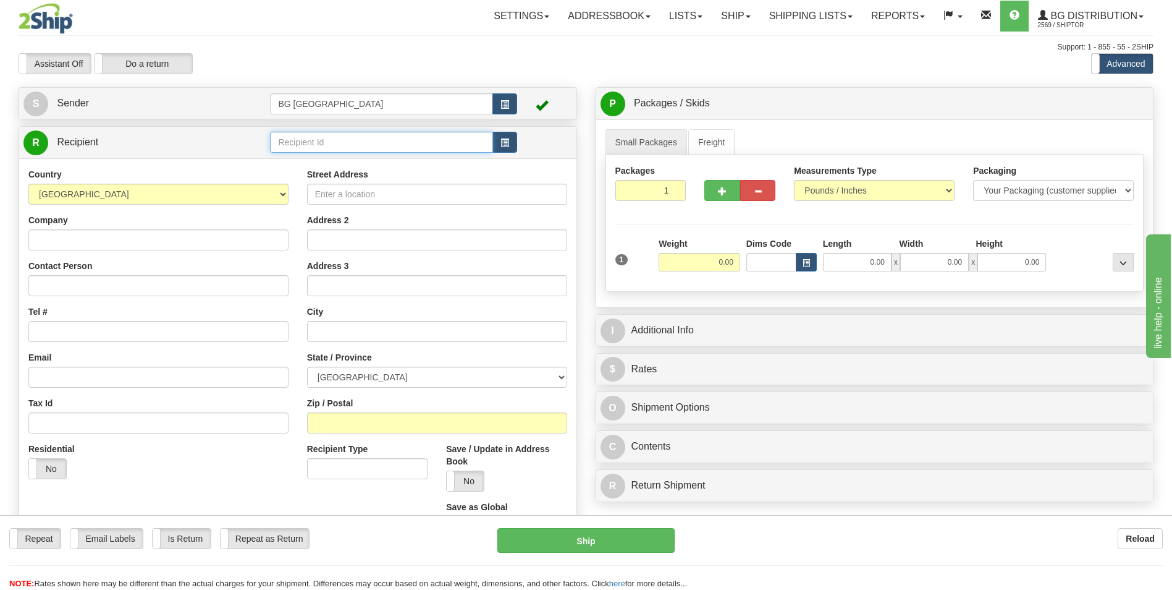
click at [306, 148] on input "text" at bounding box center [381, 142] width 222 height 21
click at [300, 156] on div "60349" at bounding box center [379, 162] width 211 height 14
type input "60349"
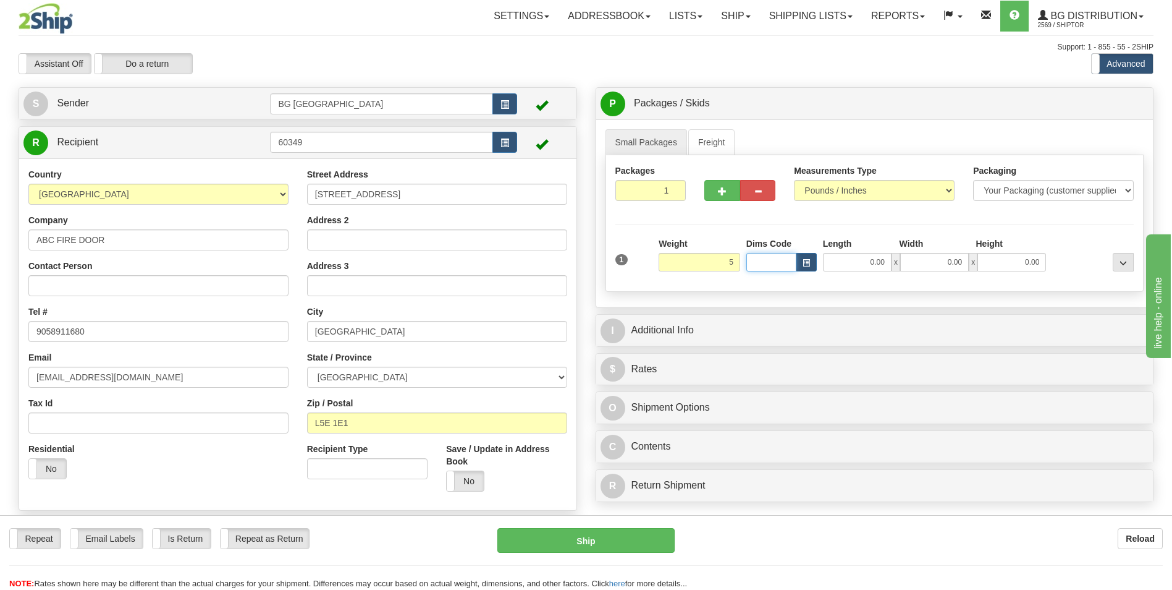
type input "5.00"
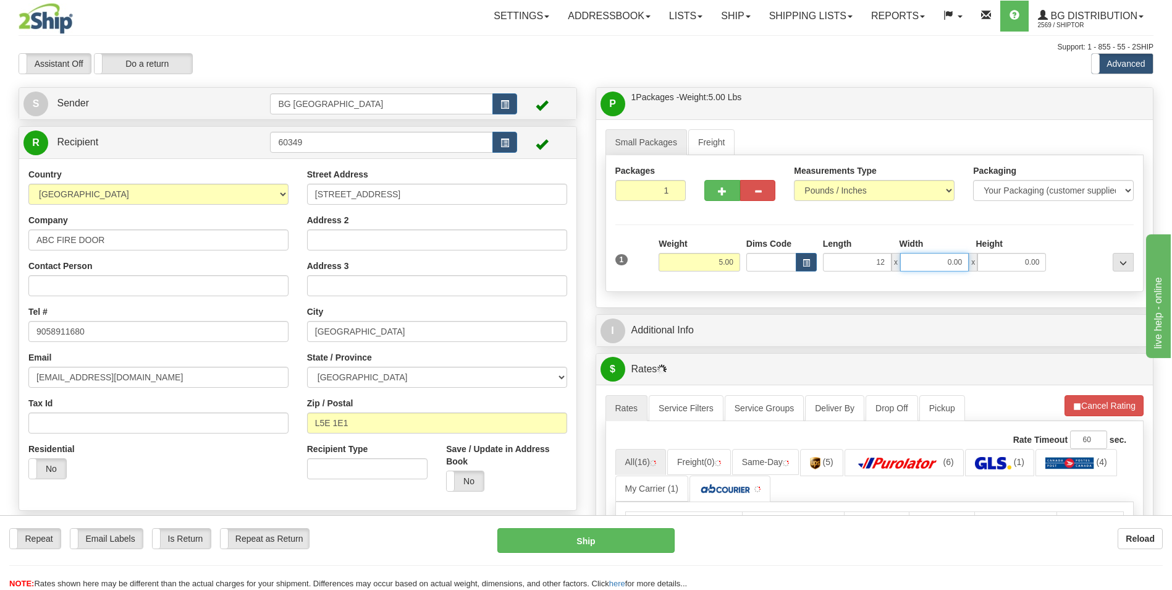
type input "12.00"
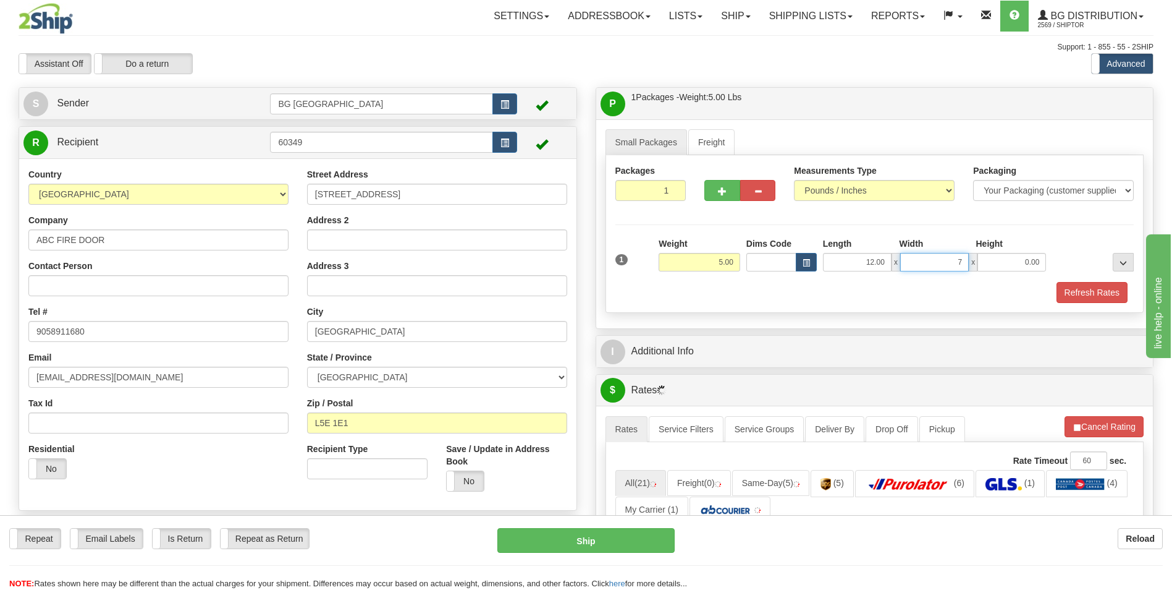
type input "7.00"
type input "5.00"
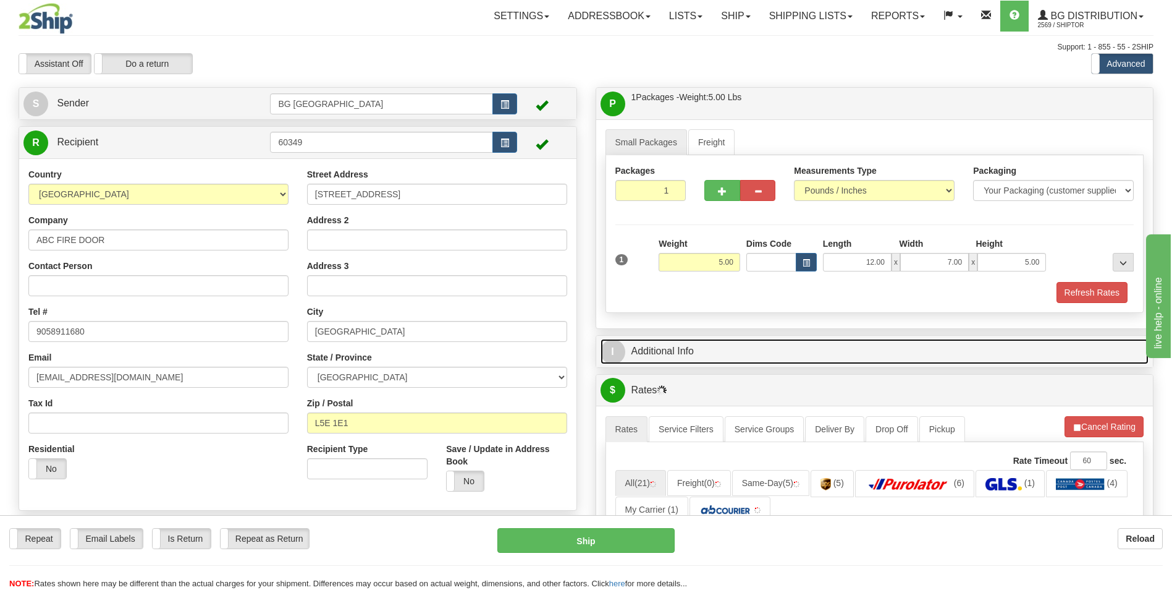
click at [652, 350] on link "I Additional Info" at bounding box center [875, 351] width 549 height 25
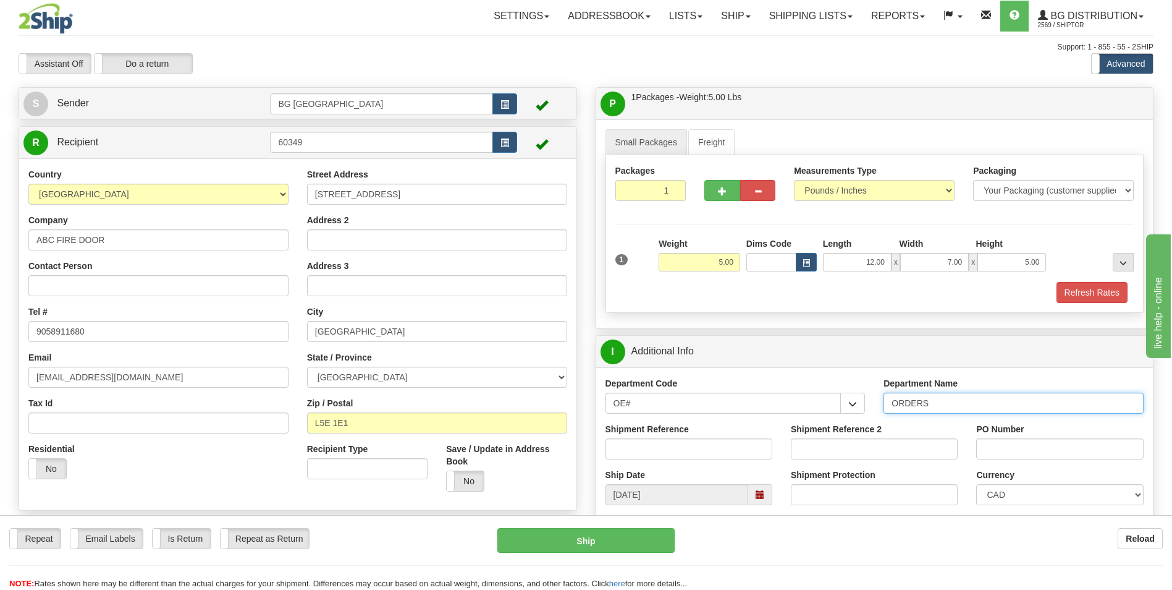
click at [956, 405] on input "ORDERS" at bounding box center [1014, 402] width 260 height 21
type input "70183388-00"
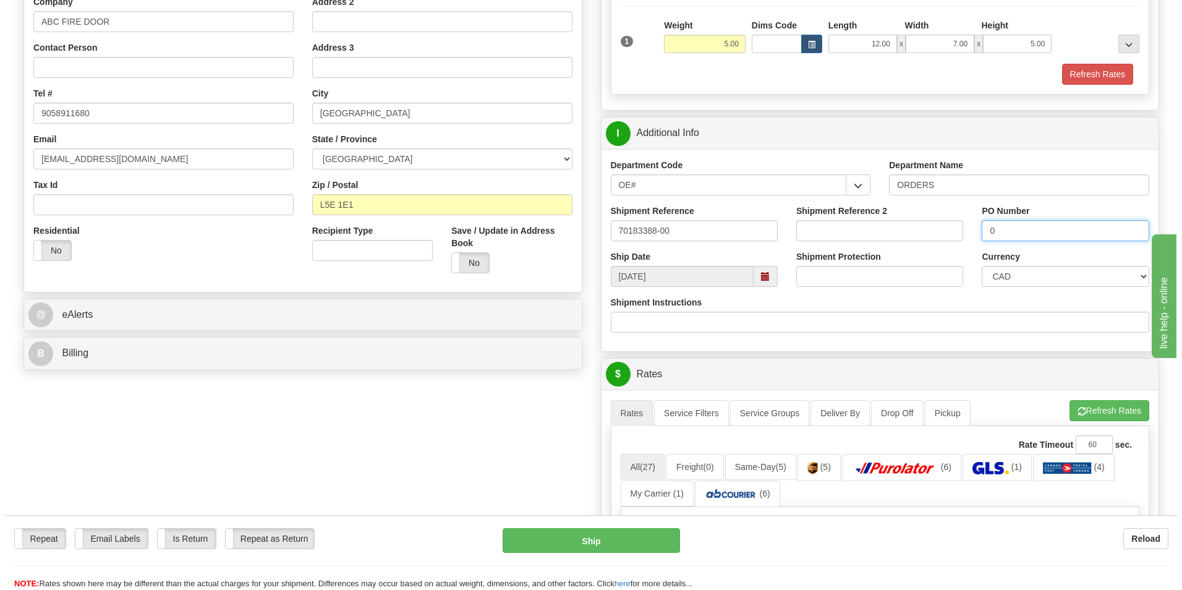
scroll to position [371, 0]
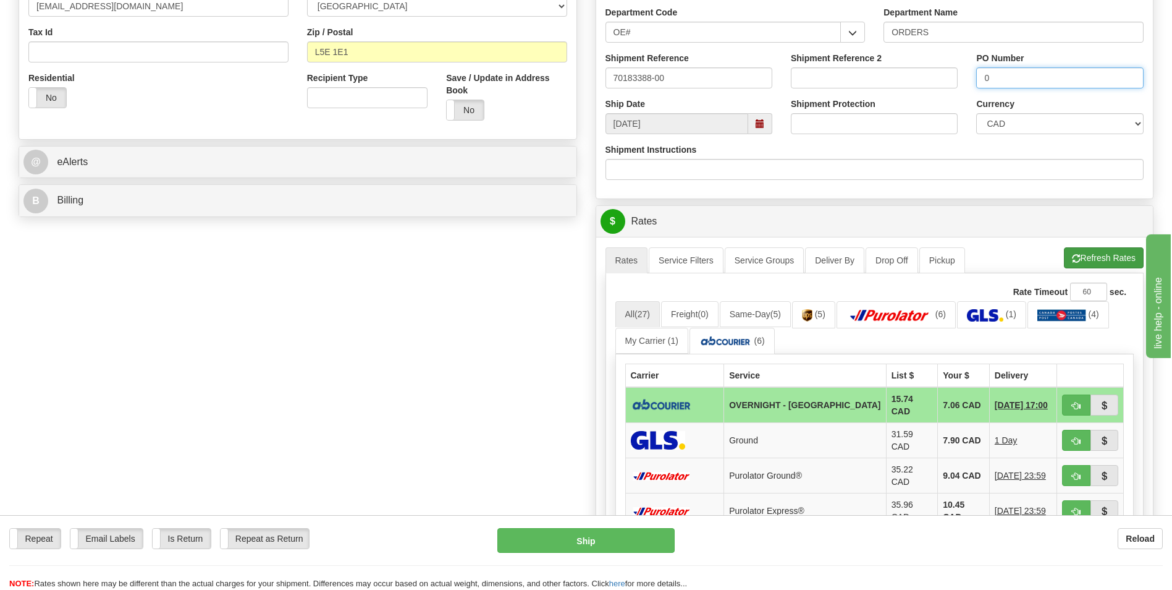
type input "0"
click at [1077, 263] on span "button" at bounding box center [1076, 259] width 9 height 8
click at [1070, 399] on button "button" at bounding box center [1076, 404] width 28 height 21
type input "4"
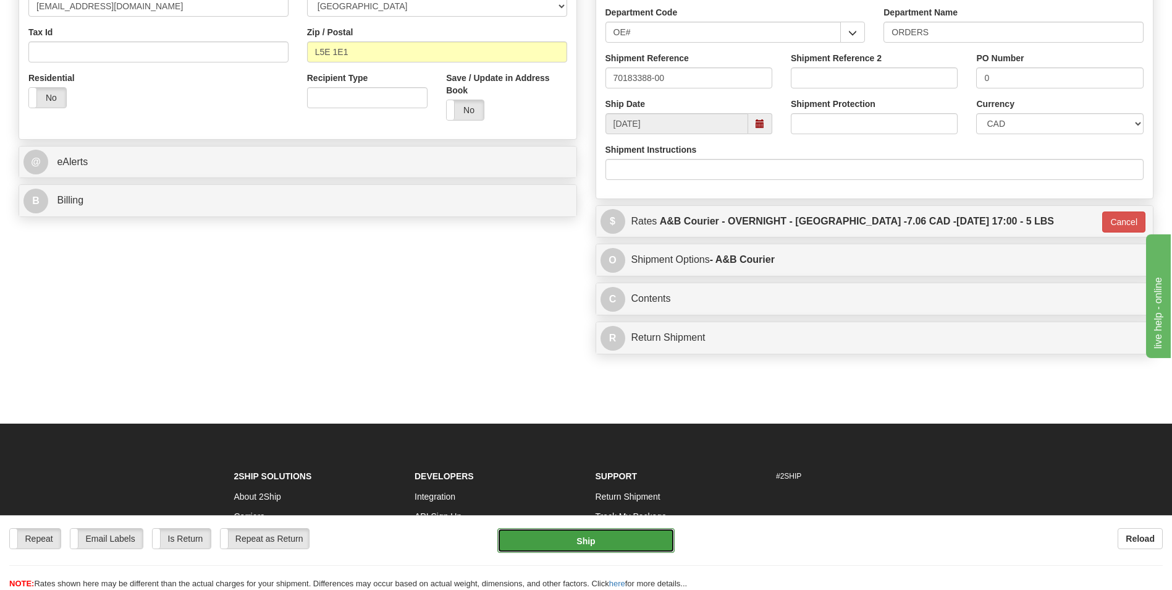
click at [610, 535] on button "Ship" at bounding box center [586, 540] width 177 height 25
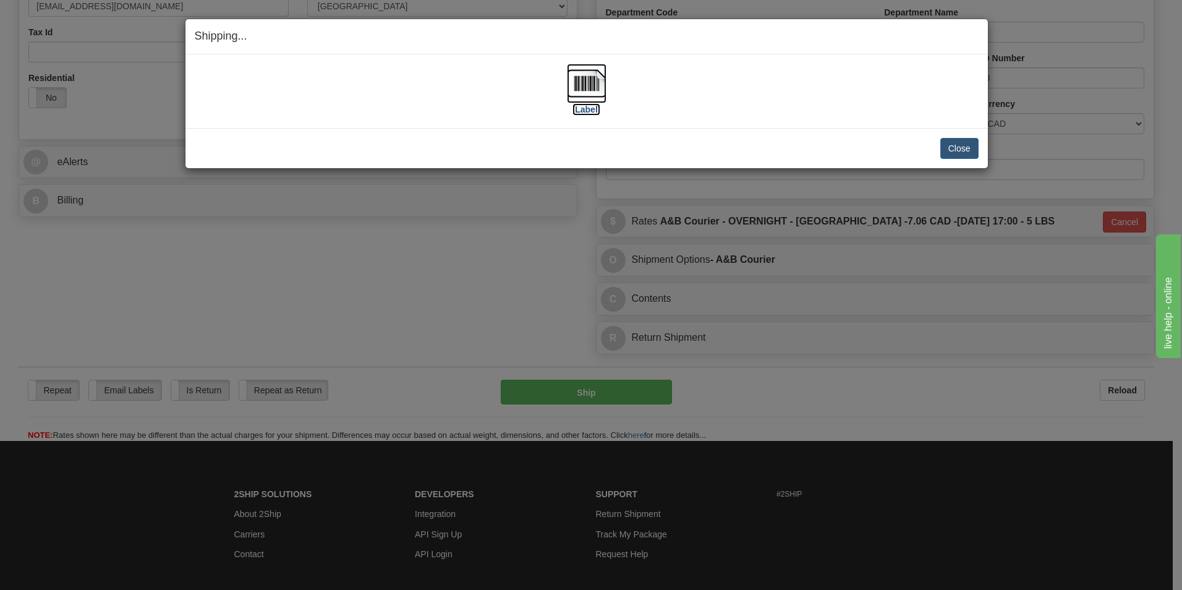
click at [575, 85] on img at bounding box center [587, 84] width 40 height 40
click at [947, 151] on button "Close" at bounding box center [959, 148] width 38 height 21
